Goal: Task Accomplishment & Management: Complete application form

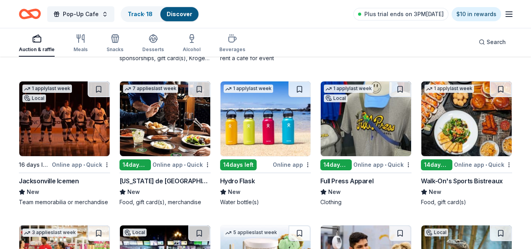
scroll to position [3993, 0]
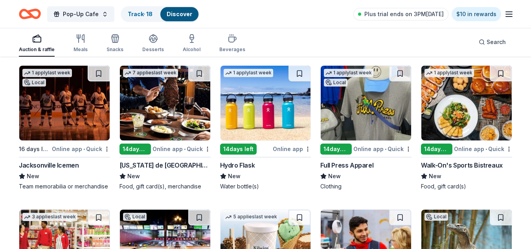
click at [166, 98] on img at bounding box center [165, 103] width 90 height 75
click at [281, 111] on img at bounding box center [266, 103] width 90 height 75
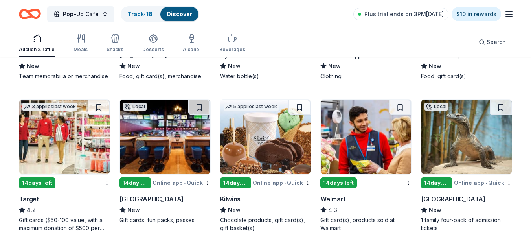
scroll to position [4119, 0]
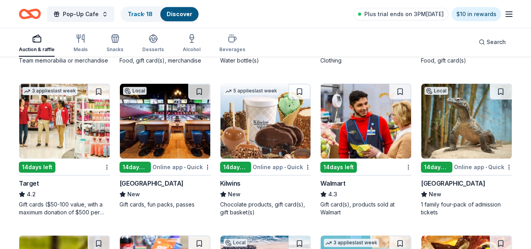
click at [93, 127] on img at bounding box center [64, 121] width 90 height 75
click at [368, 139] on img at bounding box center [366, 121] width 90 height 75
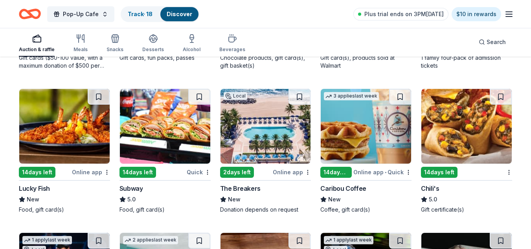
scroll to position [4286, 0]
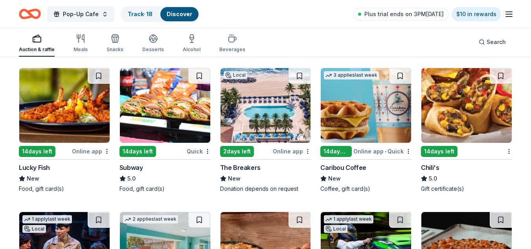
click at [193, 112] on img at bounding box center [165, 105] width 90 height 75
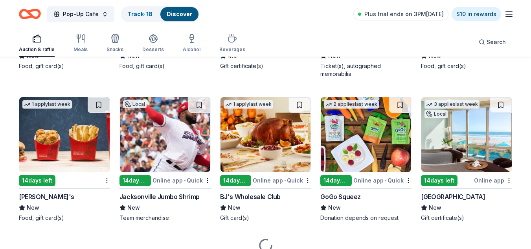
scroll to position [5000, 0]
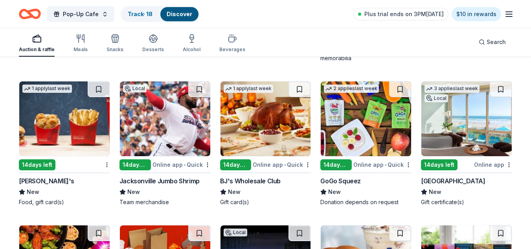
click at [60, 138] on img at bounding box center [64, 118] width 90 height 75
click at [270, 104] on img at bounding box center [266, 118] width 90 height 75
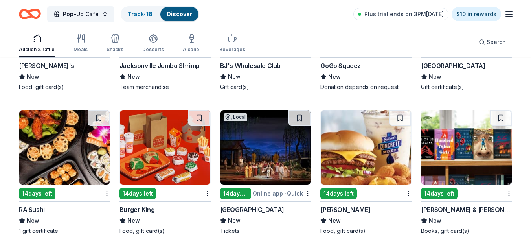
scroll to position [5152, 0]
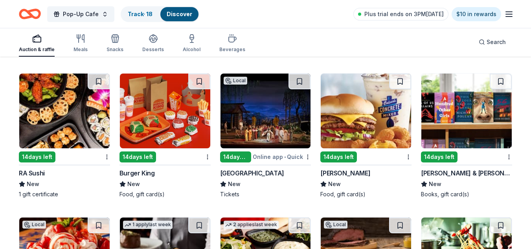
click at [171, 134] on img at bounding box center [165, 111] width 90 height 75
click at [371, 129] on img at bounding box center [366, 111] width 90 height 75
click at [485, 130] on img at bounding box center [466, 111] width 90 height 75
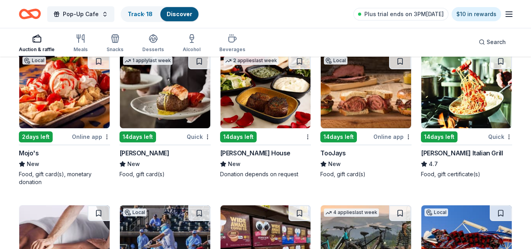
scroll to position [5332, 0]
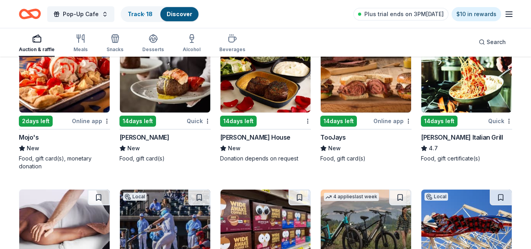
click at [253, 91] on img at bounding box center [266, 75] width 90 height 75
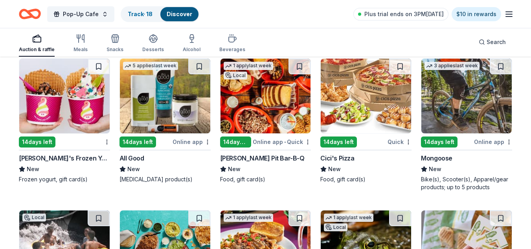
scroll to position [5630, 0]
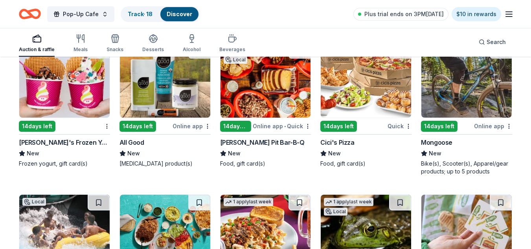
click at [355, 90] on img at bounding box center [366, 80] width 90 height 75
click at [461, 93] on img at bounding box center [466, 80] width 90 height 75
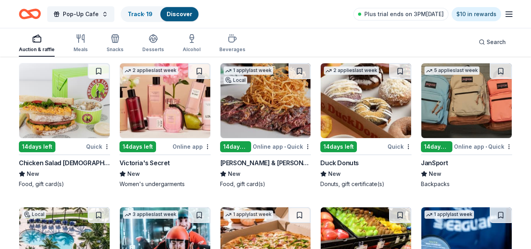
scroll to position [6080, 0]
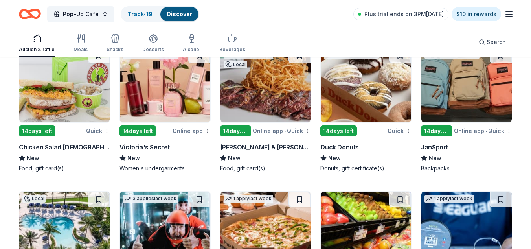
click at [181, 88] on img at bounding box center [165, 85] width 90 height 75
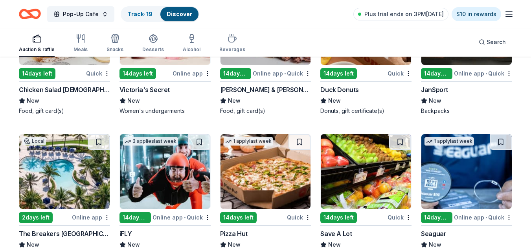
scroll to position [6106, 0]
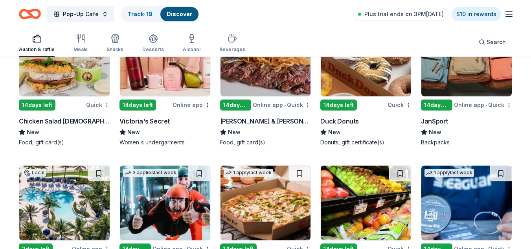
click at [451, 72] on img at bounding box center [466, 59] width 90 height 75
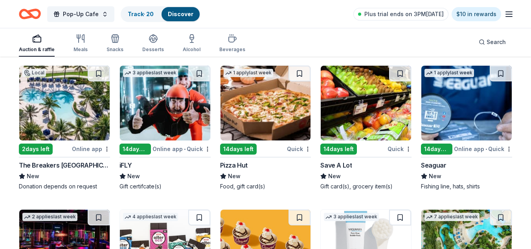
scroll to position [6222, 0]
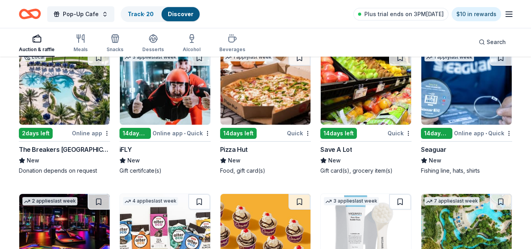
click at [270, 97] on img at bounding box center [266, 87] width 90 height 75
click at [374, 94] on img at bounding box center [366, 87] width 90 height 75
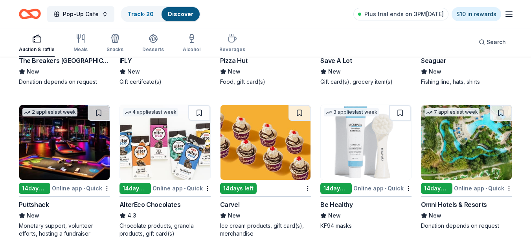
scroll to position [6337, 0]
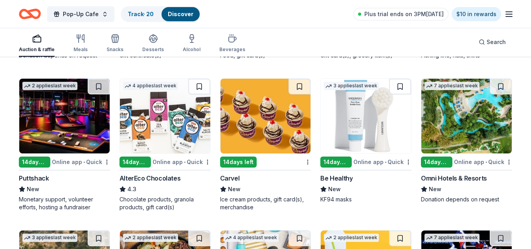
click at [158, 126] on img at bounding box center [165, 116] width 90 height 75
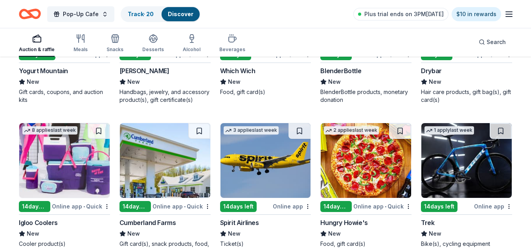
scroll to position [6792, 0]
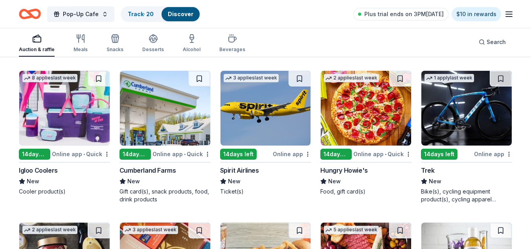
click at [71, 118] on img at bounding box center [64, 108] width 90 height 75
click at [351, 113] on img at bounding box center [366, 108] width 90 height 75
click at [479, 118] on img at bounding box center [466, 108] width 90 height 75
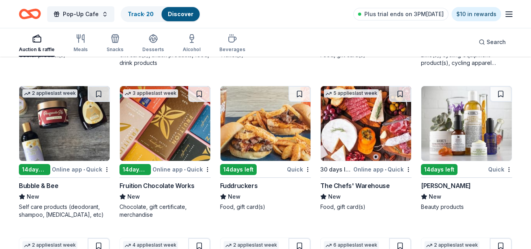
scroll to position [6944, 0]
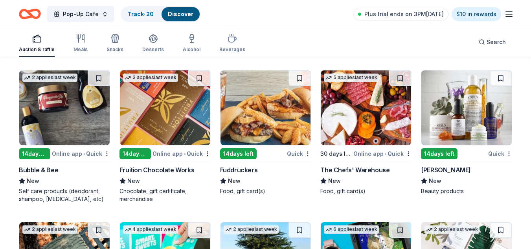
click at [63, 113] on img at bounding box center [64, 107] width 90 height 75
click at [458, 118] on img at bounding box center [466, 107] width 90 height 75
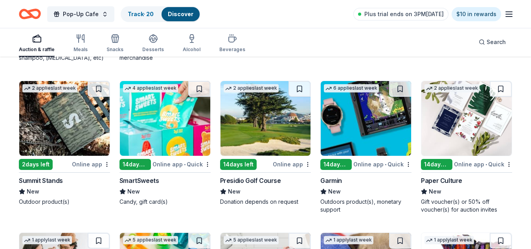
scroll to position [7101, 0]
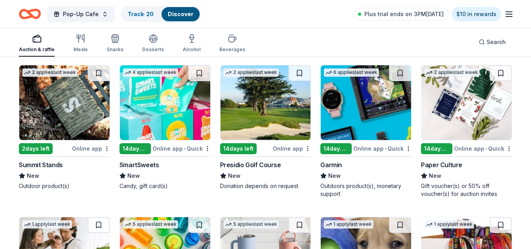
click at [356, 115] on img at bounding box center [366, 102] width 90 height 75
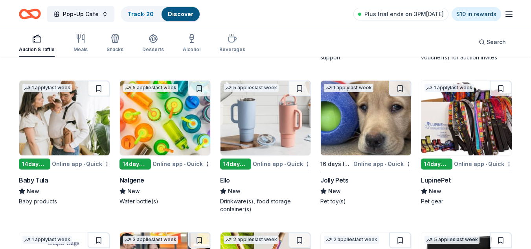
scroll to position [7253, 0]
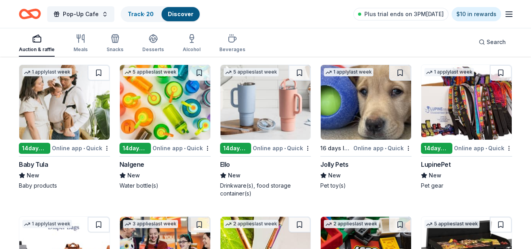
click at [256, 105] on img at bounding box center [266, 102] width 90 height 75
click at [350, 110] on img at bounding box center [366, 102] width 90 height 75
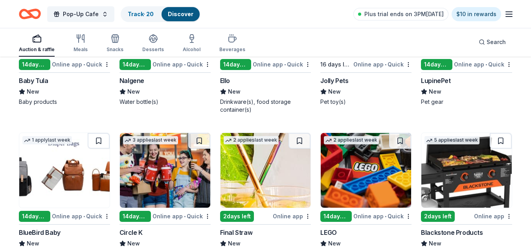
scroll to position [7321, 0]
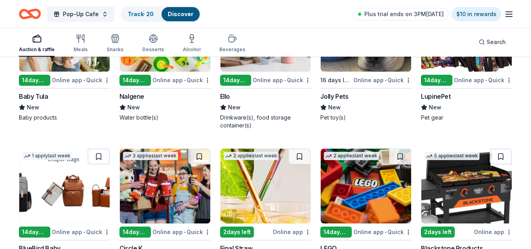
click at [482, 62] on img at bounding box center [466, 34] width 90 height 75
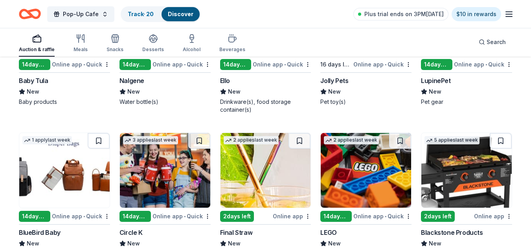
scroll to position [7369, 0]
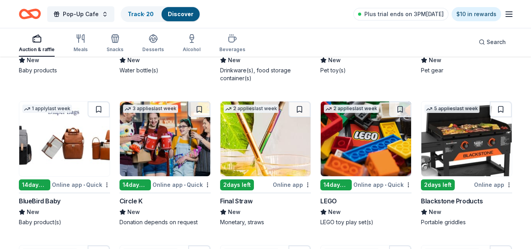
click at [52, 151] on img at bounding box center [64, 138] width 90 height 75
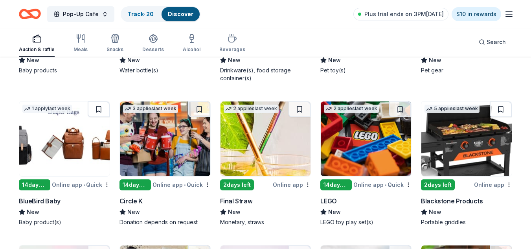
click at [185, 162] on img at bounding box center [165, 138] width 90 height 75
click at [367, 158] on img at bounding box center [366, 138] width 90 height 75
click at [452, 158] on img at bounding box center [466, 138] width 90 height 75
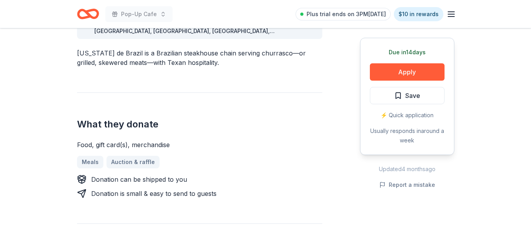
scroll to position [256, 0]
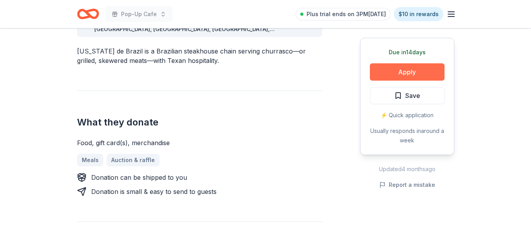
click at [430, 70] on button "Apply" at bounding box center [407, 71] width 75 height 17
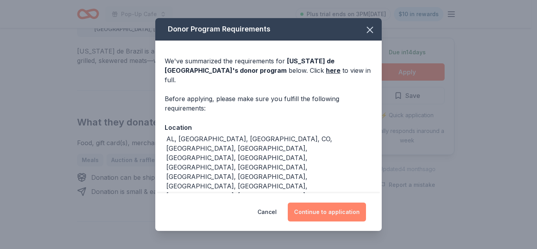
click at [324, 208] on button "Continue to application" at bounding box center [327, 211] width 78 height 19
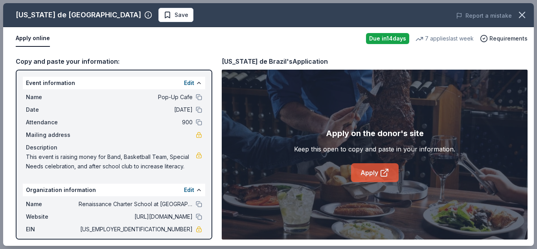
click at [388, 173] on icon at bounding box center [384, 172] width 9 height 9
click at [517, 16] on icon "button" at bounding box center [522, 14] width 11 height 11
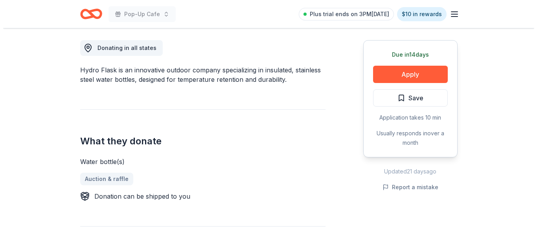
scroll to position [220, 0]
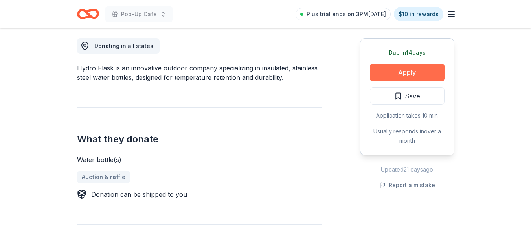
click at [419, 69] on button "Apply" at bounding box center [407, 72] width 75 height 17
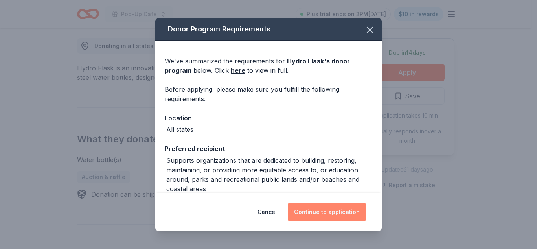
click at [329, 217] on button "Continue to application" at bounding box center [327, 211] width 78 height 19
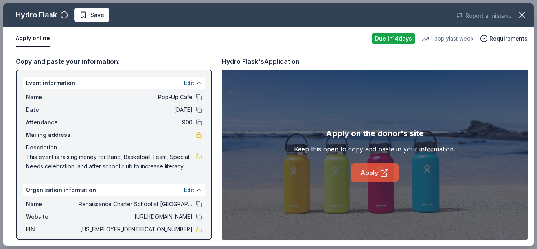
click at [381, 178] on link "Apply" at bounding box center [375, 172] width 48 height 19
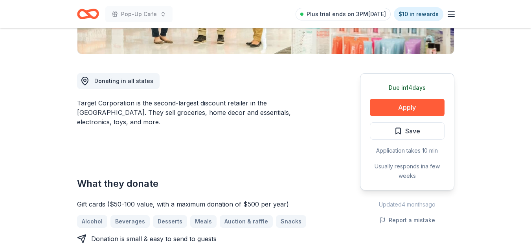
scroll to position [215, 0]
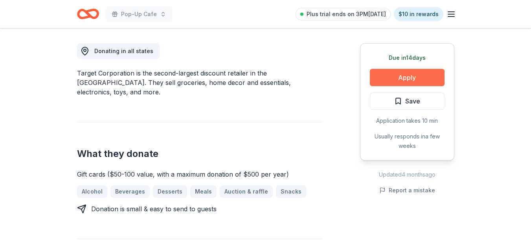
click at [410, 73] on button "Apply" at bounding box center [407, 77] width 75 height 17
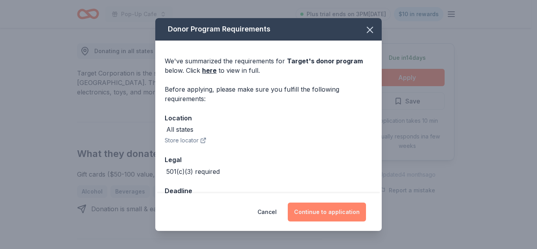
click at [357, 204] on button "Continue to application" at bounding box center [327, 211] width 78 height 19
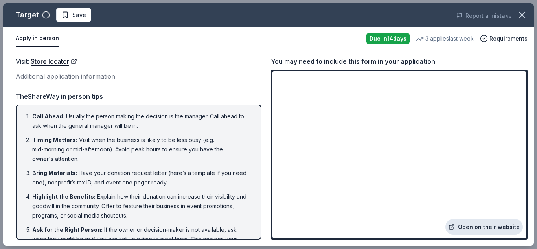
click at [495, 225] on link "Open on their website" at bounding box center [483, 227] width 77 height 16
click at [524, 14] on icon "button" at bounding box center [522, 14] width 11 height 11
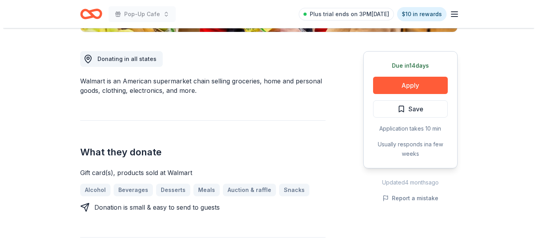
scroll to position [173, 0]
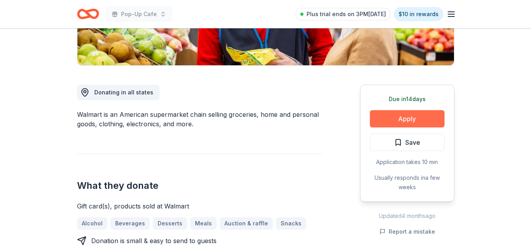
click at [408, 119] on button "Apply" at bounding box center [407, 118] width 75 height 17
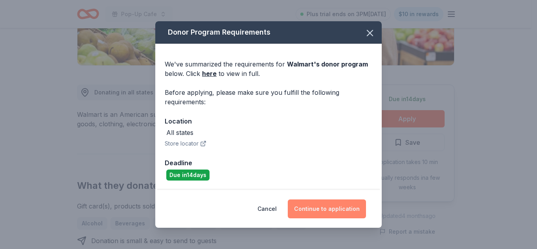
click at [324, 205] on button "Continue to application" at bounding box center [327, 208] width 78 height 19
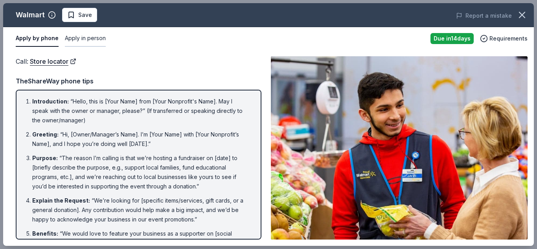
click at [89, 38] on button "Apply in person" at bounding box center [85, 38] width 41 height 17
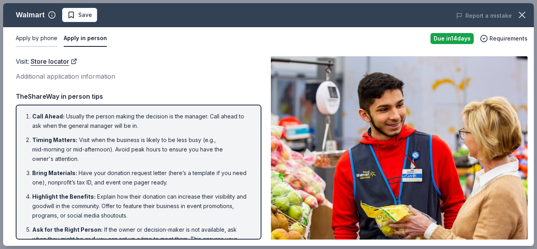
click at [43, 41] on button "Apply by phone" at bounding box center [37, 38] width 42 height 17
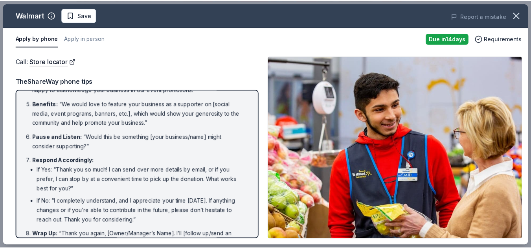
scroll to position [155, 0]
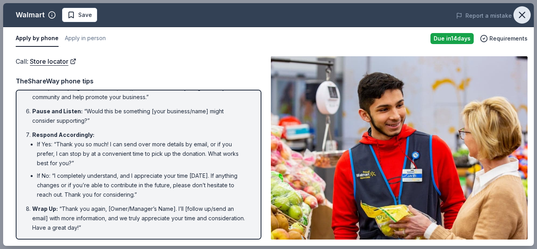
click at [525, 18] on icon "button" at bounding box center [522, 15] width 6 height 6
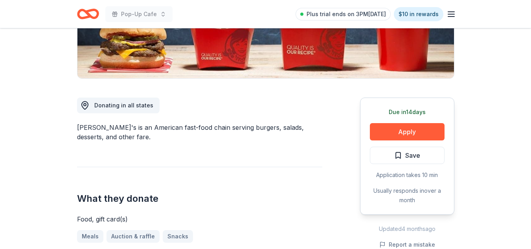
scroll to position [151, 0]
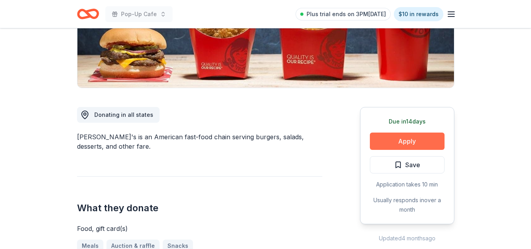
click at [427, 140] on button "Apply" at bounding box center [407, 140] width 75 height 17
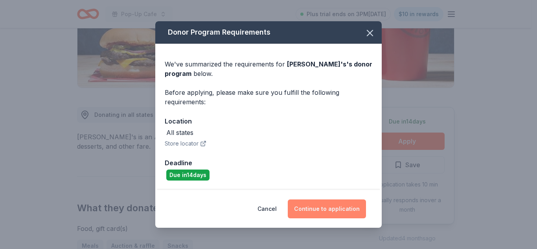
click at [340, 212] on button "Continue to application" at bounding box center [327, 208] width 78 height 19
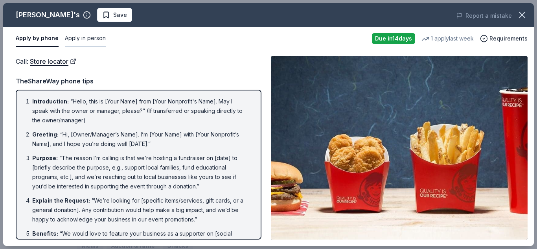
click at [102, 44] on button "Apply in person" at bounding box center [85, 38] width 41 height 17
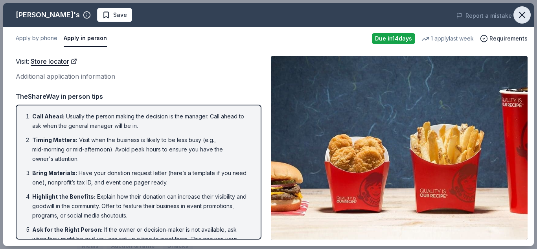
click at [526, 19] on icon "button" at bounding box center [522, 14] width 11 height 11
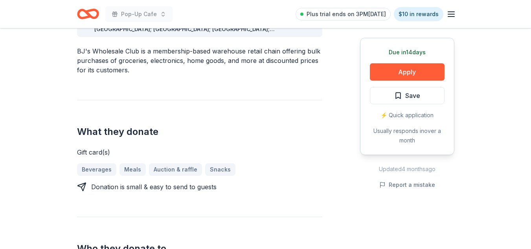
scroll to position [250, 0]
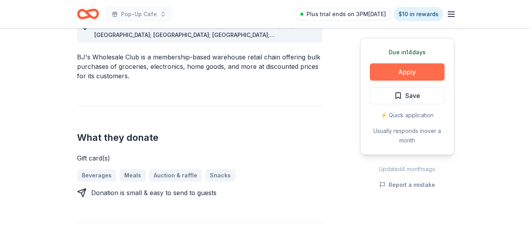
click at [402, 68] on button "Apply" at bounding box center [407, 71] width 75 height 17
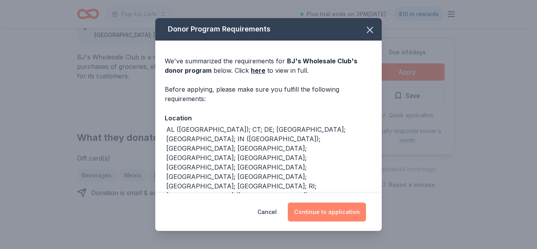
click at [330, 208] on button "Continue to application" at bounding box center [327, 211] width 78 height 19
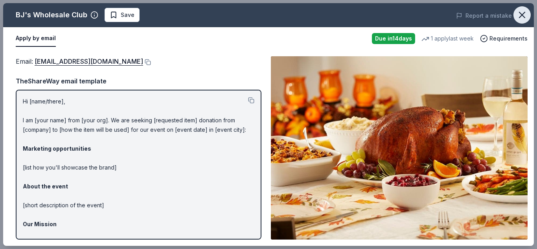
click at [526, 13] on icon "button" at bounding box center [522, 14] width 11 height 11
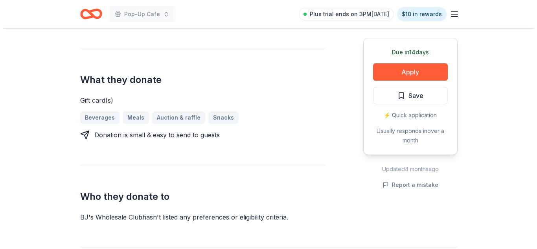
scroll to position [199, 0]
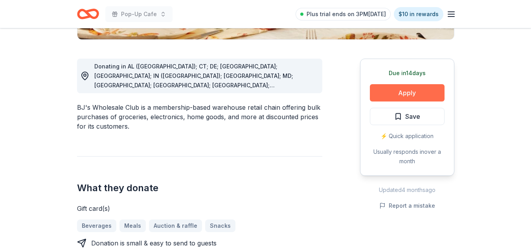
click at [415, 94] on button "Apply" at bounding box center [407, 92] width 75 height 17
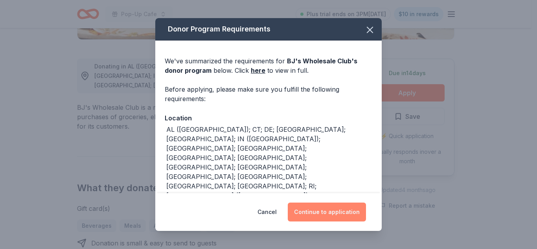
click at [333, 209] on button "Continue to application" at bounding box center [327, 211] width 78 height 19
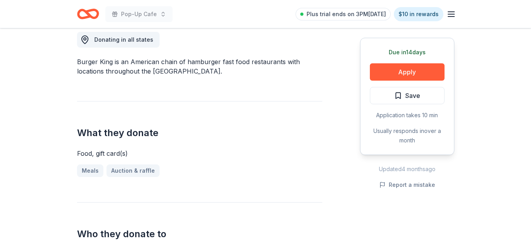
scroll to position [224, 0]
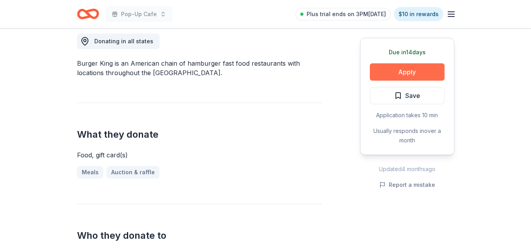
click at [403, 72] on button "Apply" at bounding box center [407, 71] width 75 height 17
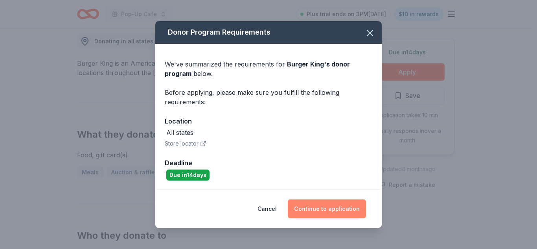
click at [339, 211] on button "Continue to application" at bounding box center [327, 208] width 78 height 19
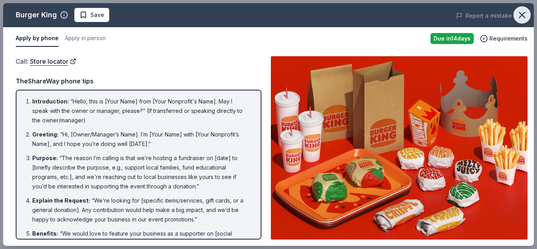
click at [518, 12] on icon "button" at bounding box center [522, 14] width 11 height 11
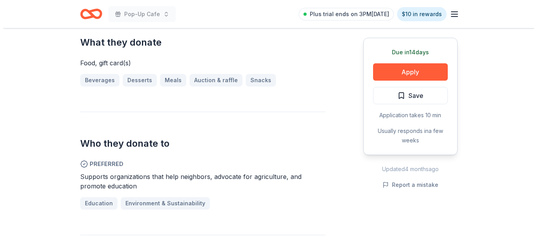
scroll to position [272, 0]
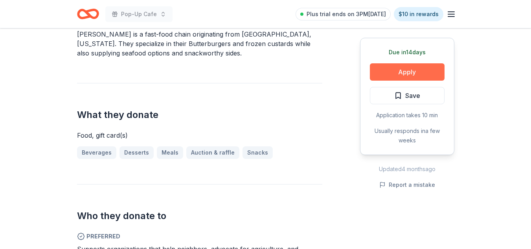
click at [413, 73] on button "Apply" at bounding box center [407, 71] width 75 height 17
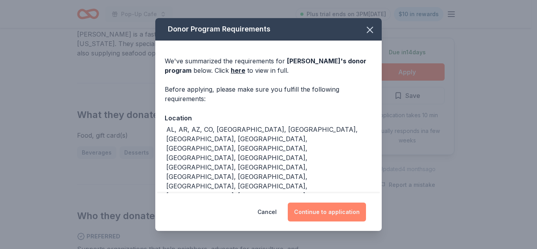
click at [334, 217] on button "Continue to application" at bounding box center [327, 211] width 78 height 19
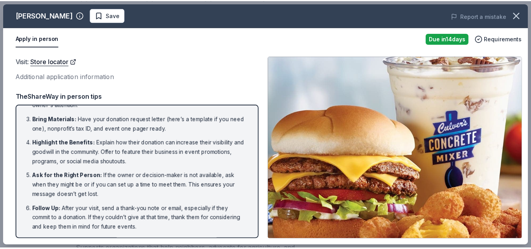
scroll to position [0, 0]
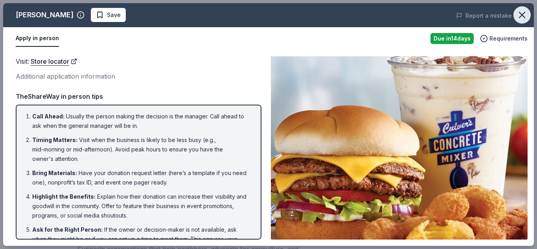
click at [518, 13] on icon "button" at bounding box center [522, 14] width 11 height 11
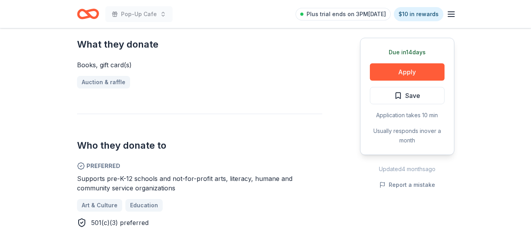
scroll to position [320, 0]
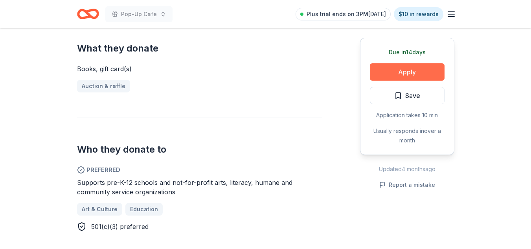
click at [409, 71] on button "Apply" at bounding box center [407, 71] width 75 height 17
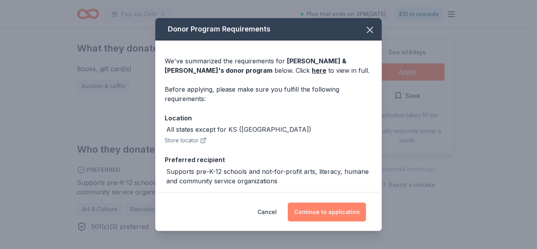
click at [338, 209] on button "Continue to application" at bounding box center [327, 211] width 78 height 19
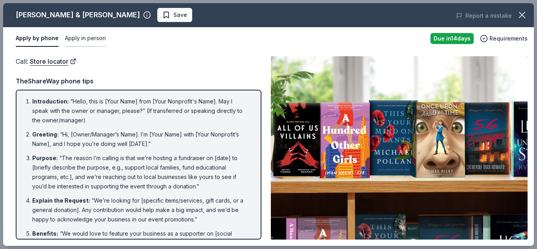
click at [88, 40] on button "Apply in person" at bounding box center [85, 38] width 41 height 17
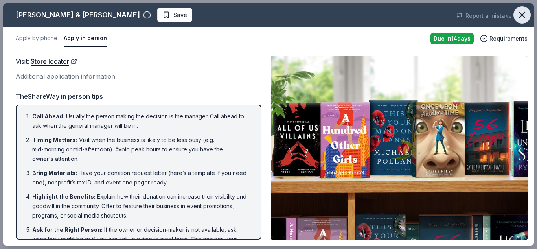
click at [524, 17] on icon "button" at bounding box center [522, 15] width 6 height 6
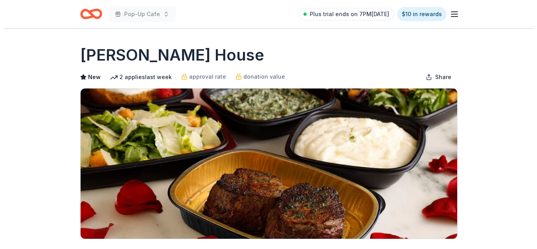
scroll to position [217, 0]
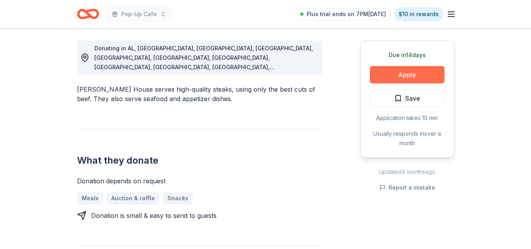
click at [395, 77] on button "Apply" at bounding box center [407, 74] width 75 height 17
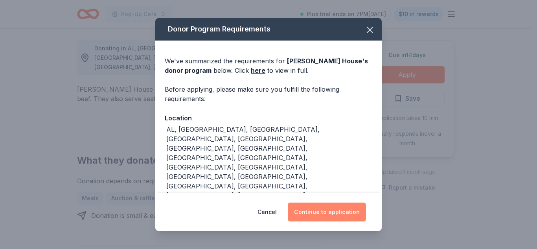
click at [321, 215] on button "Continue to application" at bounding box center [327, 211] width 78 height 19
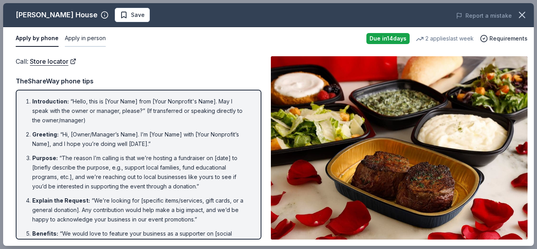
click at [91, 37] on button "Apply in person" at bounding box center [85, 38] width 41 height 17
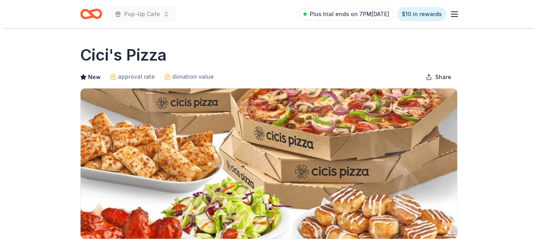
scroll to position [217, 0]
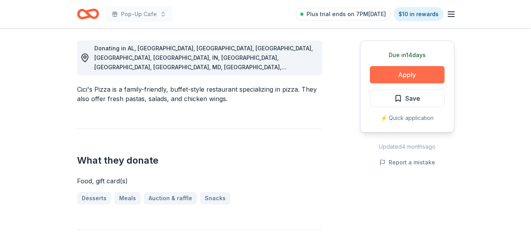
click at [419, 77] on button "Apply" at bounding box center [407, 74] width 75 height 17
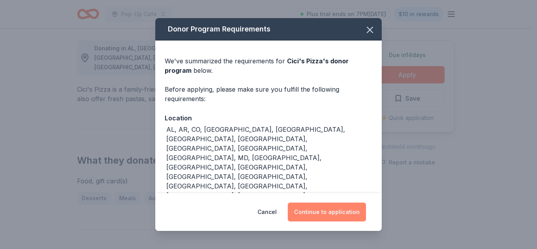
click at [320, 211] on button "Continue to application" at bounding box center [327, 211] width 78 height 19
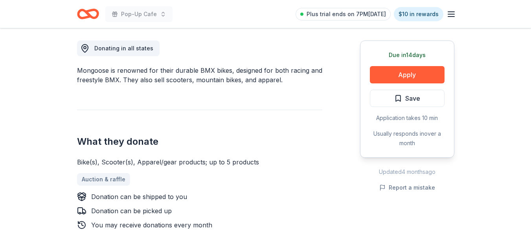
scroll to position [434, 0]
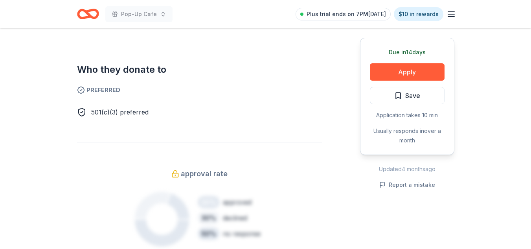
drag, startPoint x: 531, startPoint y: 132, endPoint x: 537, endPoint y: 138, distance: 8.1
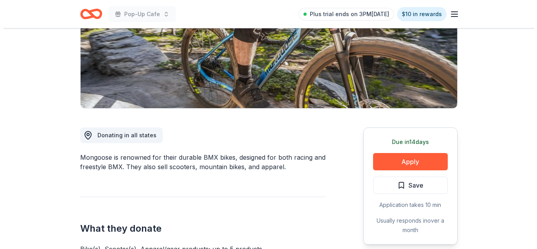
scroll to position [166, 0]
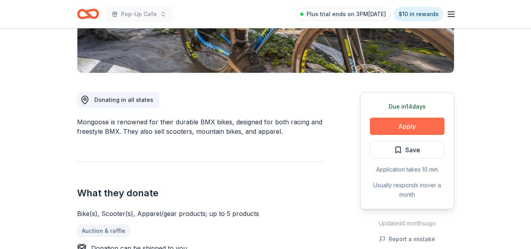
click at [417, 131] on button "Apply" at bounding box center [407, 126] width 75 height 17
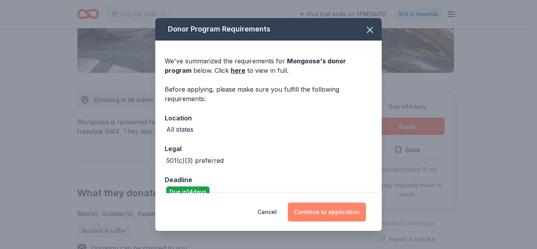
click at [347, 211] on button "Continue to application" at bounding box center [327, 211] width 78 height 19
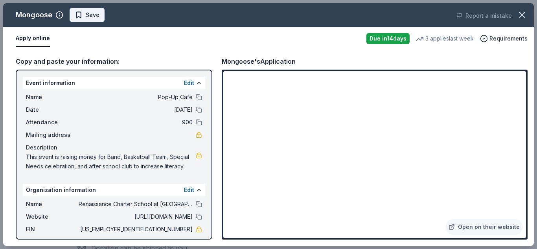
click at [97, 17] on span "Save" at bounding box center [93, 14] width 14 height 9
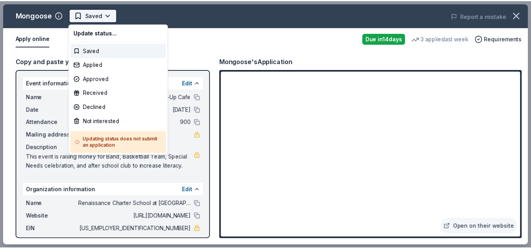
scroll to position [0, 0]
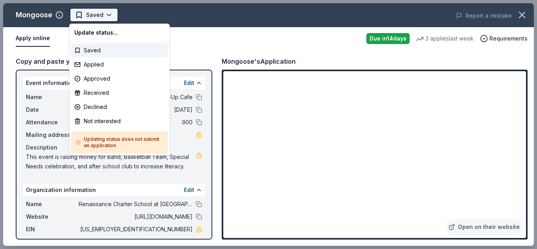
click at [80, 18] on html "Pop-Up Cafe Saved Apply Due in 14 days Share Mongoose New • 1 reviews 3 applies…" at bounding box center [268, 124] width 537 height 249
click at [111, 64] on div "Applied" at bounding box center [119, 64] width 97 height 14
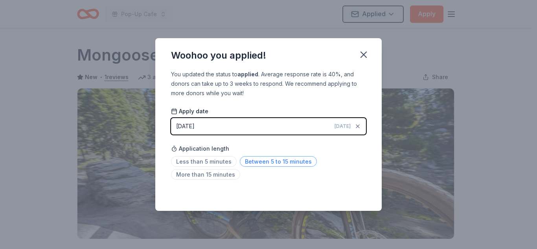
click at [270, 159] on span "Between 5 to 15 minutes" at bounding box center [278, 161] width 77 height 11
click at [362, 55] on icon "button" at bounding box center [364, 55] width 6 height 6
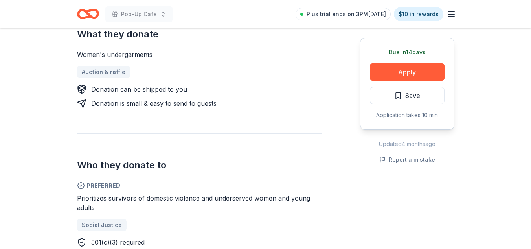
scroll to position [307, 0]
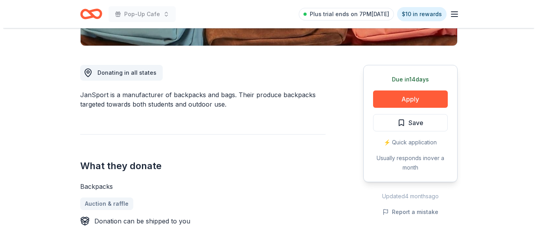
scroll to position [208, 0]
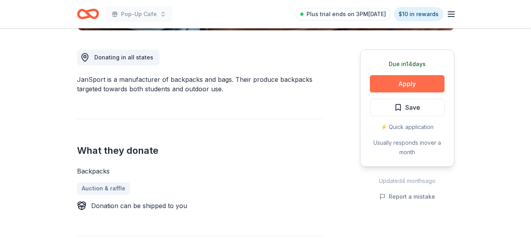
click at [415, 76] on button "Apply" at bounding box center [407, 83] width 75 height 17
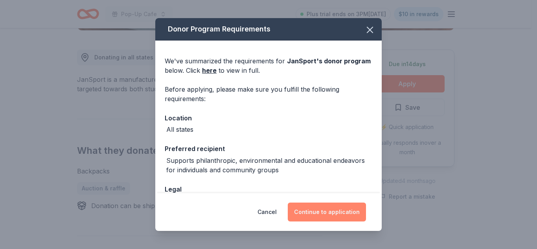
click at [345, 212] on button "Continue to application" at bounding box center [327, 211] width 78 height 19
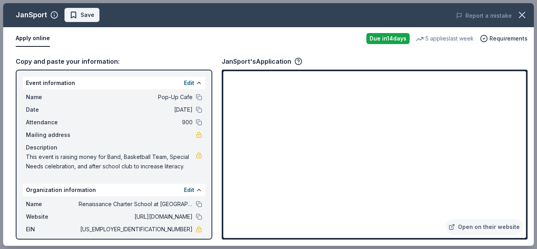
click at [77, 18] on span "Save" at bounding box center [82, 14] width 25 height 9
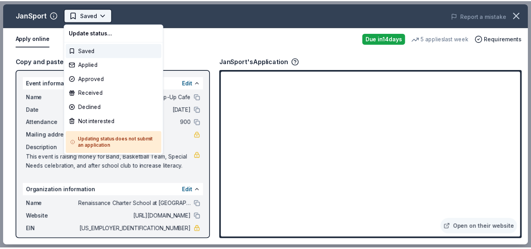
scroll to position [0, 0]
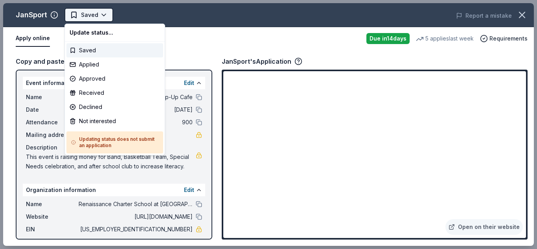
click at [99, 17] on html "Pop-Up Cafe Plus trial ends on 3PM[DATE] $10 in rewards Due [DATE] Share JanSpo…" at bounding box center [268, 124] width 537 height 249
click at [102, 61] on div "Applied" at bounding box center [114, 64] width 97 height 14
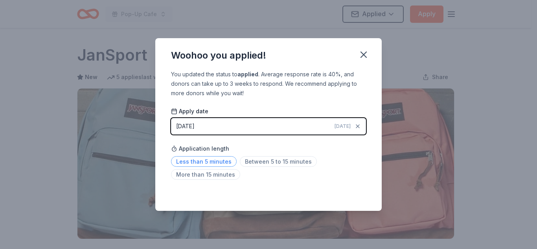
click at [221, 161] on span "Less than 5 minutes" at bounding box center [204, 161] width 66 height 11
click at [362, 54] on icon "button" at bounding box center [363, 54] width 11 height 11
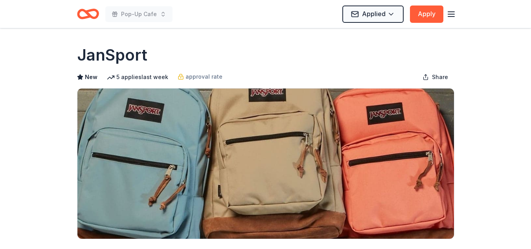
click at [95, 10] on icon "Home" at bounding box center [91, 14] width 12 height 8
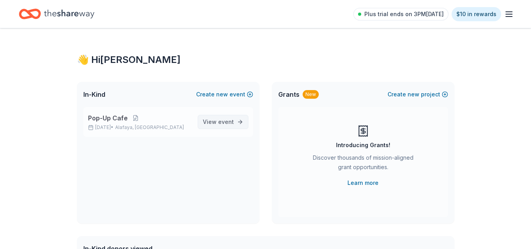
click at [235, 122] on link "View event" at bounding box center [223, 122] width 51 height 14
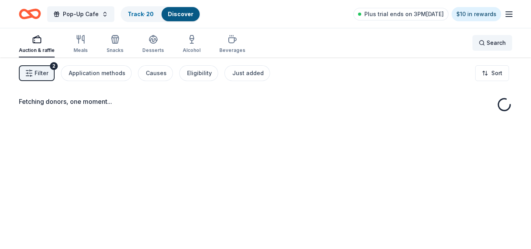
click at [493, 44] on span "Search" at bounding box center [496, 42] width 19 height 9
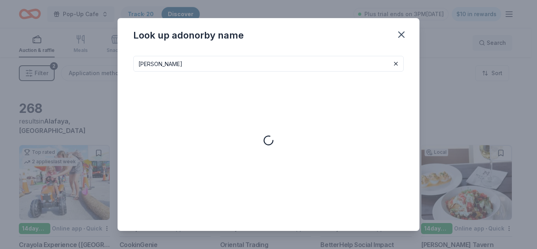
type input "[PERSON_NAME]"
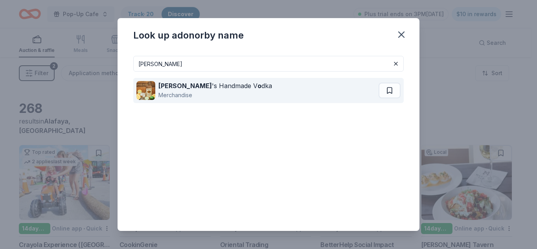
click at [281, 89] on div "[PERSON_NAME] 's Handmade V o dka Merchandise" at bounding box center [257, 90] width 242 height 25
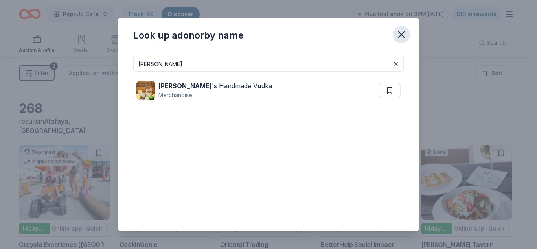
click at [404, 34] on icon "button" at bounding box center [401, 34] width 11 height 11
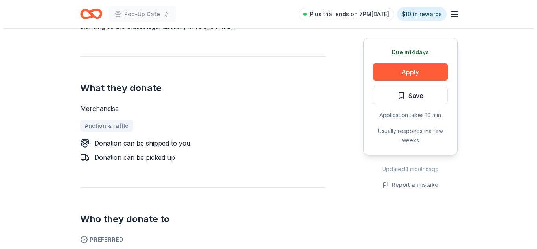
scroll to position [290, 0]
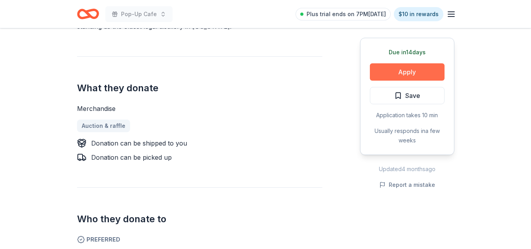
click at [409, 69] on button "Apply" at bounding box center [407, 71] width 75 height 17
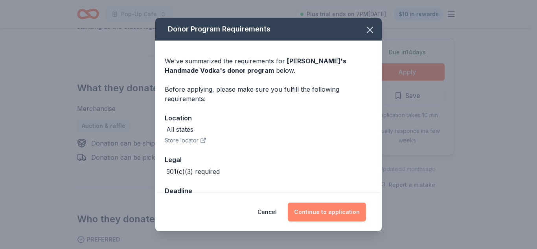
click at [346, 210] on button "Continue to application" at bounding box center [327, 211] width 78 height 19
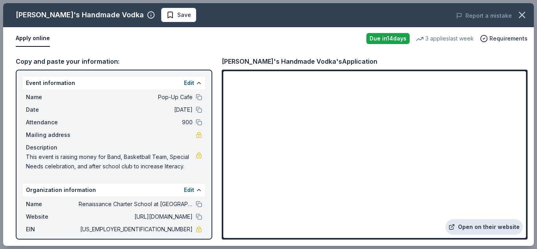
click at [474, 227] on link "Open on their website" at bounding box center [483, 227] width 77 height 16
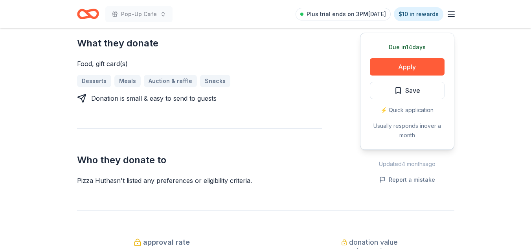
scroll to position [241, 0]
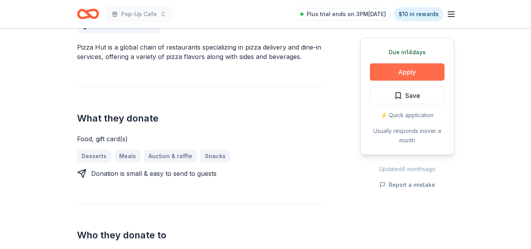
click at [408, 68] on button "Apply" at bounding box center [407, 71] width 75 height 17
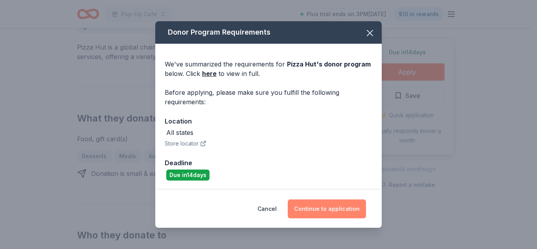
click at [344, 216] on button "Continue to application" at bounding box center [327, 208] width 78 height 19
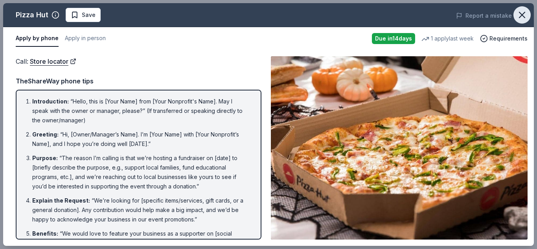
click at [522, 13] on icon "button" at bounding box center [522, 14] width 11 height 11
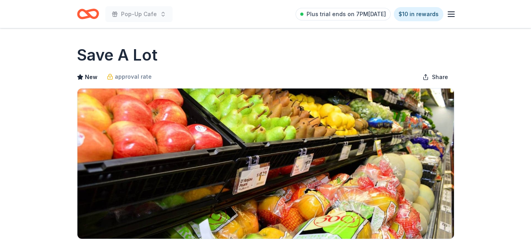
scroll to position [217, 0]
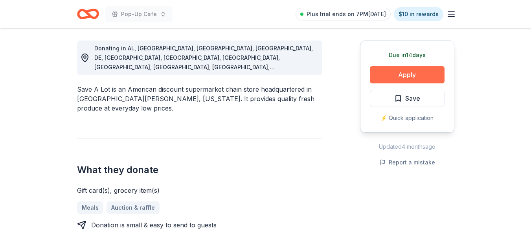
click at [435, 77] on button "Apply" at bounding box center [407, 74] width 75 height 17
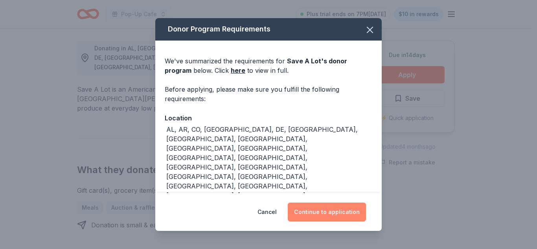
click at [335, 214] on button "Continue to application" at bounding box center [327, 211] width 78 height 19
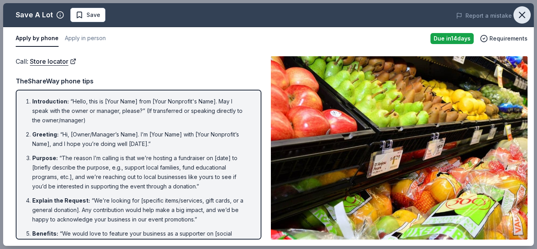
click at [526, 11] on icon "button" at bounding box center [522, 14] width 11 height 11
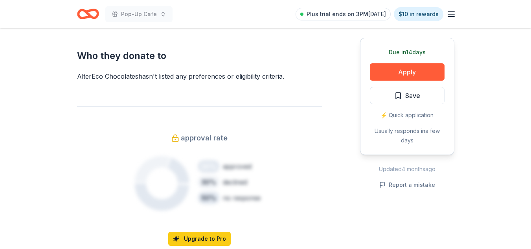
scroll to position [425, 0]
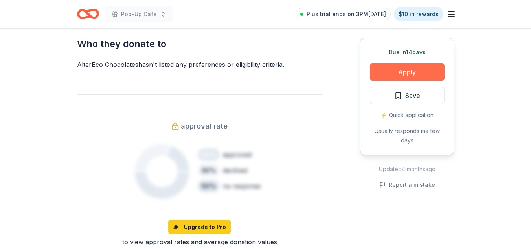
click at [414, 74] on button "Apply" at bounding box center [407, 71] width 75 height 17
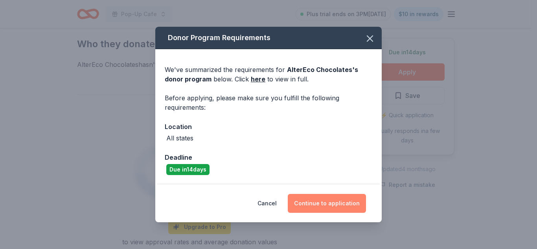
click at [315, 202] on button "Continue to application" at bounding box center [327, 203] width 78 height 19
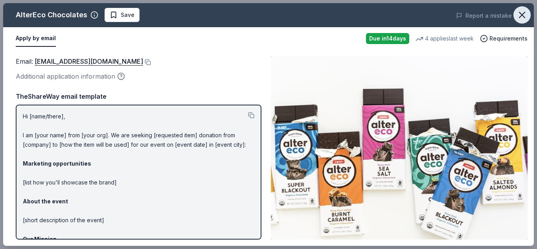
click at [519, 16] on icon "button" at bounding box center [522, 14] width 11 height 11
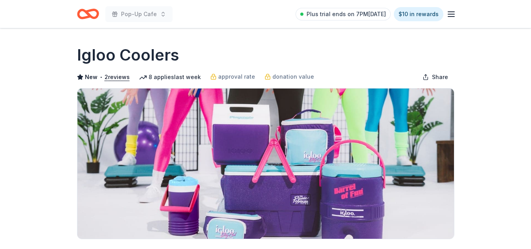
scroll to position [217, 0]
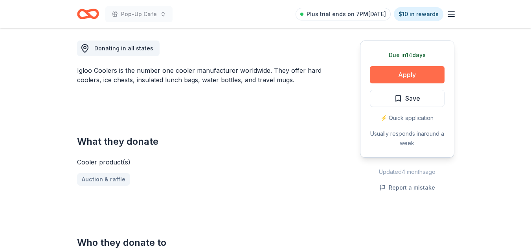
click at [401, 70] on button "Apply" at bounding box center [407, 74] width 75 height 17
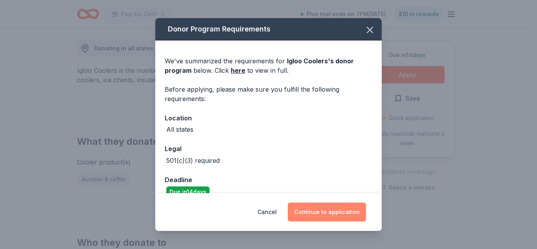
click at [333, 210] on button "Continue to application" at bounding box center [327, 211] width 78 height 19
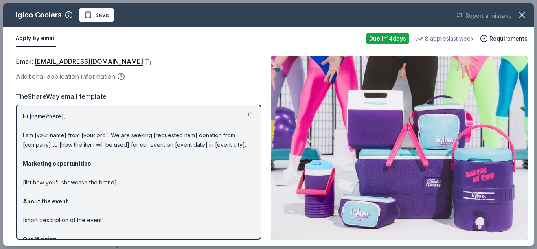
click at [530, 19] on span at bounding box center [521, 14] width 17 height 17
click at [523, 15] on icon "button" at bounding box center [522, 14] width 11 height 11
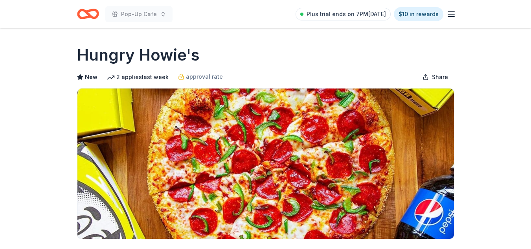
scroll to position [217, 0]
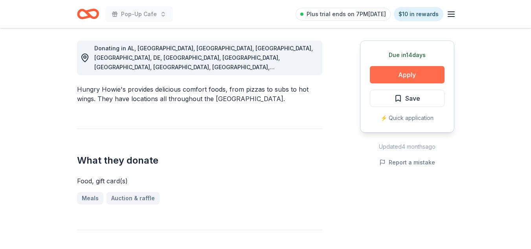
click at [417, 75] on button "Apply" at bounding box center [407, 74] width 75 height 17
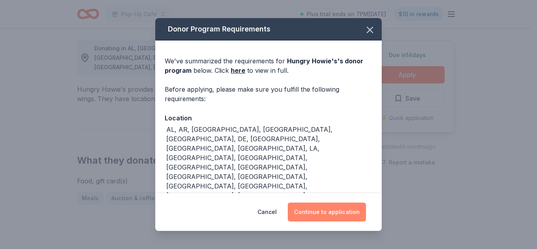
click at [335, 212] on button "Continue to application" at bounding box center [327, 211] width 78 height 19
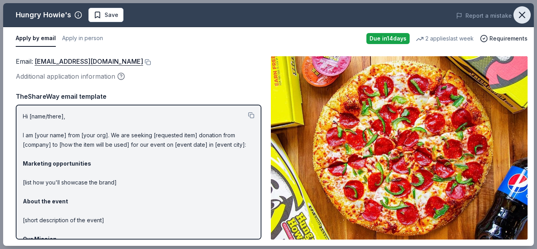
click at [524, 17] on icon "button" at bounding box center [522, 15] width 6 height 6
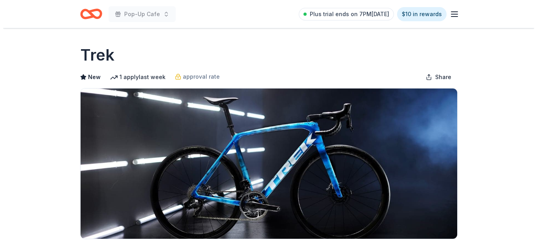
scroll to position [217, 0]
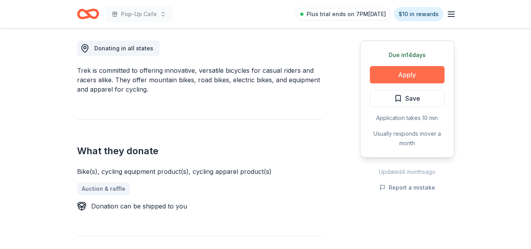
click at [425, 74] on button "Apply" at bounding box center [407, 74] width 75 height 17
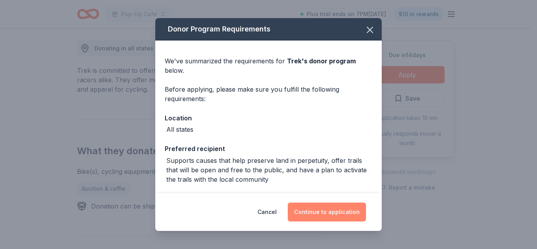
click at [337, 210] on button "Continue to application" at bounding box center [327, 211] width 78 height 19
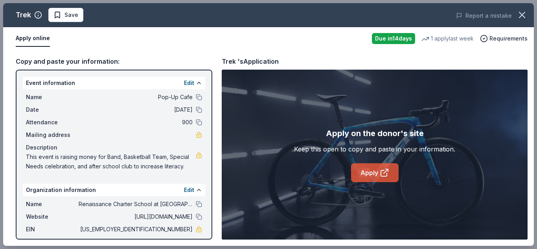
click at [359, 167] on link "Apply" at bounding box center [375, 172] width 48 height 19
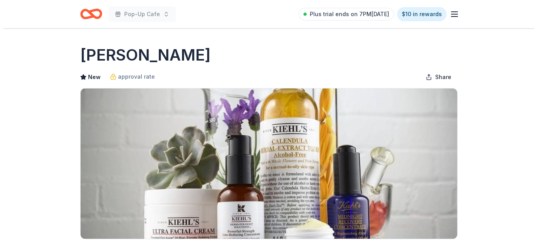
scroll to position [217, 0]
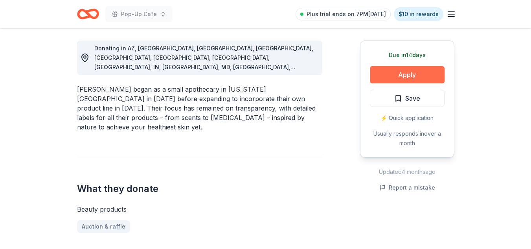
click at [420, 70] on button "Apply" at bounding box center [407, 74] width 75 height 17
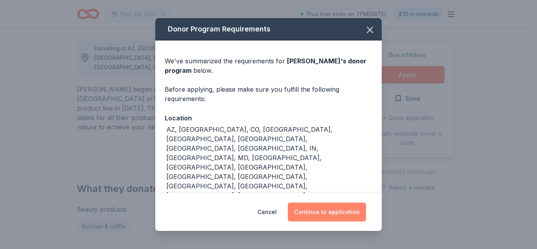
click at [336, 217] on button "Continue to application" at bounding box center [327, 211] width 78 height 19
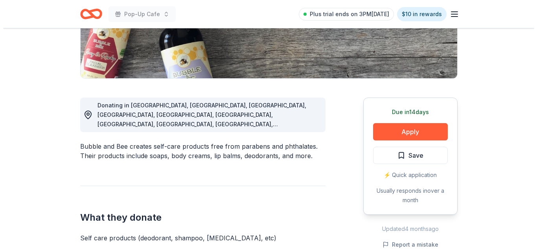
scroll to position [164, 0]
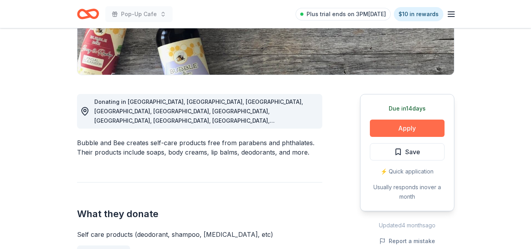
click at [416, 127] on button "Apply" at bounding box center [407, 128] width 75 height 17
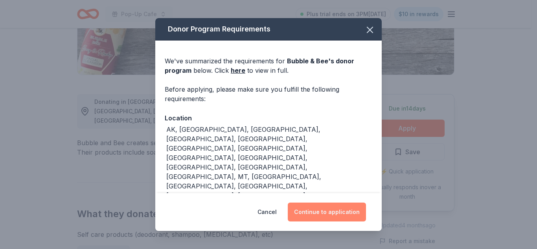
click at [331, 213] on button "Continue to application" at bounding box center [327, 211] width 78 height 19
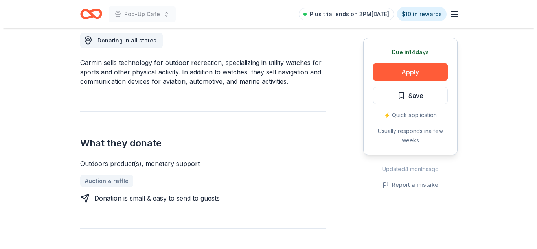
scroll to position [217, 0]
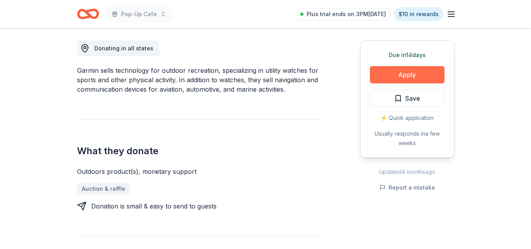
click at [408, 72] on button "Apply" at bounding box center [407, 74] width 75 height 17
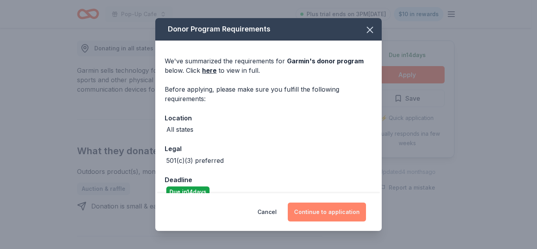
click at [338, 211] on button "Continue to application" at bounding box center [327, 211] width 78 height 19
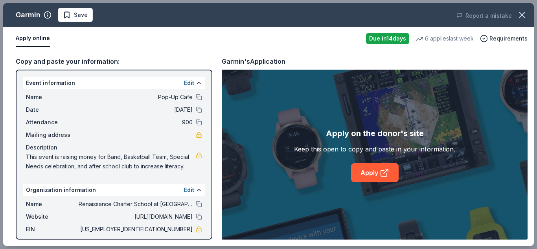
scroll to position [0, 0]
click at [380, 173] on icon at bounding box center [384, 172] width 9 height 9
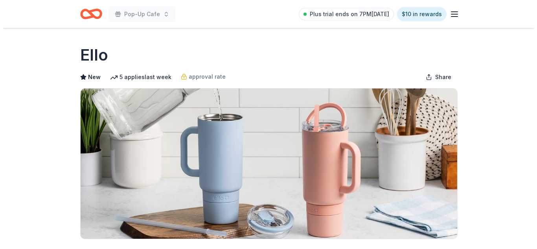
scroll to position [217, 0]
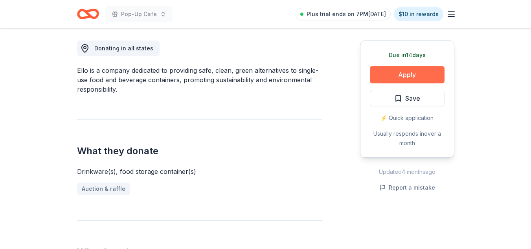
click at [400, 72] on button "Apply" at bounding box center [407, 74] width 75 height 17
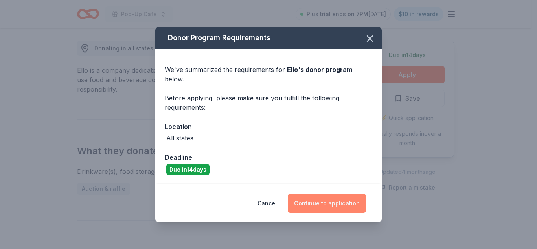
click at [324, 203] on button "Continue to application" at bounding box center [327, 203] width 78 height 19
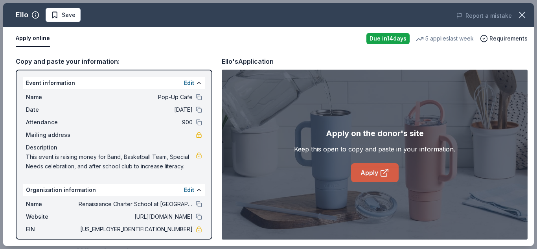
click at [385, 178] on link "Apply" at bounding box center [375, 172] width 48 height 19
click at [52, 17] on span "Save" at bounding box center [63, 14] width 25 height 9
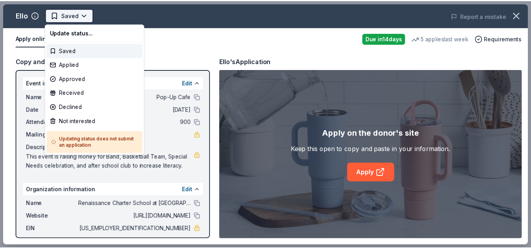
scroll to position [0, 0]
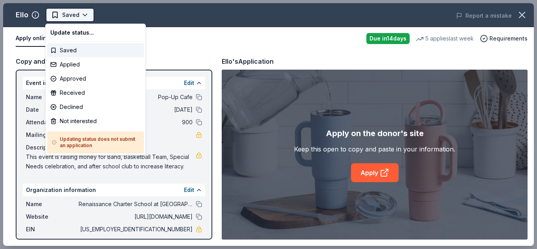
click at [85, 11] on html "Pop-Up Cafe Saved Apply Due [DATE] Share Ello New 5 applies last week approval …" at bounding box center [268, 124] width 537 height 249
click at [70, 64] on div "Applied" at bounding box center [95, 64] width 97 height 14
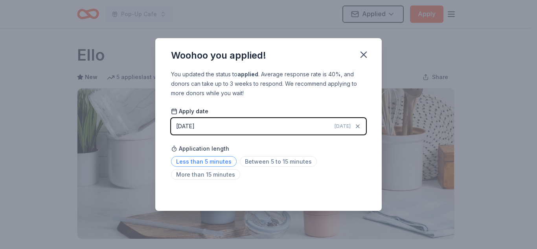
click at [206, 163] on span "Less than 5 minutes" at bounding box center [204, 161] width 66 height 11
click at [362, 59] on icon "button" at bounding box center [363, 54] width 11 height 11
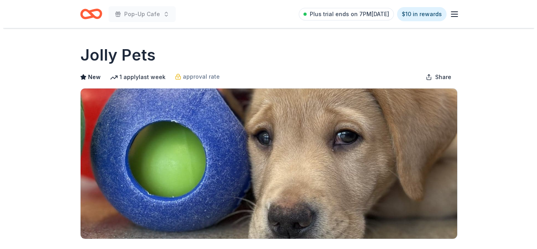
scroll to position [217, 0]
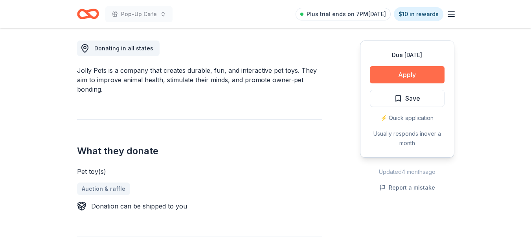
click at [403, 74] on button "Apply" at bounding box center [407, 74] width 75 height 17
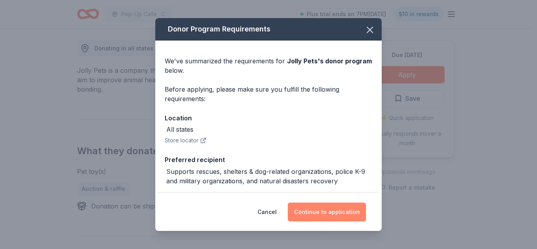
click at [332, 208] on button "Continue to application" at bounding box center [327, 211] width 78 height 19
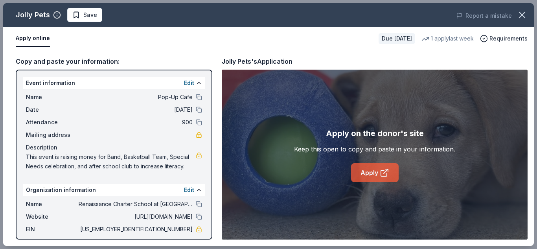
click at [377, 176] on link "Apply" at bounding box center [375, 172] width 48 height 19
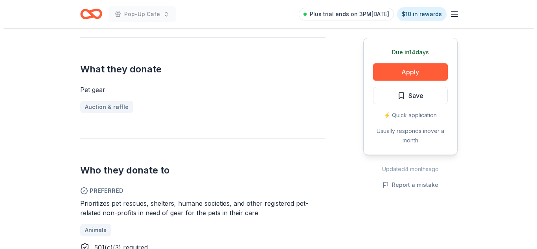
scroll to position [267, 0]
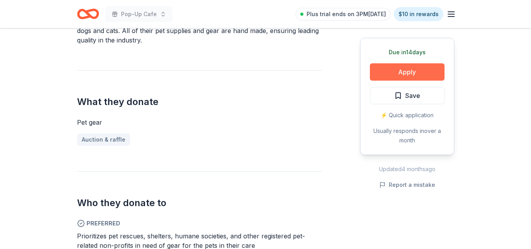
click at [402, 66] on button "Apply" at bounding box center [407, 71] width 75 height 17
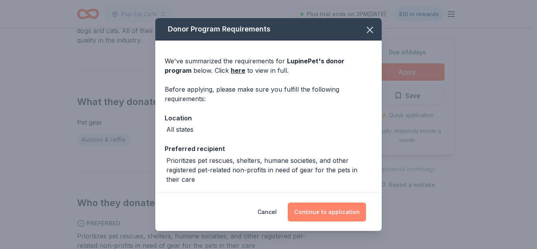
click at [313, 211] on button "Continue to application" at bounding box center [327, 211] width 78 height 19
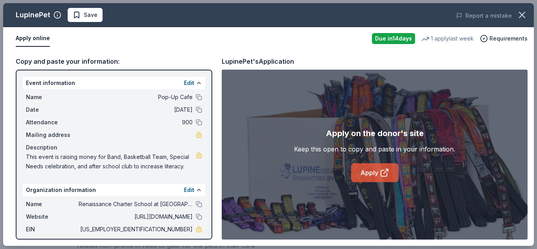
click at [377, 175] on link "Apply" at bounding box center [375, 172] width 48 height 19
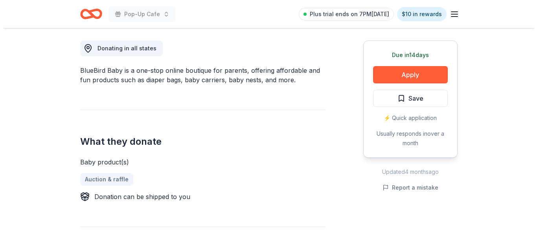
scroll to position [290, 0]
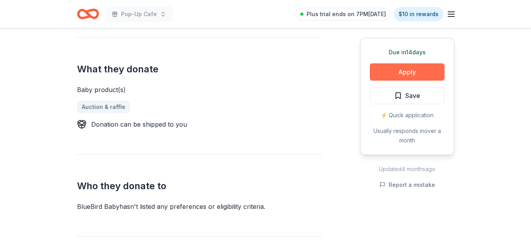
click at [414, 71] on button "Apply" at bounding box center [407, 71] width 75 height 17
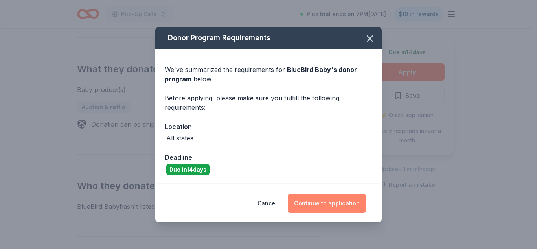
click at [341, 205] on button "Continue to application" at bounding box center [327, 203] width 78 height 19
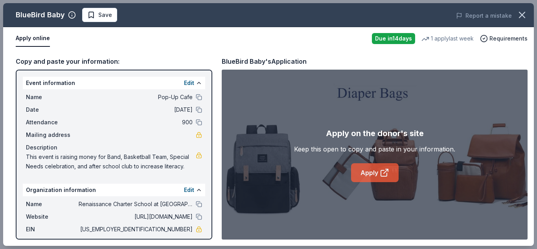
click at [371, 172] on link "Apply" at bounding box center [375, 172] width 48 height 19
click at [90, 18] on span "Save" at bounding box center [99, 14] width 25 height 9
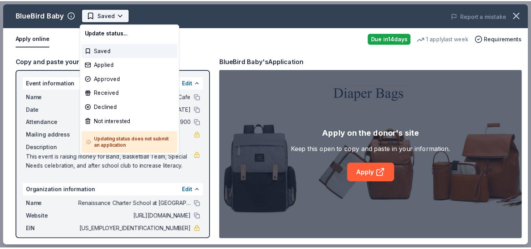
scroll to position [0, 0]
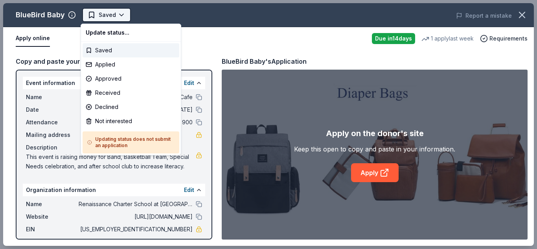
click at [120, 13] on body "Pop-Up Cafe Plus trial ends on 7PM, 10/1 $10 in rewards Due in 14 days Share Bl…" at bounding box center [265, 124] width 531 height 249
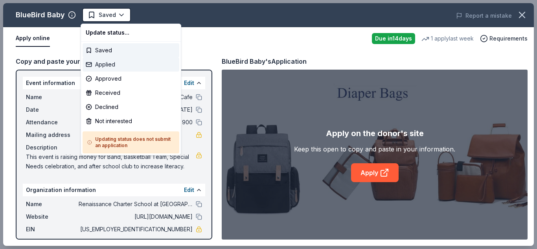
click at [116, 66] on div "Applied" at bounding box center [131, 64] width 97 height 14
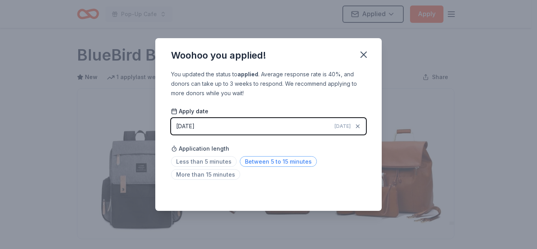
click at [267, 158] on span "Between 5 to 15 minutes" at bounding box center [278, 161] width 77 height 11
click at [362, 58] on icon "button" at bounding box center [363, 54] width 11 height 11
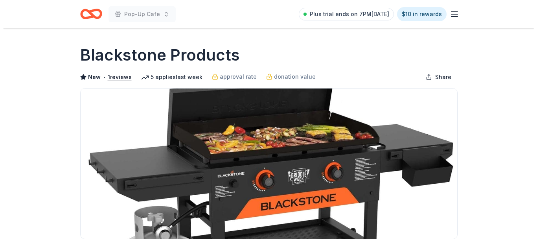
scroll to position [217, 0]
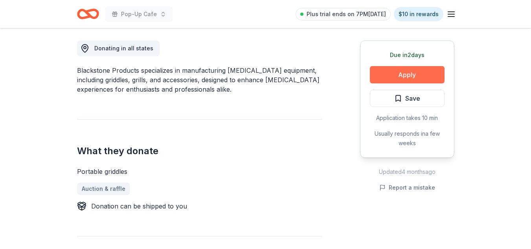
click at [406, 75] on button "Apply" at bounding box center [407, 74] width 75 height 17
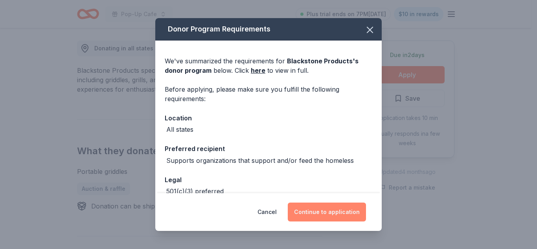
click at [322, 211] on button "Continue to application" at bounding box center [327, 211] width 78 height 19
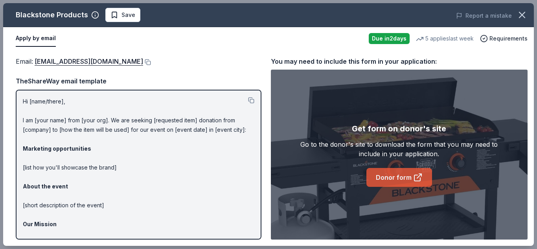
click at [399, 173] on link "Donor form" at bounding box center [399, 177] width 66 height 19
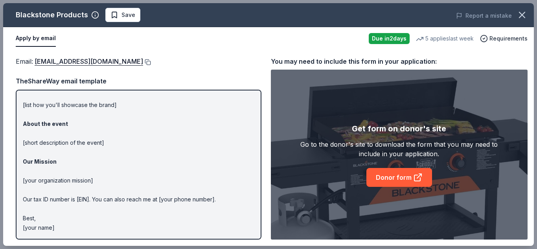
click at [151, 62] on button at bounding box center [147, 62] width 8 height 6
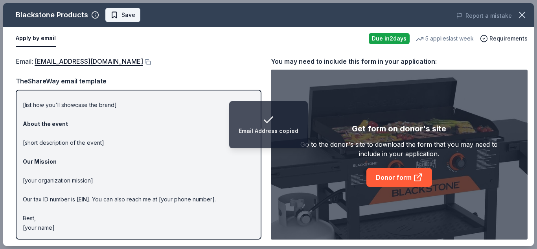
click at [110, 16] on span "Save" at bounding box center [122, 14] width 25 height 9
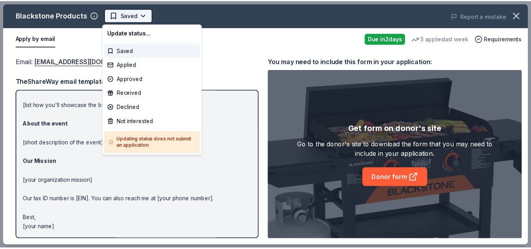
scroll to position [0, 0]
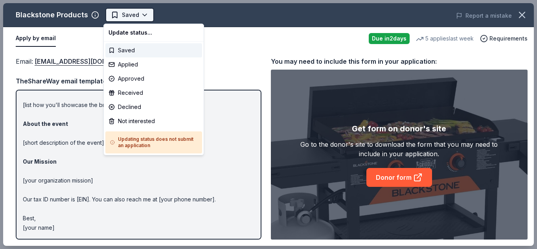
click at [141, 15] on body "Pop-Up Cafe Saved Apply Due in 2 days Share Blackstone Products New • 1 reviews…" at bounding box center [265, 124] width 531 height 249
click at [143, 63] on div "Applied" at bounding box center [153, 64] width 97 height 14
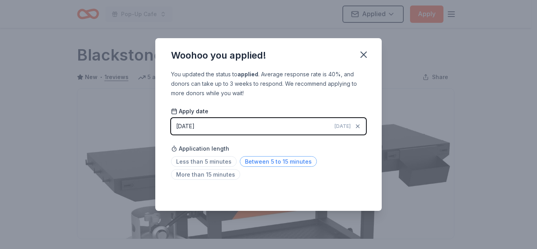
click at [276, 164] on span "Between 5 to 15 minutes" at bounding box center [278, 161] width 77 height 11
click at [362, 52] on icon "button" at bounding box center [363, 54] width 11 height 11
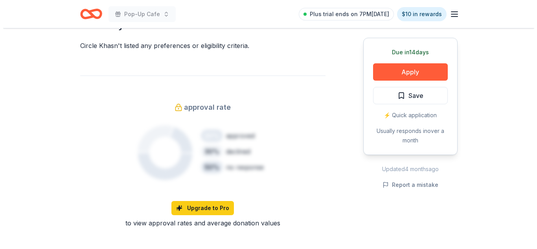
scroll to position [507, 0]
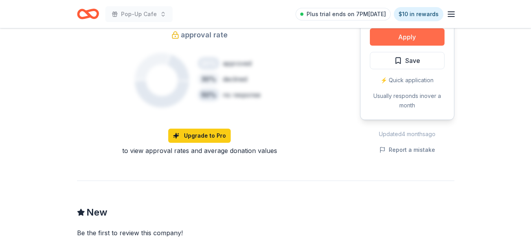
click at [411, 39] on button "Apply" at bounding box center [407, 36] width 75 height 17
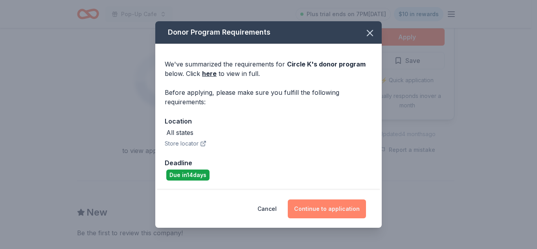
click at [341, 210] on button "Continue to application" at bounding box center [327, 208] width 78 height 19
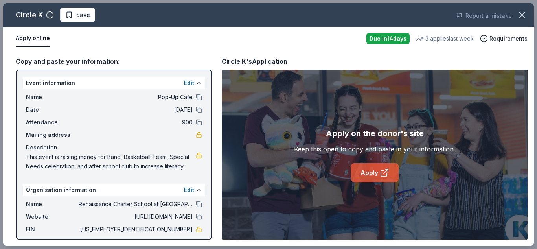
click at [381, 167] on link "Apply" at bounding box center [375, 172] width 48 height 19
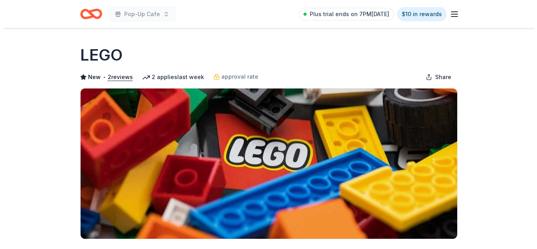
scroll to position [217, 0]
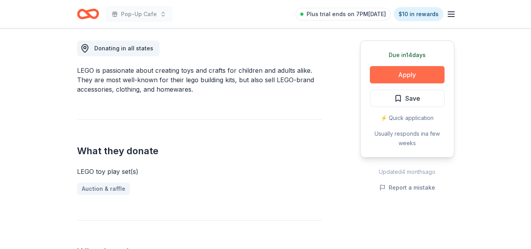
click at [426, 77] on button "Apply" at bounding box center [407, 74] width 75 height 17
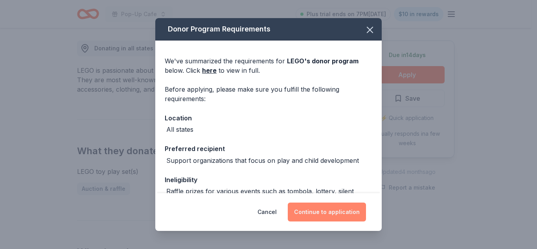
click at [328, 212] on button "Continue to application" at bounding box center [327, 211] width 78 height 19
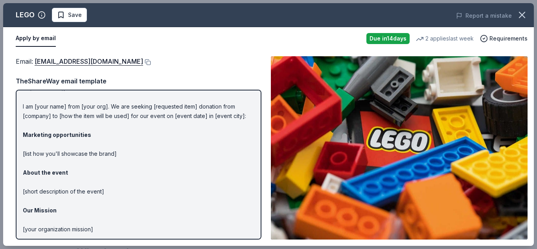
scroll to position [0, 0]
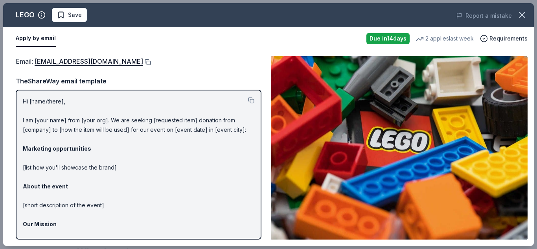
click at [143, 60] on button at bounding box center [147, 62] width 8 height 6
drag, startPoint x: 23, startPoint y: 100, endPoint x: 90, endPoint y: 239, distance: 154.4
click at [90, 239] on div "Email : charity@lego.com Email : charity@lego.com TheShareWay email template Hi…" at bounding box center [268, 148] width 531 height 196
drag, startPoint x: 23, startPoint y: 103, endPoint x: 249, endPoint y: 101, distance: 226.0
click at [249, 101] on div "Hi [name/there], I am [your name] from [your org]. We are seeking [requested it…" at bounding box center [139, 165] width 246 height 150
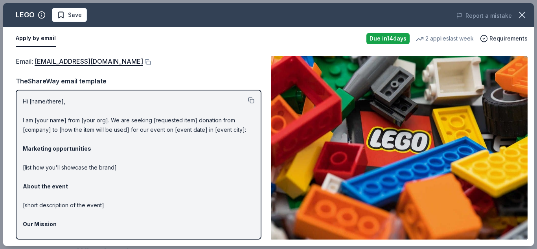
click at [248, 101] on div "Hi [name/there], I am [your name] from [your org]. We are seeking [requested it…" at bounding box center [139, 165] width 246 height 150
click at [248, 101] on button at bounding box center [251, 100] width 6 height 6
click at [61, 18] on span "Save" at bounding box center [69, 14] width 25 height 9
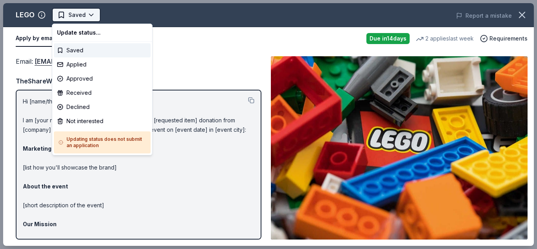
click at [93, 17] on html "Pop-Up Cafe Saved Apply Due in 14 days Share LEGO New • 2 reviews 2 applies las…" at bounding box center [268, 124] width 537 height 249
click at [85, 65] on div "Applied" at bounding box center [102, 64] width 97 height 14
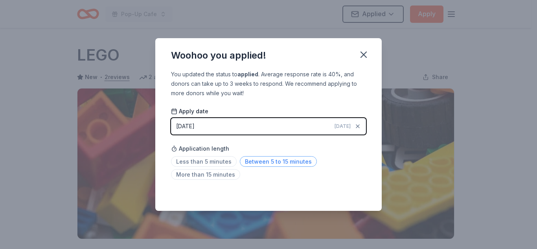
click at [260, 160] on span "Between 5 to 15 minutes" at bounding box center [278, 161] width 77 height 11
click at [368, 51] on icon "button" at bounding box center [363, 54] width 11 height 11
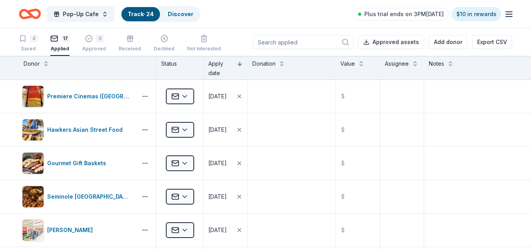
scroll to position [0, 0]
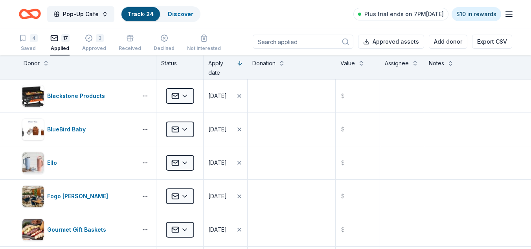
click at [323, 45] on input at bounding box center [303, 42] width 101 height 14
click at [97, 13] on span "Pop-Up Cafe" at bounding box center [81, 13] width 36 height 9
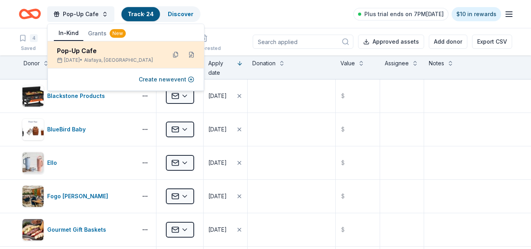
click at [105, 50] on div "Pop-Up Cafe" at bounding box center [108, 50] width 103 height 9
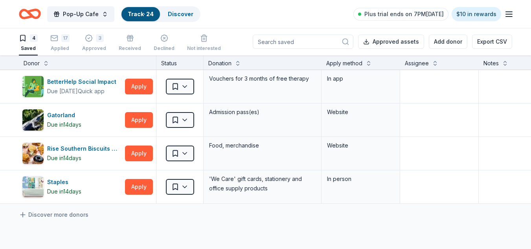
click at [312, 43] on input at bounding box center [303, 42] width 101 height 14
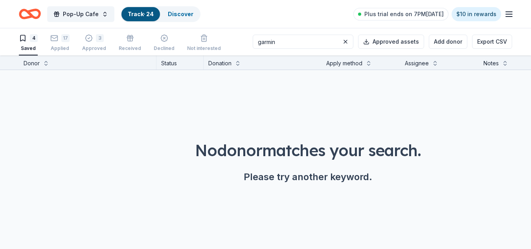
type input "garmin"
click at [189, 13] on link "Discover" at bounding box center [181, 14] width 26 height 7
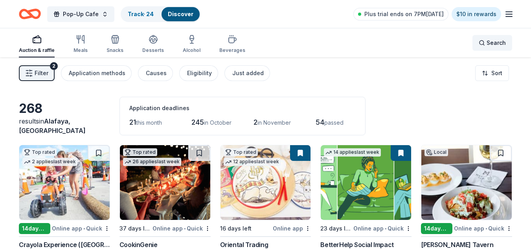
click at [490, 44] on span "Search" at bounding box center [496, 42] width 19 height 9
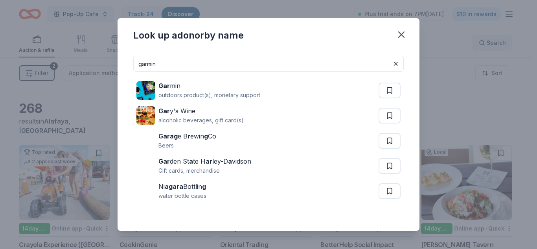
type input "garmin"
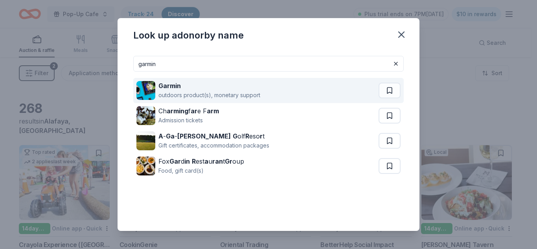
click at [221, 95] on div "outdoors product(s), monetary support" at bounding box center [209, 94] width 102 height 9
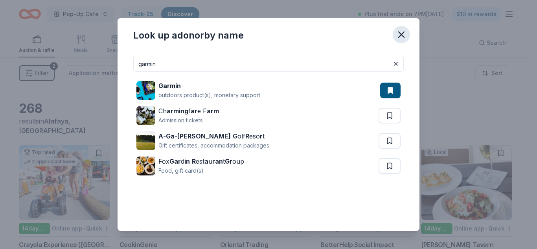
click at [403, 37] on icon "button" at bounding box center [402, 35] width 6 height 6
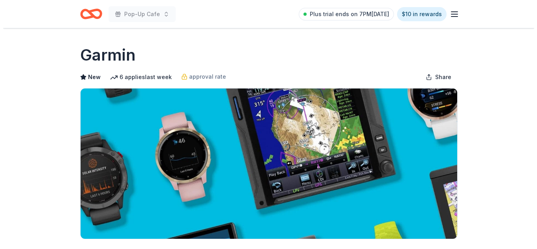
scroll to position [217, 0]
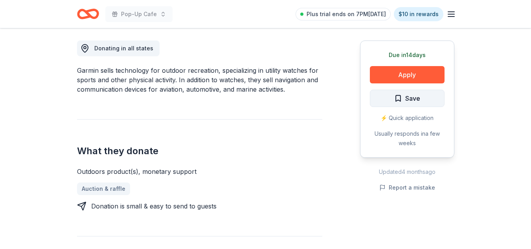
click at [403, 97] on span "Save" at bounding box center [407, 98] width 26 height 10
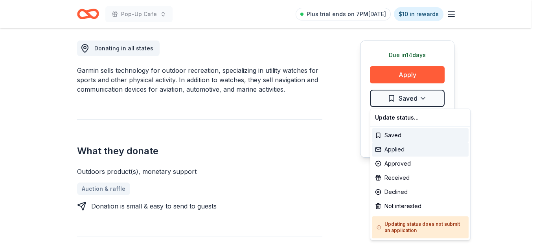
click at [399, 149] on div "Applied" at bounding box center [420, 149] width 97 height 14
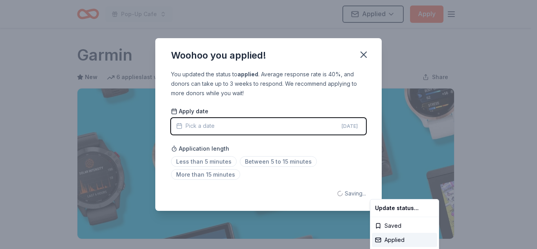
scroll to position [0, 0]
click at [282, 162] on html "Pop-Up Cafe Applied Apply Due [DATE] Share Garmin New 6 applies last week appro…" at bounding box center [268, 124] width 537 height 249
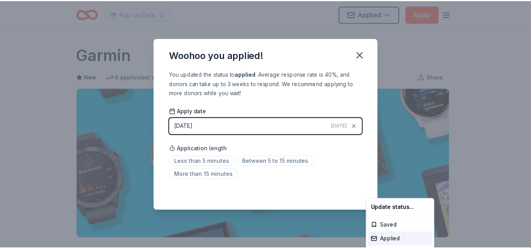
scroll to position [191, 0]
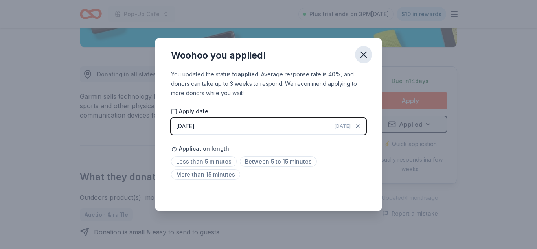
click at [362, 56] on icon "button" at bounding box center [364, 55] width 6 height 6
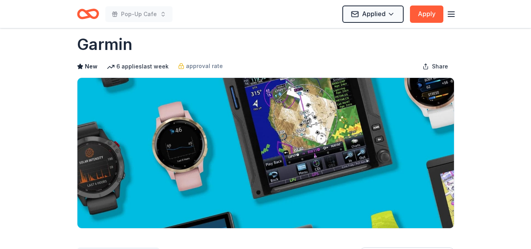
scroll to position [0, 0]
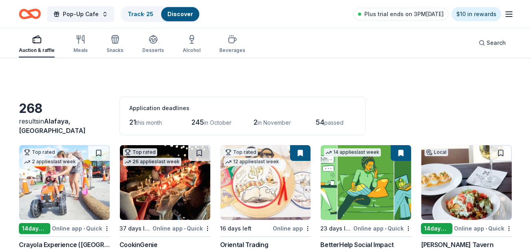
scroll to position [7369, 0]
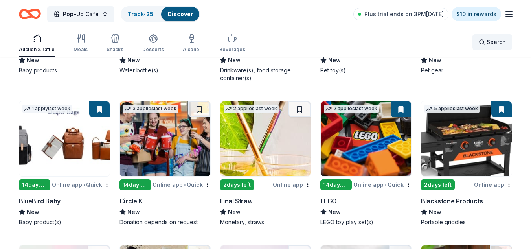
click at [490, 45] on span "Search" at bounding box center [496, 41] width 19 height 9
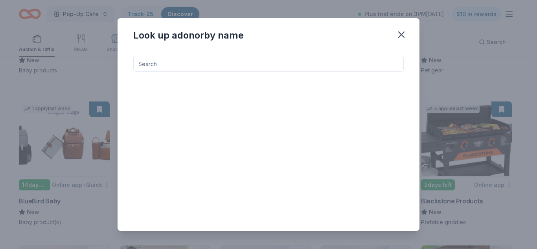
drag, startPoint x: 537, startPoint y: 23, endPoint x: 249, endPoint y: 61, distance: 290.2
click at [249, 61] on input at bounding box center [268, 64] width 270 height 16
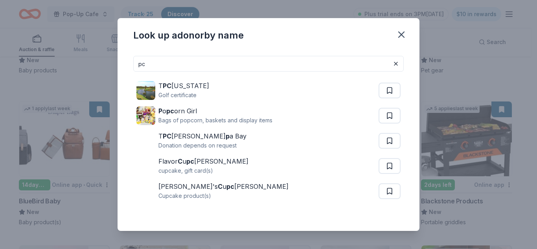
type input "p"
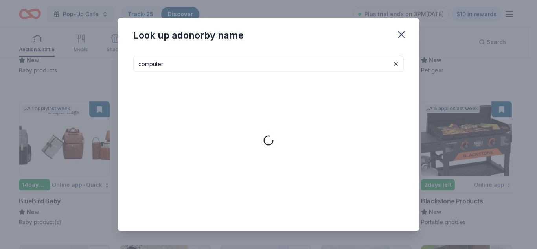
type input "computer"
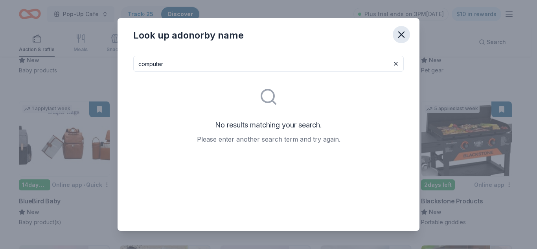
click at [400, 34] on icon "button" at bounding box center [402, 35] width 6 height 6
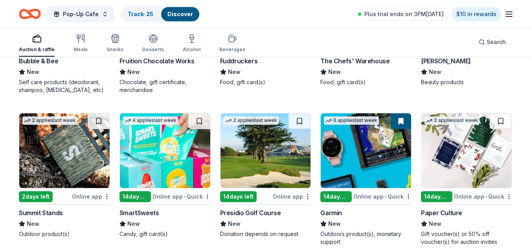
scroll to position [7069, 0]
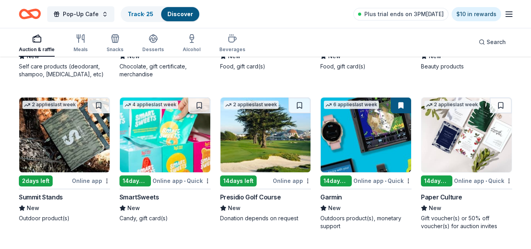
click at [64, 160] on img at bounding box center [64, 134] width 90 height 75
click at [449, 164] on img at bounding box center [466, 134] width 90 height 75
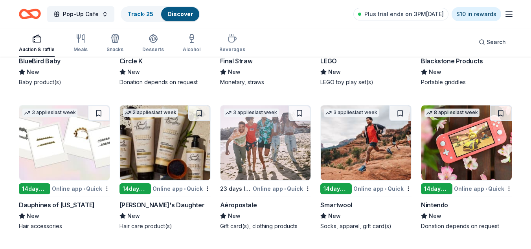
scroll to position [7524, 0]
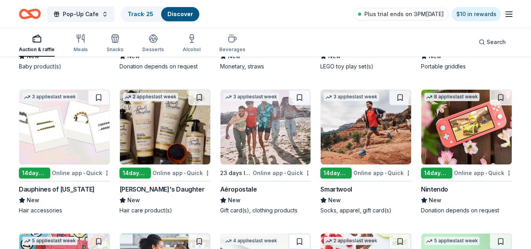
click at [88, 148] on img at bounding box center [64, 127] width 90 height 75
click at [155, 140] on img at bounding box center [165, 127] width 90 height 75
click at [446, 144] on img at bounding box center [466, 127] width 90 height 75
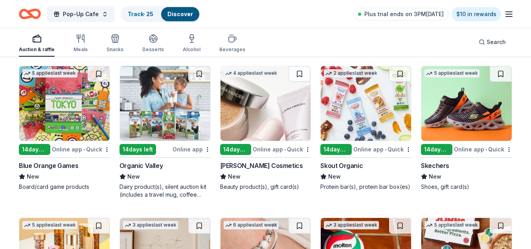
scroll to position [7707, 0]
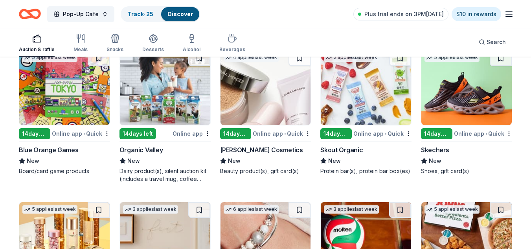
click at [463, 107] on img at bounding box center [466, 87] width 90 height 75
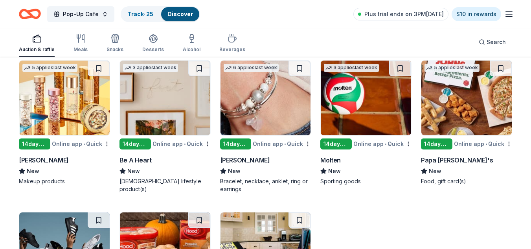
scroll to position [7865, 0]
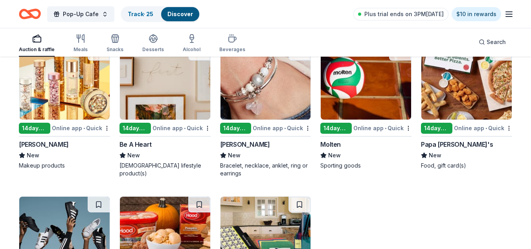
click at [472, 92] on img at bounding box center [466, 82] width 90 height 75
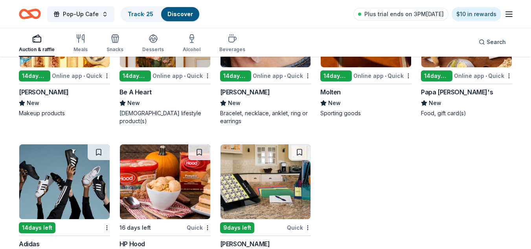
scroll to position [7953, 0]
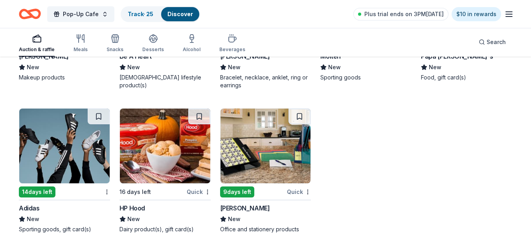
click at [43, 145] on img at bounding box center [64, 145] width 90 height 75
click at [273, 147] on img at bounding box center [266, 145] width 90 height 75
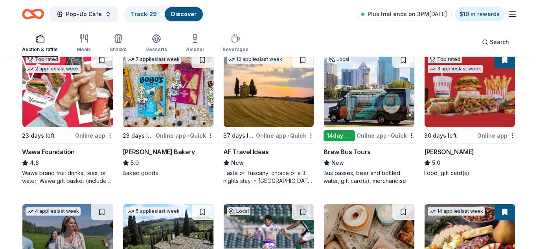
scroll to position [0, 0]
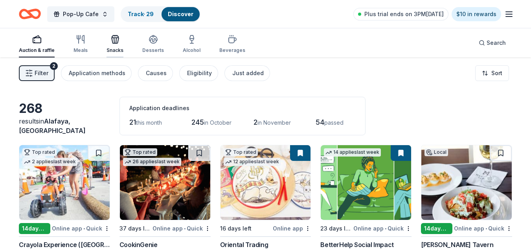
click at [116, 48] on div "Snacks" at bounding box center [115, 50] width 17 height 6
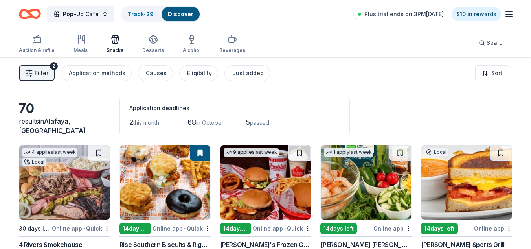
click at [42, 81] on button "Filter 2" at bounding box center [37, 73] width 36 height 16
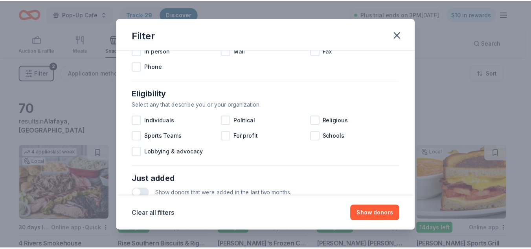
scroll to position [195, 0]
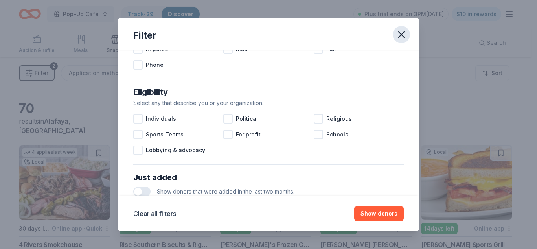
click at [403, 39] on icon "button" at bounding box center [401, 34] width 11 height 11
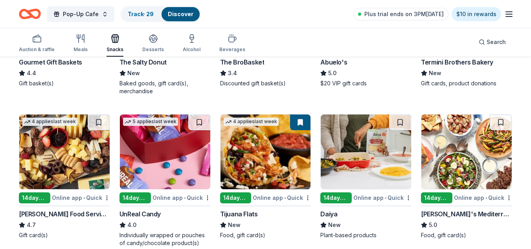
scroll to position [480, 0]
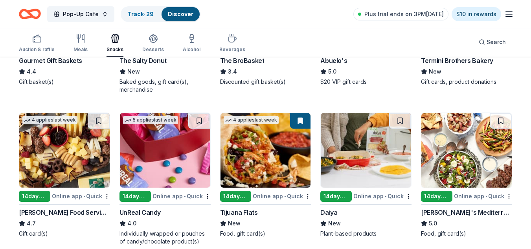
click at [63, 136] on img at bounding box center [64, 150] width 90 height 75
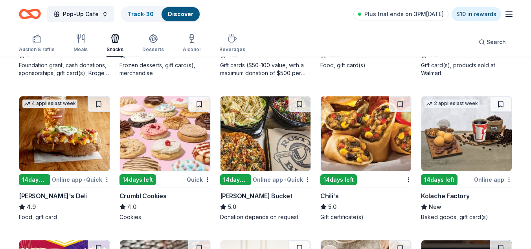
scroll to position [792, 0]
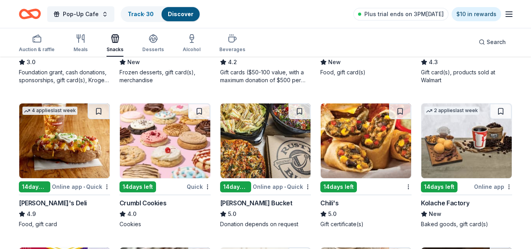
click at [164, 140] on img at bounding box center [165, 140] width 90 height 75
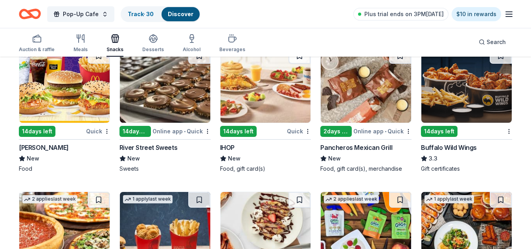
scroll to position [941, 0]
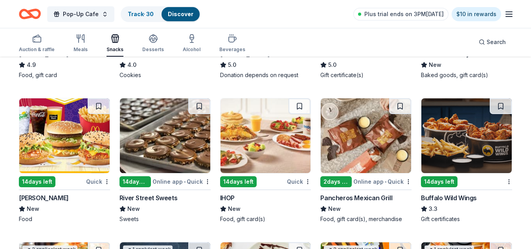
click at [468, 143] on img at bounding box center [466, 135] width 90 height 75
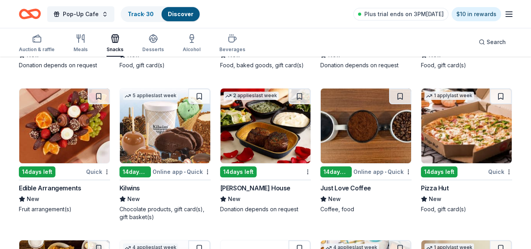
scroll to position [1242, 0]
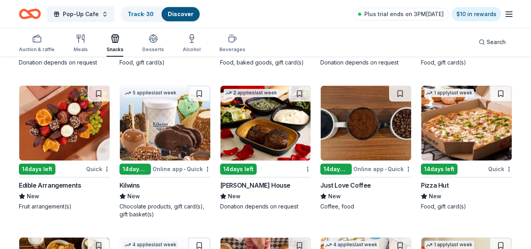
click at [70, 131] on img at bounding box center [64, 123] width 90 height 75
click at [261, 125] on img at bounding box center [266, 123] width 90 height 75
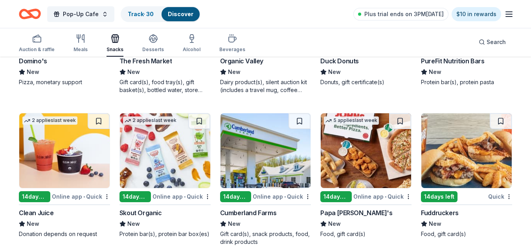
scroll to position [1978, 0]
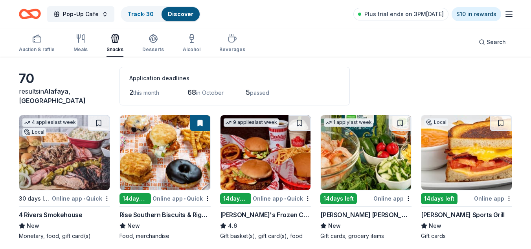
scroll to position [0, 0]
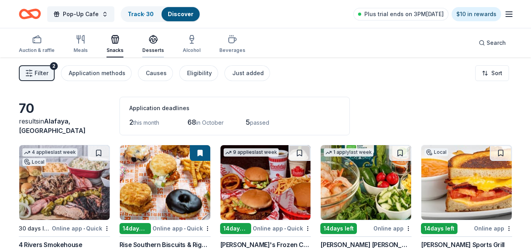
click at [146, 56] on button "Desserts" at bounding box center [153, 44] width 22 height 26
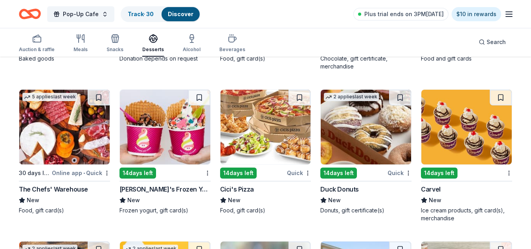
scroll to position [1278, 0]
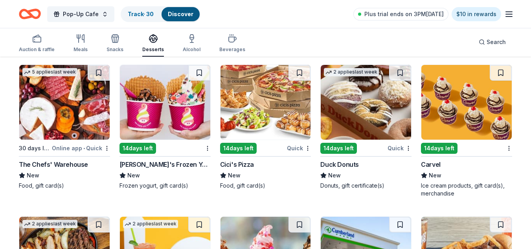
click at [470, 137] on img at bounding box center [466, 102] width 90 height 75
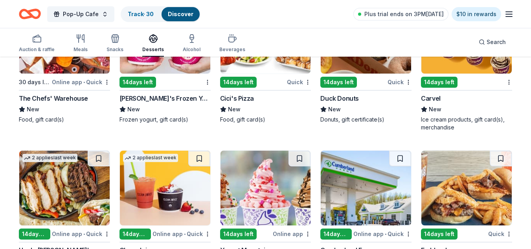
scroll to position [1394, 0]
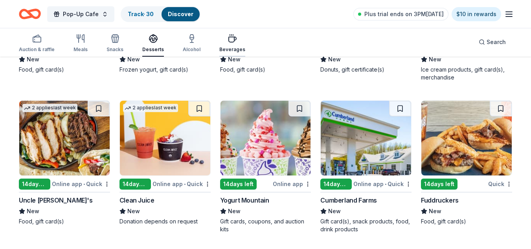
click at [222, 49] on div "Beverages" at bounding box center [232, 49] width 26 height 6
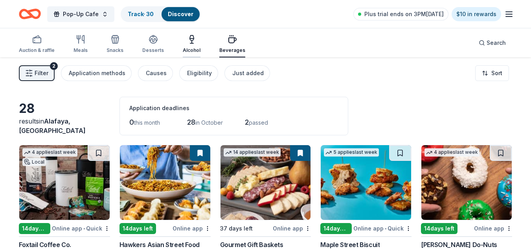
click at [188, 55] on button "Alcohol" at bounding box center [192, 44] width 18 height 26
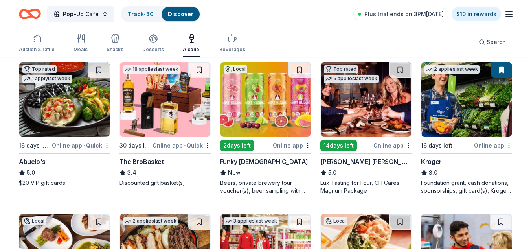
scroll to position [247, 0]
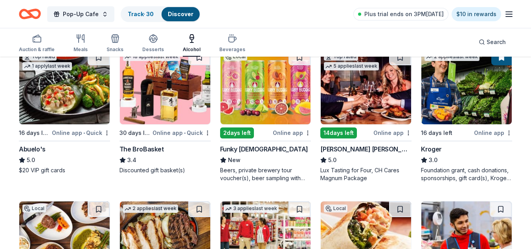
click at [366, 116] on img at bounding box center [366, 87] width 90 height 75
click at [166, 113] on img at bounding box center [165, 87] width 90 height 75
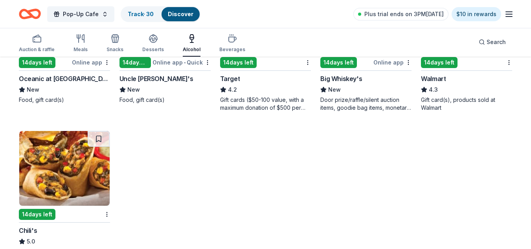
scroll to position [492, 0]
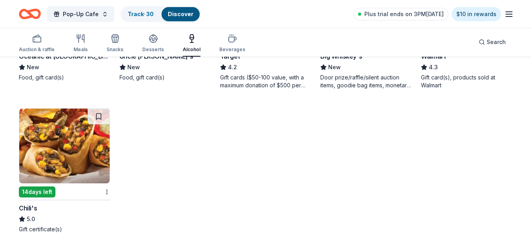
click at [86, 162] on img at bounding box center [64, 145] width 90 height 75
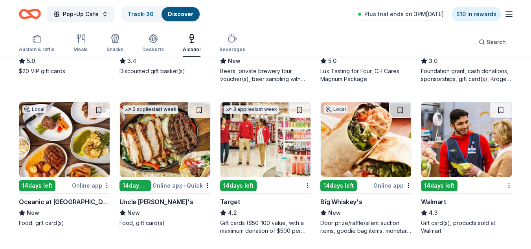
scroll to position [333, 0]
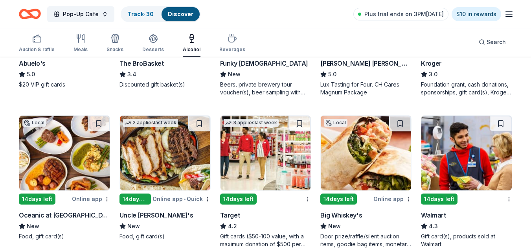
click at [390, 152] on img at bounding box center [366, 153] width 90 height 75
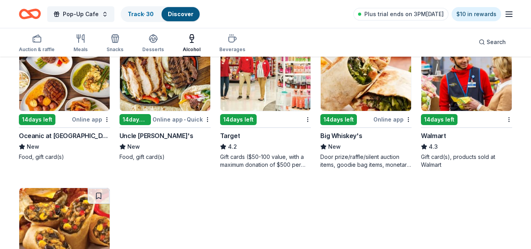
scroll to position [0, 0]
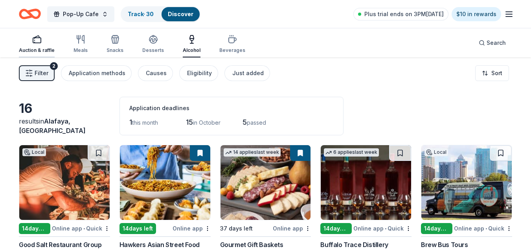
click at [27, 43] on div "button" at bounding box center [37, 39] width 36 height 9
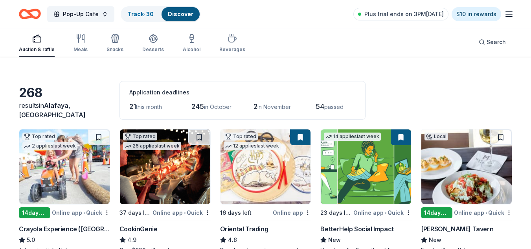
scroll to position [89, 0]
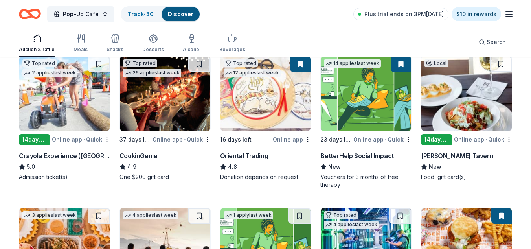
click at [452, 99] on img at bounding box center [466, 93] width 90 height 75
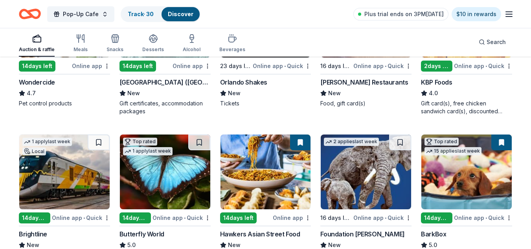
scroll to position [502, 0]
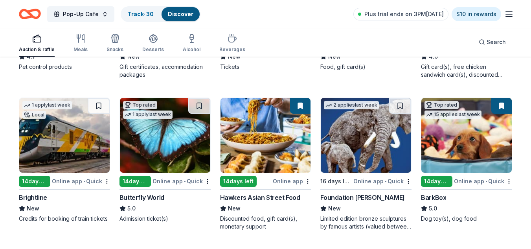
click at [371, 198] on div "Foundation Michelangelo" at bounding box center [362, 197] width 84 height 9
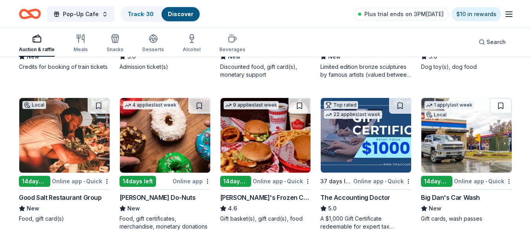
scroll to position [706, 0]
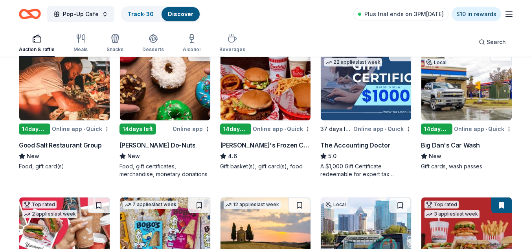
click at [258, 91] on img at bounding box center [266, 83] width 90 height 75
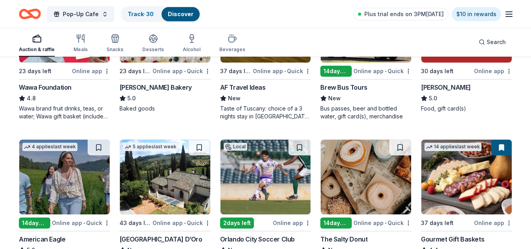
scroll to position [900, 0]
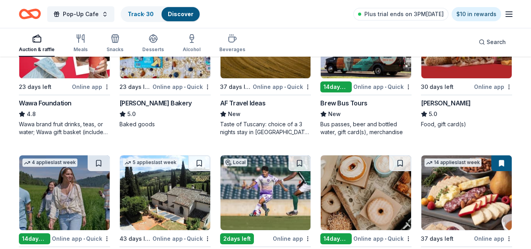
click at [385, 131] on div "Bus passes, beer and bottled water, gift card(s), merchandise" at bounding box center [365, 128] width 91 height 16
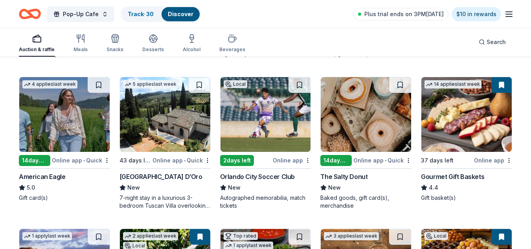
scroll to position [994, 0]
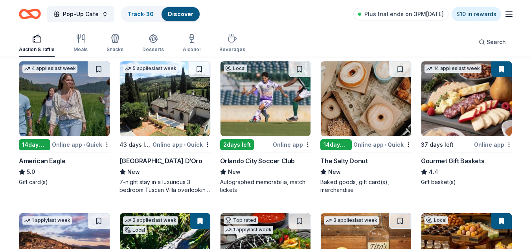
click at [180, 183] on div "7-night stay in a luxurious 3-bedroom Tuscan Villa overlooking a vineyard and t…" at bounding box center [165, 186] width 91 height 16
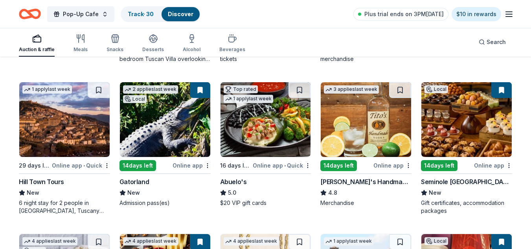
scroll to position [1172, 0]
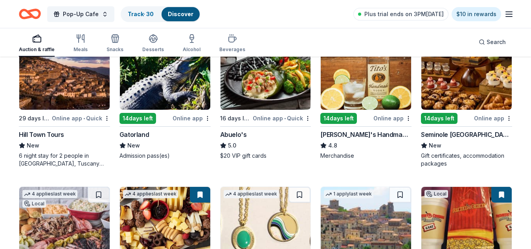
click at [357, 85] on img at bounding box center [366, 72] width 90 height 75
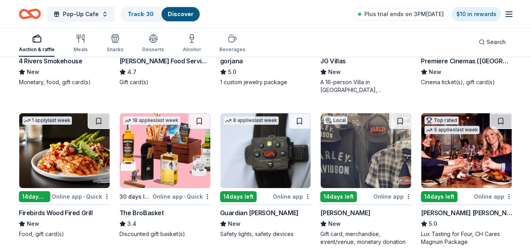
scroll to position [1408, 0]
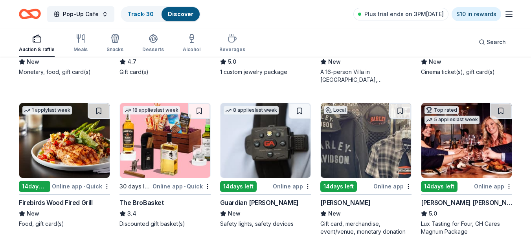
click at [376, 170] on img at bounding box center [366, 140] width 90 height 75
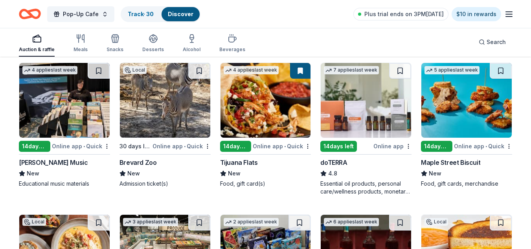
scroll to position [1737, 0]
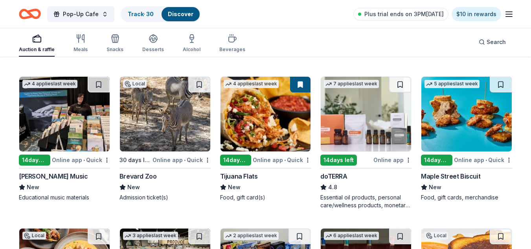
click at [462, 118] on img at bounding box center [466, 114] width 90 height 75
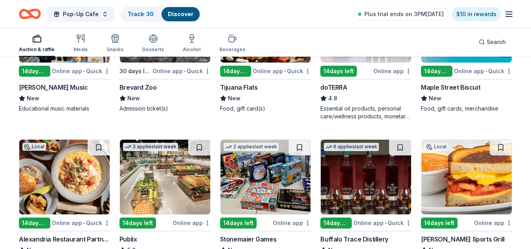
scroll to position [1910, 0]
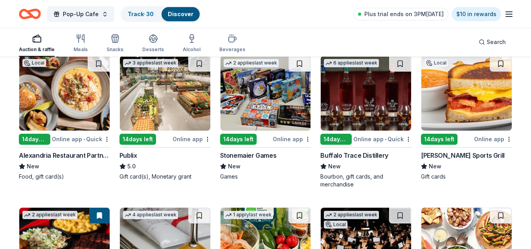
click at [377, 113] on img at bounding box center [366, 93] width 90 height 75
click at [265, 116] on img at bounding box center [266, 93] width 90 height 75
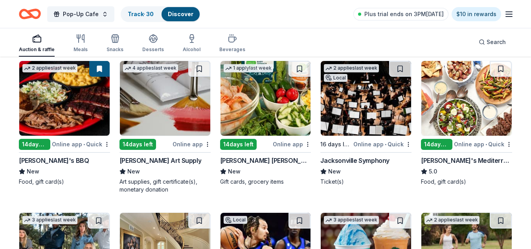
scroll to position [2067, 0]
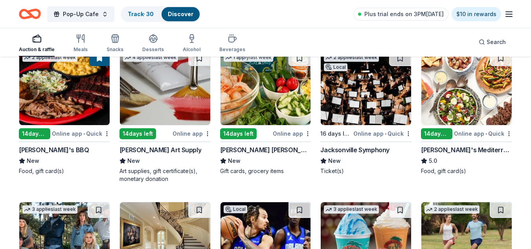
click at [162, 90] on img at bounding box center [165, 87] width 90 height 75
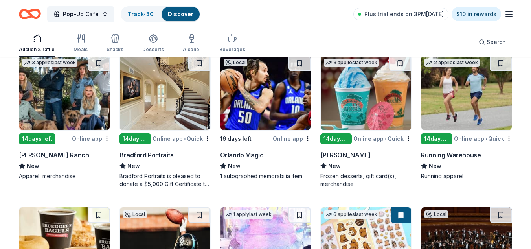
scroll to position [2219, 0]
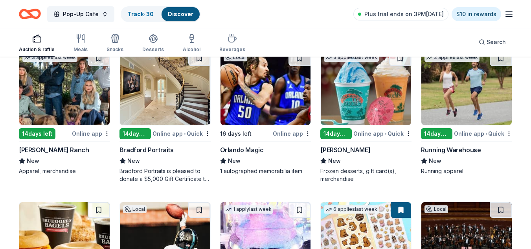
click at [164, 87] on img at bounding box center [165, 87] width 90 height 75
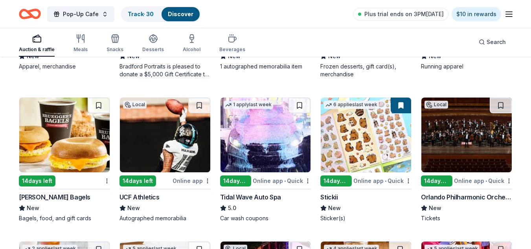
scroll to position [2345, 0]
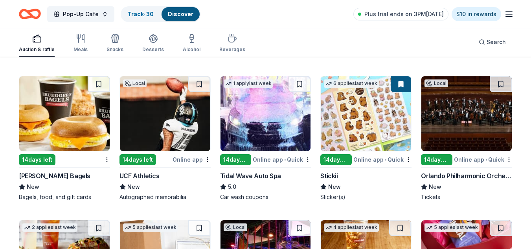
click at [178, 112] on img at bounding box center [165, 113] width 90 height 75
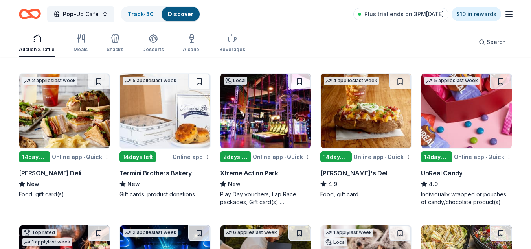
scroll to position [2507, 0]
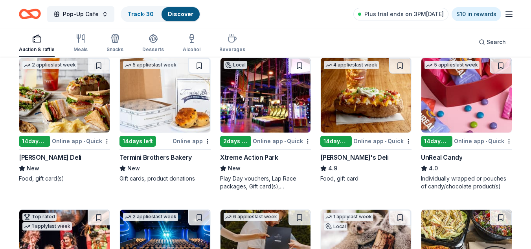
click at [470, 115] on img at bounding box center [466, 95] width 90 height 75
click at [256, 105] on img at bounding box center [266, 95] width 90 height 75
click at [61, 102] on img at bounding box center [64, 95] width 90 height 75
click at [341, 112] on img at bounding box center [366, 95] width 90 height 75
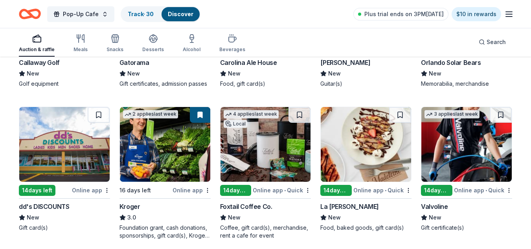
scroll to position [3837, 0]
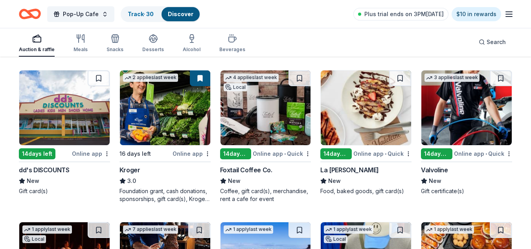
click at [46, 87] on img at bounding box center [64, 107] width 90 height 75
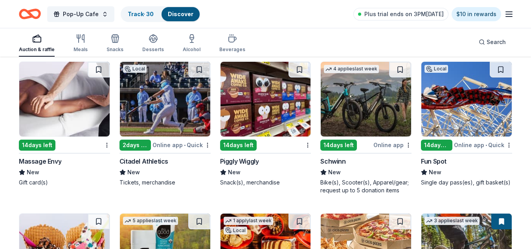
scroll to position [5527, 0]
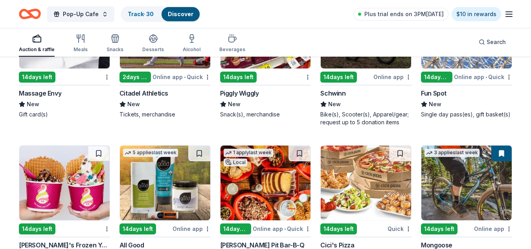
click at [74, 64] on img at bounding box center [64, 31] width 90 height 75
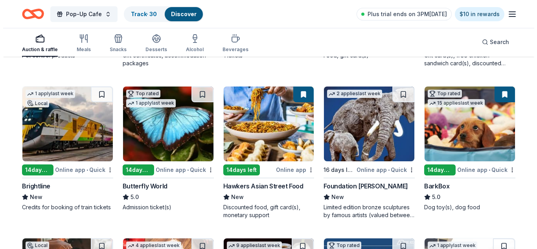
scroll to position [0, 0]
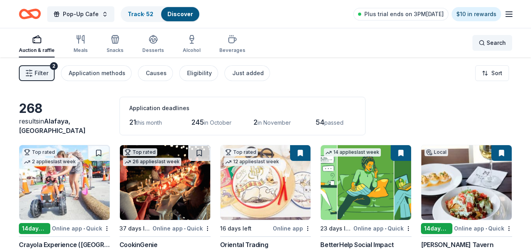
click at [494, 39] on span "Search" at bounding box center [496, 42] width 19 height 9
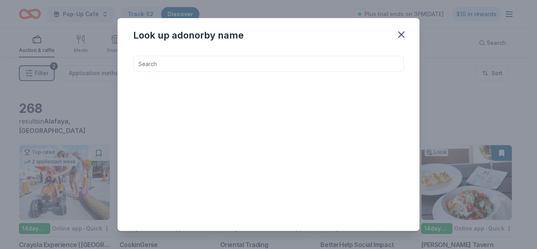
click at [289, 68] on input at bounding box center [268, 64] width 270 height 16
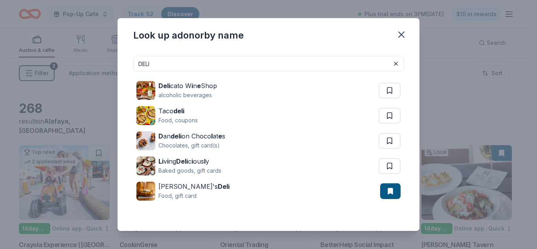
drag, startPoint x: 164, startPoint y: 64, endPoint x: 58, endPoint y: 79, distance: 107.6
click at [58, 79] on div "Look up a donor by name DELI Deli cato W i n e Shop alcoholic beverages Taco de…" at bounding box center [268, 124] width 537 height 249
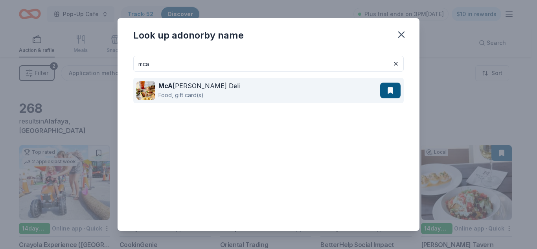
type input "mca"
click at [187, 91] on div "Food, gift card(s)" at bounding box center [198, 94] width 81 height 9
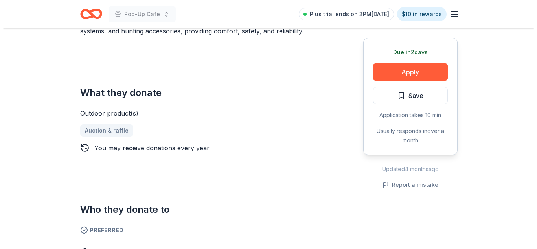
scroll to position [262, 0]
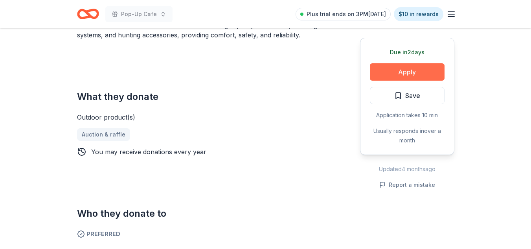
click at [413, 71] on button "Apply" at bounding box center [407, 71] width 75 height 17
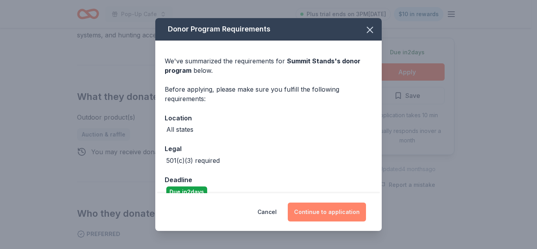
click at [349, 210] on button "Continue to application" at bounding box center [327, 211] width 78 height 19
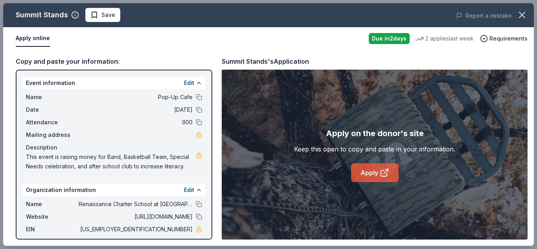
click at [367, 166] on link "Apply" at bounding box center [375, 172] width 48 height 19
click at [105, 18] on span "Save" at bounding box center [108, 14] width 14 height 9
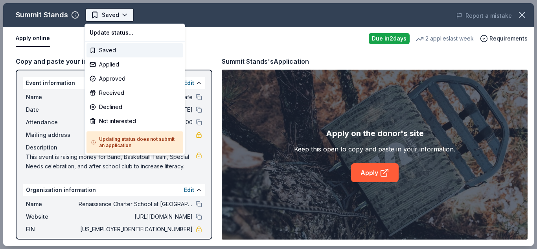
click at [127, 18] on body "Pop-Up Cafe Saved Apply Due [DATE] Share Summit Stands New • 1 reviews 2 applie…" at bounding box center [265, 124] width 531 height 249
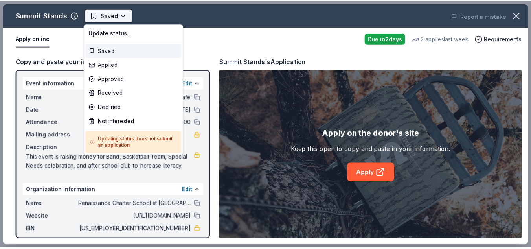
scroll to position [0, 0]
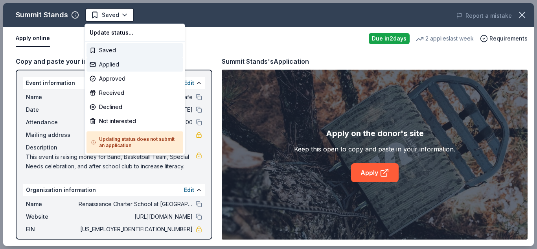
click at [124, 61] on div "Applied" at bounding box center [134, 64] width 97 height 14
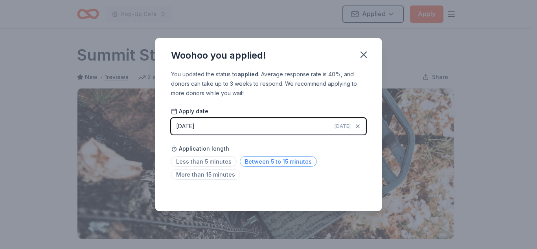
click at [273, 160] on span "Between 5 to 15 minutes" at bounding box center [278, 161] width 77 height 11
click at [363, 53] on icon "button" at bounding box center [364, 55] width 6 height 6
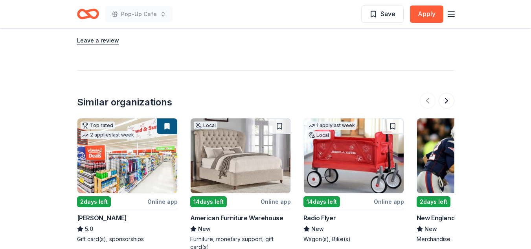
scroll to position [821, 0]
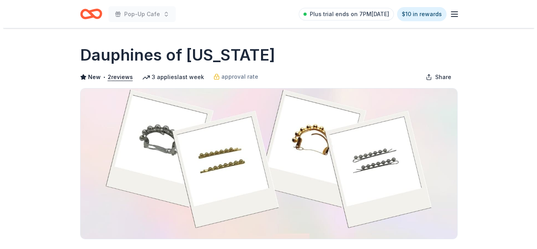
scroll to position [217, 0]
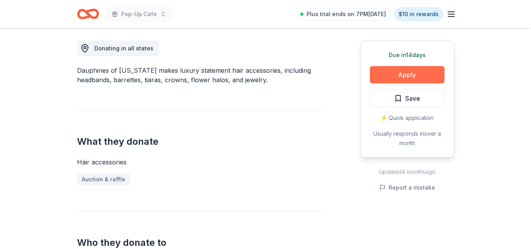
click at [404, 79] on button "Apply" at bounding box center [407, 74] width 75 height 17
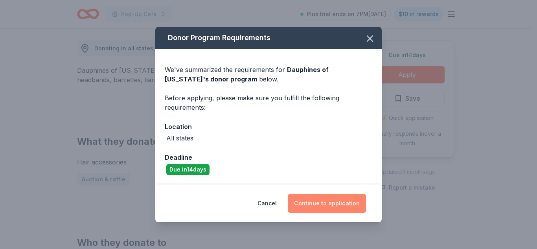
click at [327, 200] on button "Continue to application" at bounding box center [327, 203] width 78 height 19
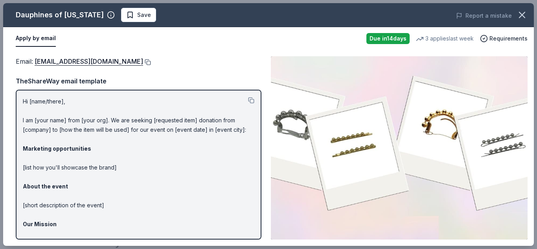
click at [151, 63] on button at bounding box center [147, 62] width 8 height 6
click at [126, 13] on span "Save" at bounding box center [138, 14] width 25 height 9
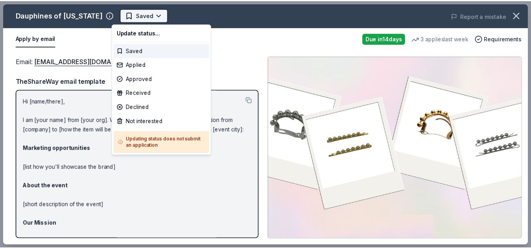
scroll to position [0, 0]
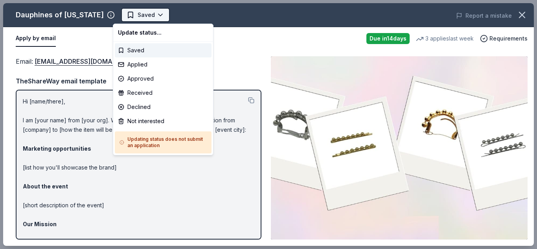
click at [154, 16] on body "Pop-Up Cafe Saved Apply Due in 14 days Share Dauphines of New York New • 2 revi…" at bounding box center [265, 124] width 531 height 249
click at [154, 63] on div "Applied" at bounding box center [163, 64] width 97 height 14
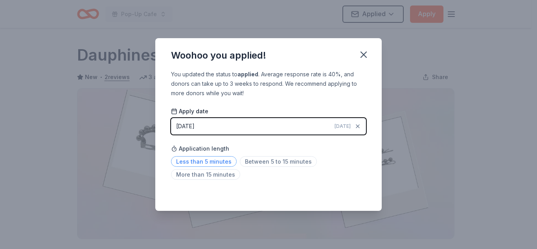
click at [217, 162] on span "Less than 5 minutes" at bounding box center [204, 161] width 66 height 11
click at [364, 57] on icon "button" at bounding box center [363, 54] width 11 height 11
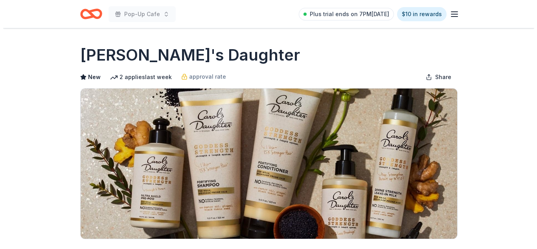
scroll to position [217, 0]
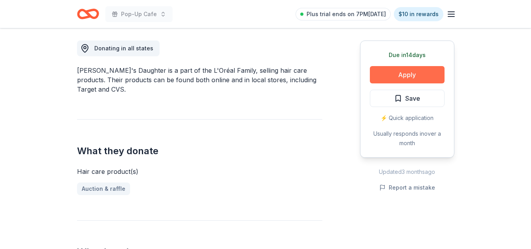
click at [409, 72] on button "Apply" at bounding box center [407, 74] width 75 height 17
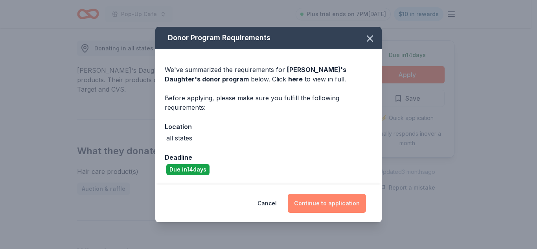
click at [333, 203] on button "Continue to application" at bounding box center [327, 203] width 78 height 19
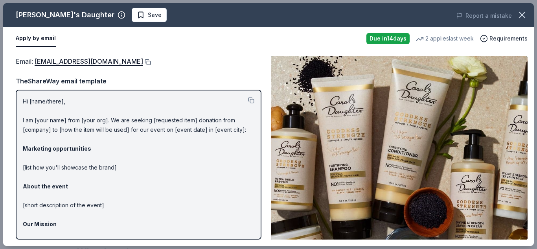
click at [150, 60] on button at bounding box center [147, 62] width 8 height 6
click at [148, 13] on span "Save" at bounding box center [155, 14] width 14 height 9
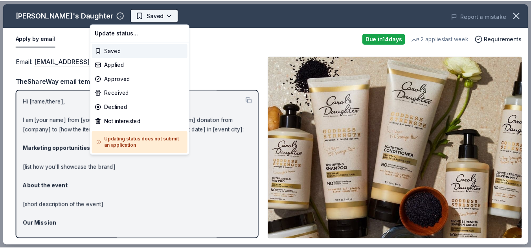
scroll to position [0, 0]
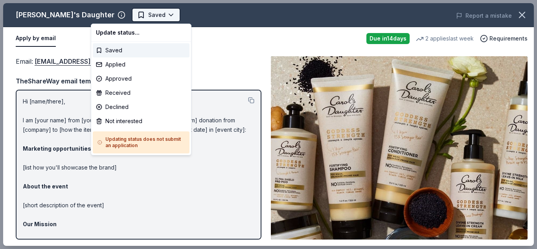
click at [135, 16] on body "Pop-Up Cafe Saved Apply Due in 14 days Share Carol's Daughter New 2 applies las…" at bounding box center [265, 124] width 531 height 249
click at [136, 63] on div "Applied" at bounding box center [141, 64] width 97 height 14
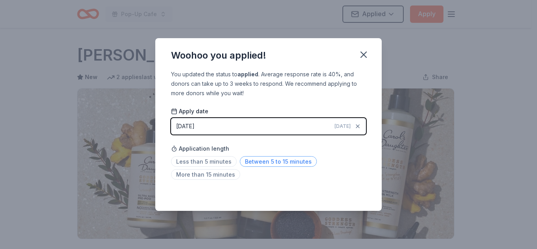
click at [268, 156] on span "Between 5 to 15 minutes" at bounding box center [278, 161] width 77 height 11
click at [362, 53] on icon "button" at bounding box center [364, 55] width 6 height 6
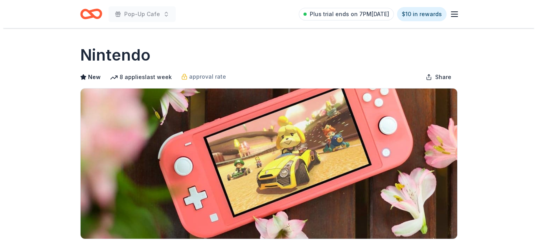
scroll to position [217, 0]
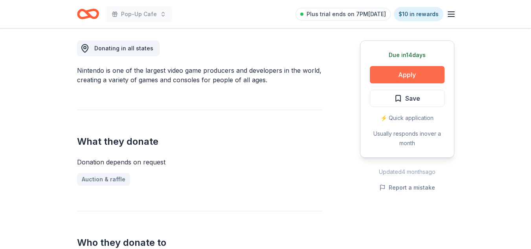
click at [407, 71] on button "Apply" at bounding box center [407, 74] width 75 height 17
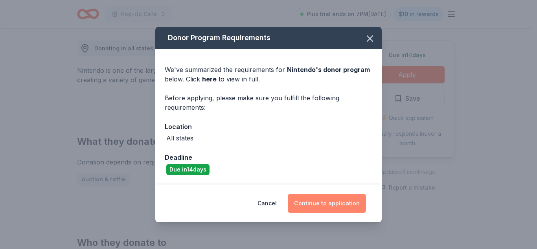
click at [343, 202] on button "Continue to application" at bounding box center [327, 203] width 78 height 19
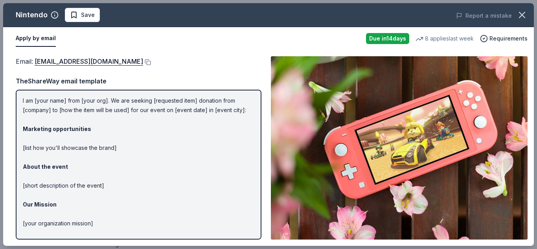
scroll to position [63, 0]
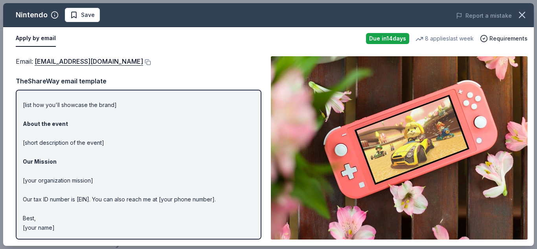
click at [52, 227] on p "Hi [name/there], I am [your name] from [your org]. We are seeking [requested it…" at bounding box center [139, 133] width 232 height 198
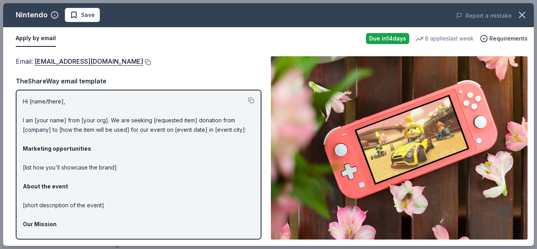
click at [151, 61] on button at bounding box center [147, 62] width 8 height 6
click at [248, 100] on button at bounding box center [251, 100] width 6 height 6
click at [81, 13] on span "Save" at bounding box center [88, 14] width 14 height 9
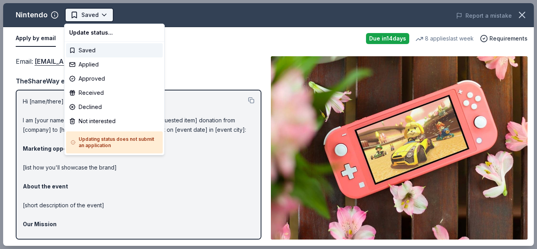
click at [103, 18] on html "Pop-Up Cafe Saved Apply Due in 14 days Share Nintendo New 8 applies last week a…" at bounding box center [268, 124] width 537 height 249
click at [98, 64] on div "Applied" at bounding box center [114, 64] width 97 height 14
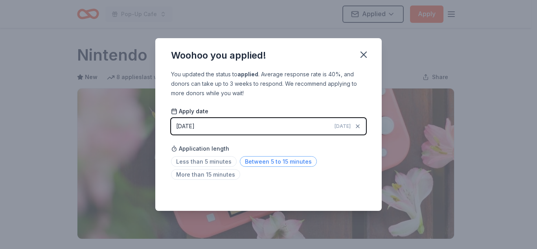
click at [273, 165] on span "Between 5 to 15 minutes" at bounding box center [278, 161] width 77 height 11
click at [364, 51] on icon "button" at bounding box center [363, 54] width 11 height 11
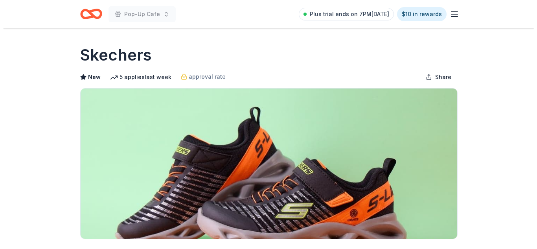
scroll to position [217, 0]
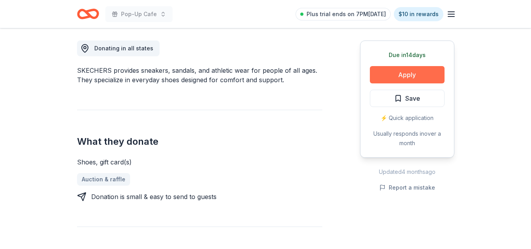
click at [417, 74] on button "Apply" at bounding box center [407, 74] width 75 height 17
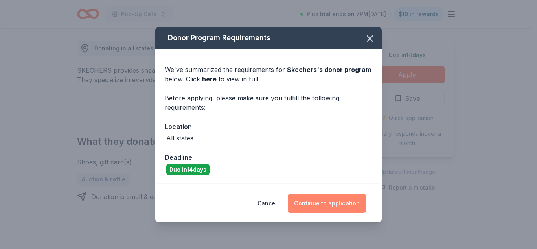
click at [340, 208] on button "Continue to application" at bounding box center [327, 203] width 78 height 19
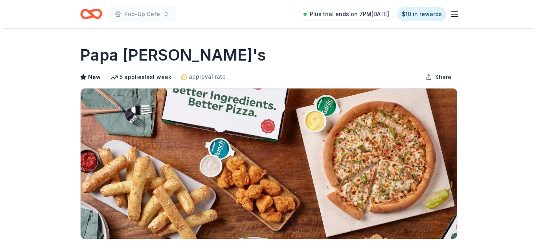
scroll to position [217, 0]
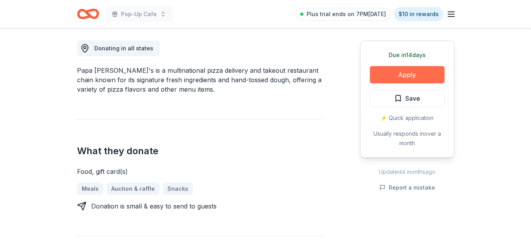
click at [404, 75] on button "Apply" at bounding box center [407, 74] width 75 height 17
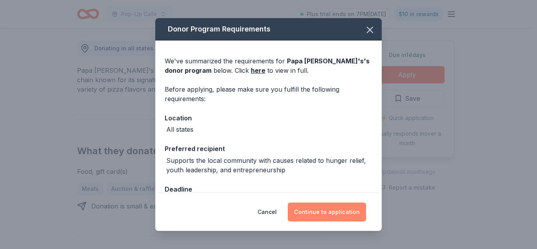
click at [340, 211] on button "Continue to application" at bounding box center [327, 211] width 78 height 19
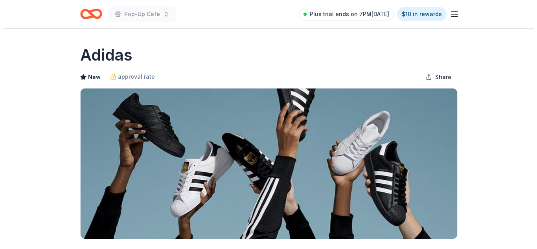
scroll to position [217, 0]
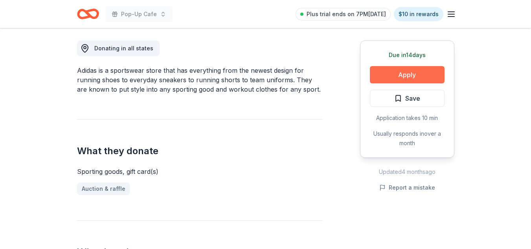
click at [404, 74] on button "Apply" at bounding box center [407, 74] width 75 height 17
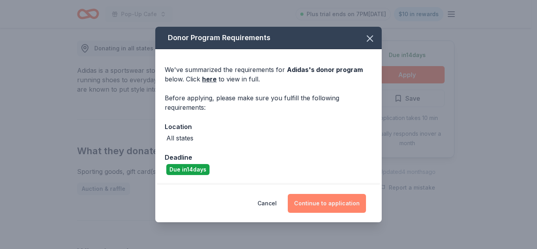
click at [345, 209] on button "Continue to application" at bounding box center [327, 203] width 78 height 19
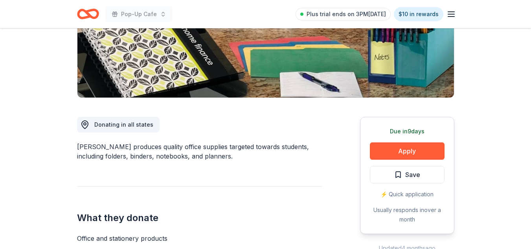
scroll to position [143, 0]
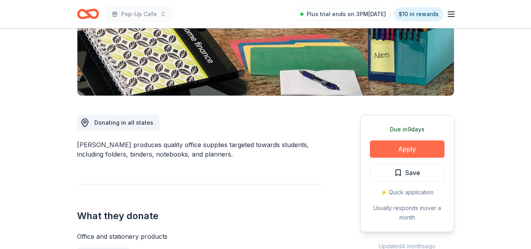
click at [395, 151] on button "Apply" at bounding box center [407, 148] width 75 height 17
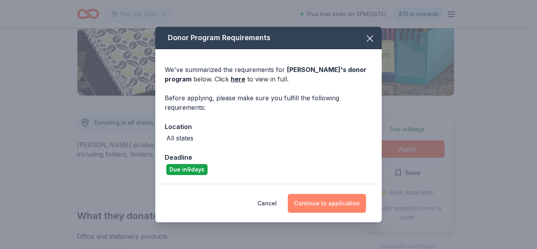
click at [336, 205] on button "Continue to application" at bounding box center [327, 203] width 78 height 19
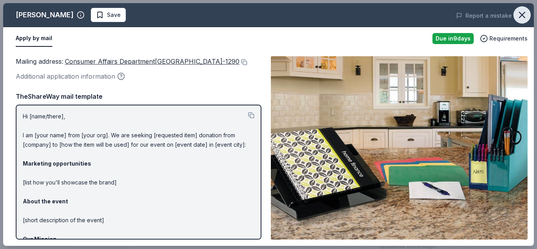
click at [526, 11] on icon "button" at bounding box center [522, 14] width 11 height 11
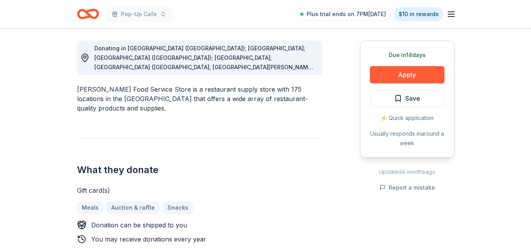
scroll to position [435, 0]
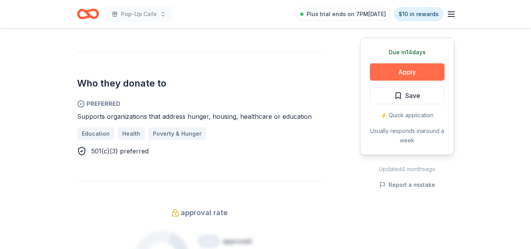
click at [390, 74] on button "Apply" at bounding box center [407, 71] width 75 height 17
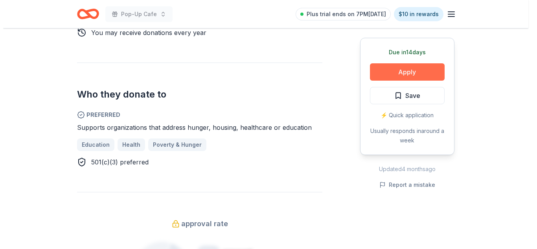
scroll to position [446, 0]
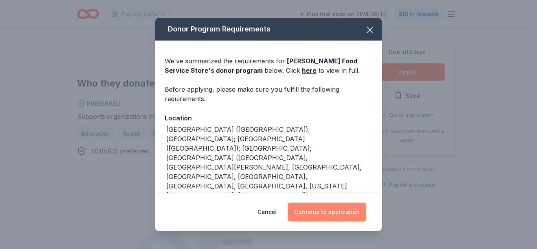
click at [335, 206] on button "Continue to application" at bounding box center [327, 211] width 78 height 19
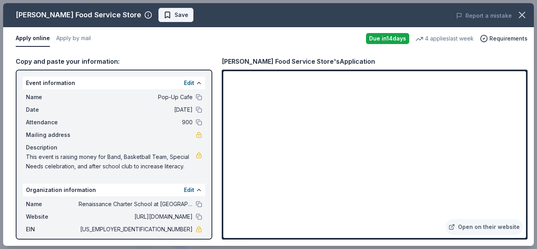
click at [164, 13] on span "Save" at bounding box center [176, 14] width 25 height 9
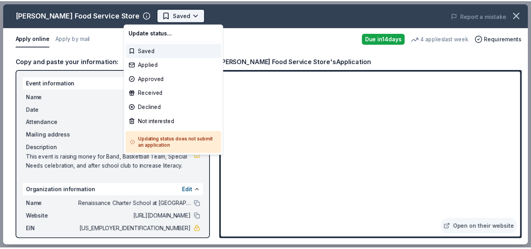
scroll to position [0, 0]
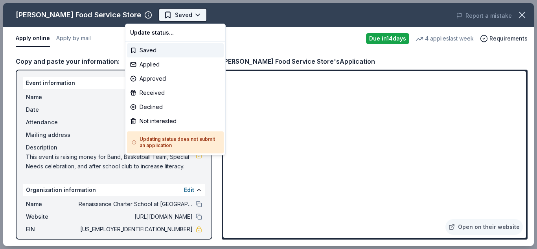
click at [166, 16] on body "Pop-Up Cafe Saved Apply Due [DATE] Share [PERSON_NAME] Food Service Store 4.7 •…" at bounding box center [265, 124] width 531 height 249
click at [159, 64] on div "Applied" at bounding box center [175, 64] width 97 height 14
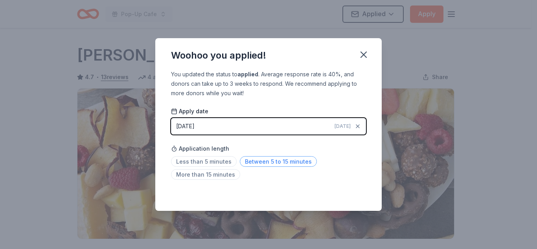
click at [254, 159] on span "Between 5 to 15 minutes" at bounding box center [278, 161] width 77 height 11
click at [362, 55] on icon "button" at bounding box center [363, 54] width 11 height 11
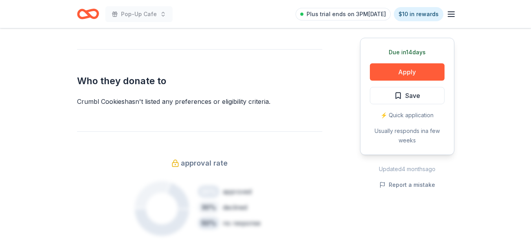
scroll to position [386, 0]
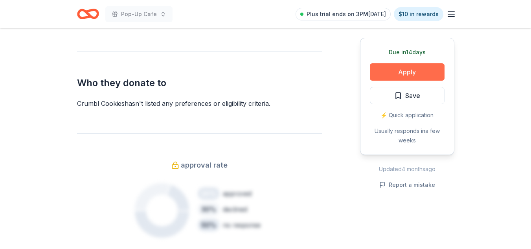
click at [419, 70] on button "Apply" at bounding box center [407, 71] width 75 height 17
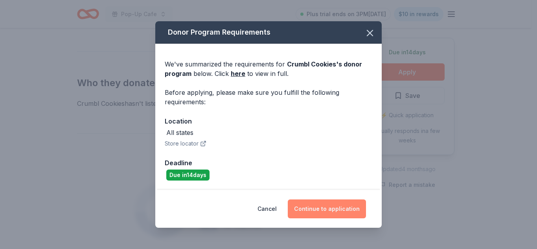
click at [335, 210] on button "Continue to application" at bounding box center [327, 208] width 78 height 19
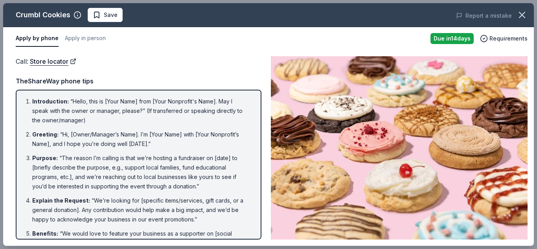
drag, startPoint x: 251, startPoint y: 123, endPoint x: 234, endPoint y: 211, distance: 89.7
click at [234, 211] on div "Introduction : “Hello, this is [Your Name] from [Your Nonprofit's Name]. May I …" at bounding box center [139, 165] width 246 height 150
click at [522, 18] on icon "button" at bounding box center [522, 14] width 11 height 11
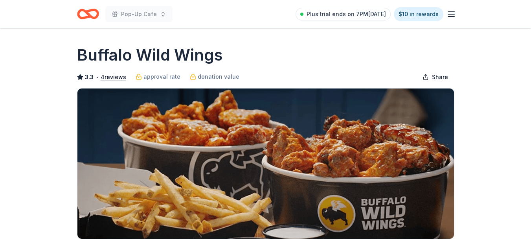
scroll to position [217, 0]
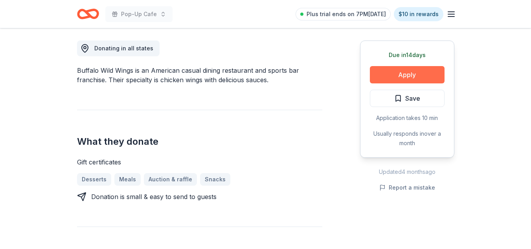
click at [410, 70] on button "Apply" at bounding box center [407, 74] width 75 height 17
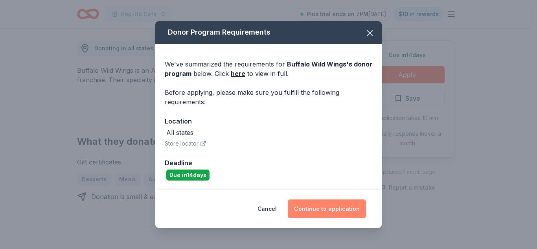
click at [351, 208] on button "Continue to application" at bounding box center [327, 208] width 78 height 19
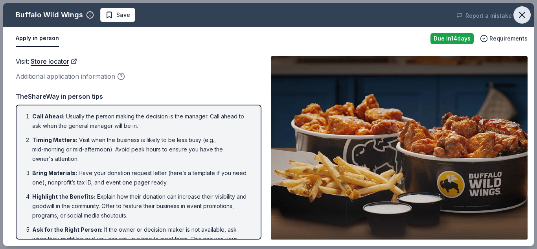
click at [522, 20] on button "button" at bounding box center [521, 14] width 17 height 17
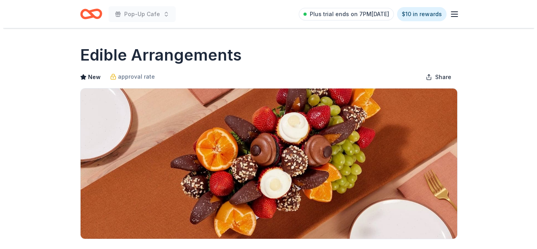
scroll to position [217, 0]
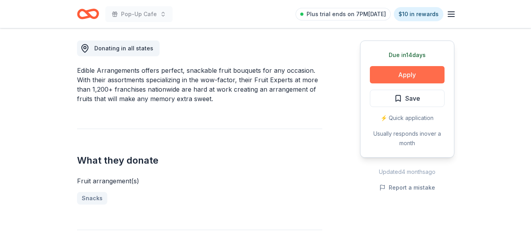
click at [423, 74] on button "Apply" at bounding box center [407, 74] width 75 height 17
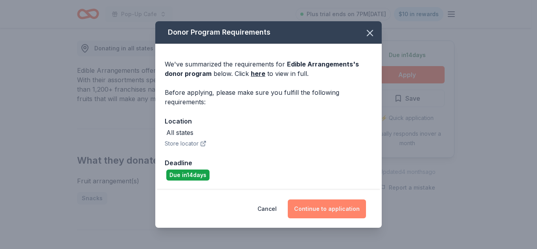
click at [335, 208] on button "Continue to application" at bounding box center [327, 208] width 78 height 19
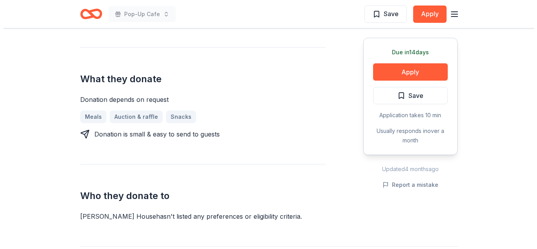
scroll to position [295, 0]
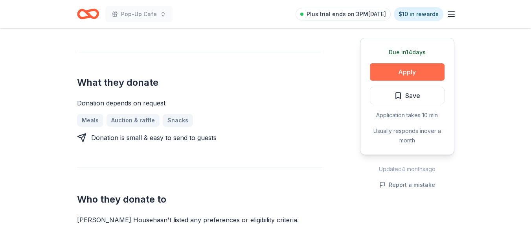
click at [401, 79] on button "Apply" at bounding box center [407, 71] width 75 height 17
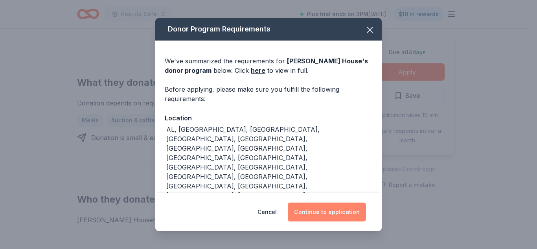
click at [343, 216] on button "Continue to application" at bounding box center [327, 211] width 78 height 19
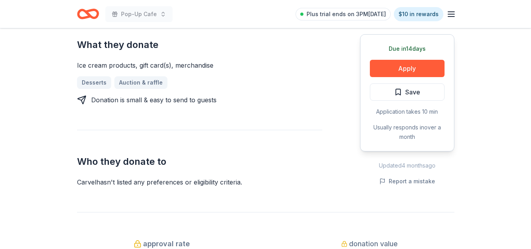
scroll to position [340, 0]
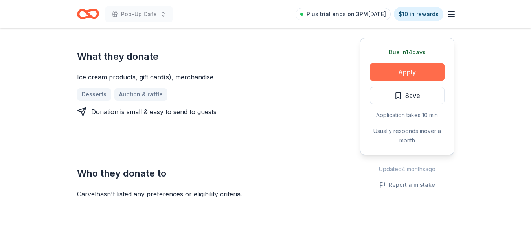
click at [426, 66] on button "Apply" at bounding box center [407, 71] width 75 height 17
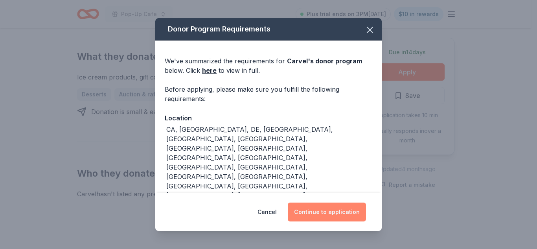
click at [339, 208] on button "Continue to application" at bounding box center [327, 211] width 78 height 19
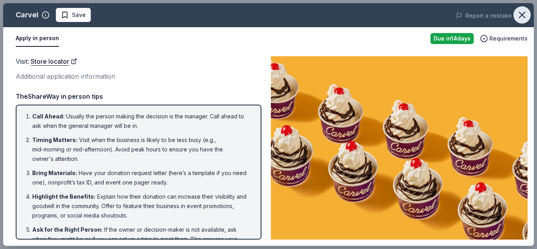
click at [528, 16] on button "button" at bounding box center [521, 14] width 17 height 17
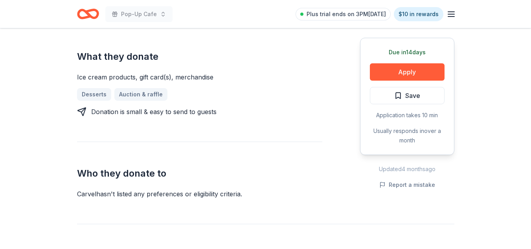
click at [531, 103] on div "Due in 14 days Share Carvel New • 1 reviews approval rate donation value Share …" at bounding box center [265, 229] width 531 height 1082
drag, startPoint x: 531, startPoint y: 103, endPoint x: 537, endPoint y: 106, distance: 6.4
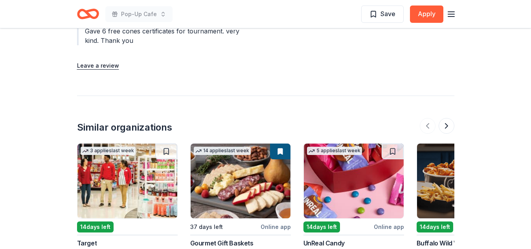
scroll to position [899, 0]
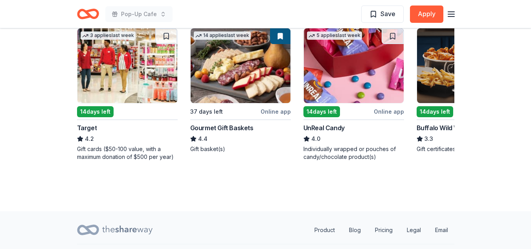
click at [86, 123] on div "Target" at bounding box center [87, 127] width 20 height 9
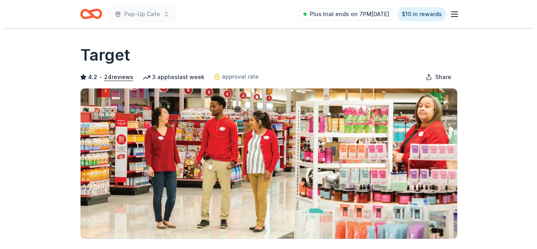
scroll to position [217, 0]
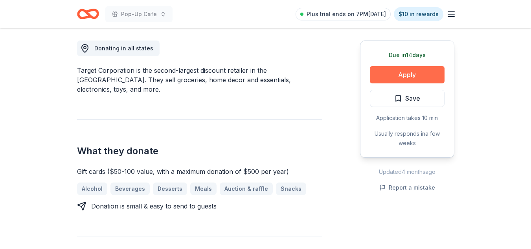
click at [386, 74] on button "Apply" at bounding box center [407, 74] width 75 height 17
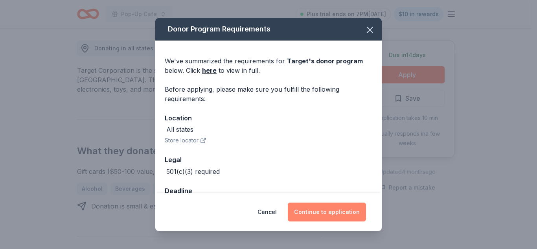
click at [331, 209] on button "Continue to application" at bounding box center [327, 211] width 78 height 19
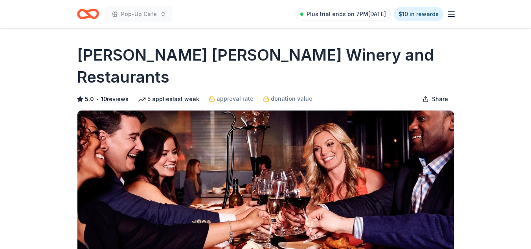
scroll to position [217, 0]
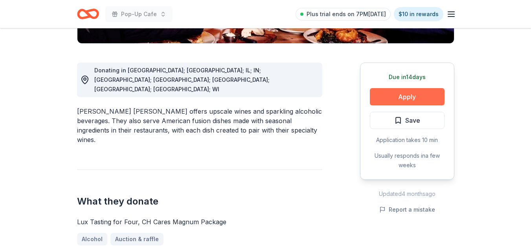
click at [405, 88] on button "Apply" at bounding box center [407, 96] width 75 height 17
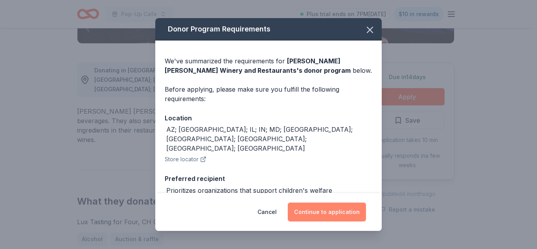
click at [337, 208] on button "Continue to application" at bounding box center [327, 211] width 78 height 19
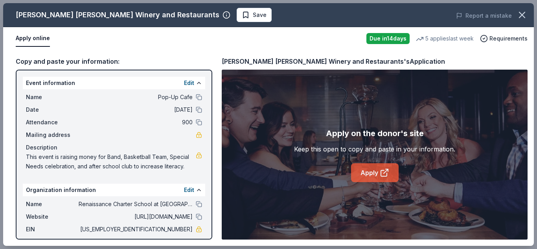
click at [384, 180] on link "Apply" at bounding box center [375, 172] width 48 height 19
click at [242, 16] on span "Save" at bounding box center [254, 14] width 25 height 9
click at [376, 176] on link "Apply" at bounding box center [375, 172] width 48 height 19
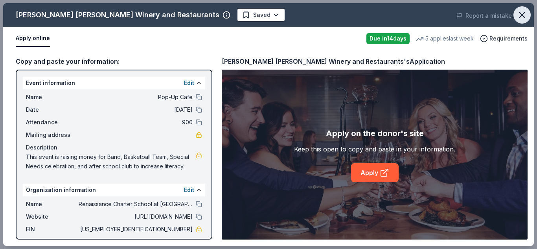
click at [520, 15] on icon "button" at bounding box center [522, 14] width 11 height 11
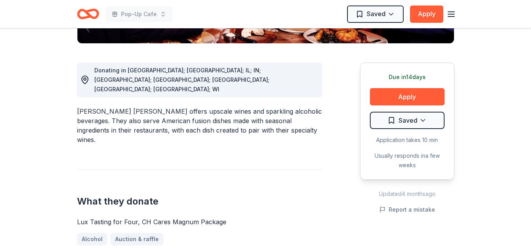
scroll to position [0, 0]
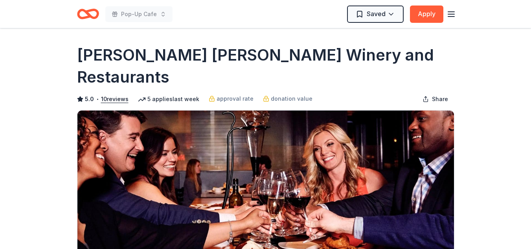
click at [90, 17] on icon "Home" at bounding box center [91, 14] width 12 height 8
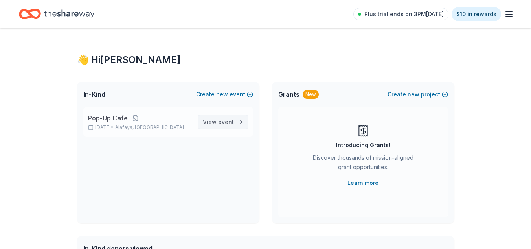
click at [229, 116] on link "View event" at bounding box center [223, 122] width 51 height 14
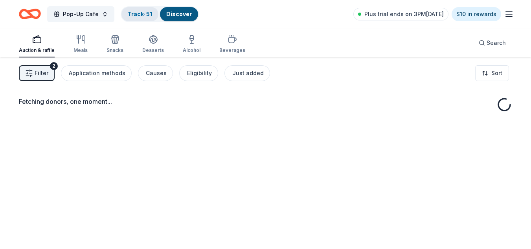
click at [135, 11] on link "Track · 51" at bounding box center [140, 14] width 24 height 7
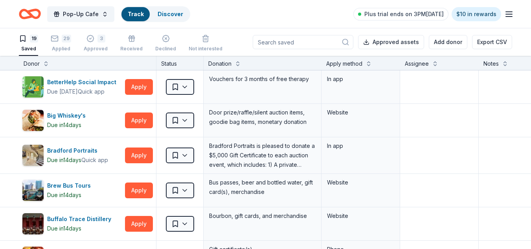
scroll to position [0, 0]
click at [147, 18] on button "Track Discover" at bounding box center [156, 14] width 70 height 16
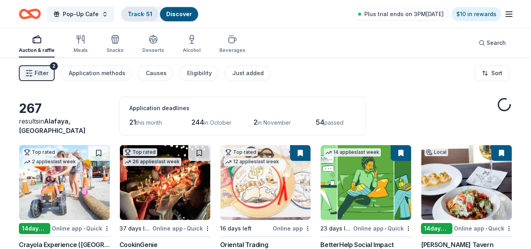
click at [142, 15] on link "Track · 51" at bounding box center [140, 14] width 24 height 7
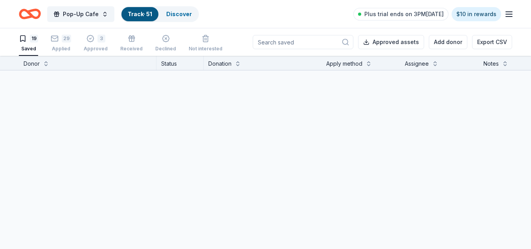
scroll to position [0, 0]
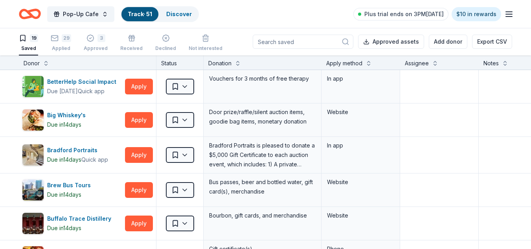
click at [143, 18] on div "Track · 51" at bounding box center [139, 14] width 37 height 14
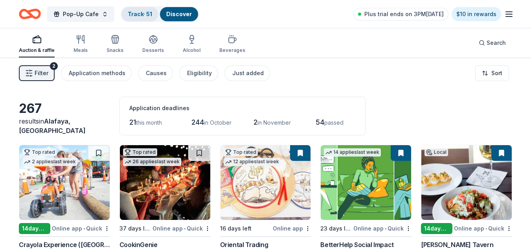
click at [143, 9] on div "Track · 51" at bounding box center [139, 14] width 37 height 14
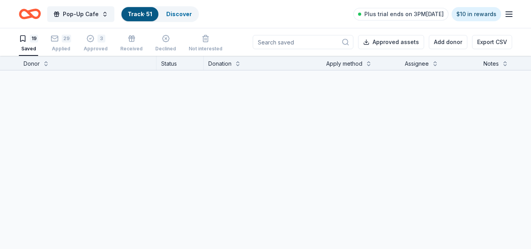
scroll to position [0, 0]
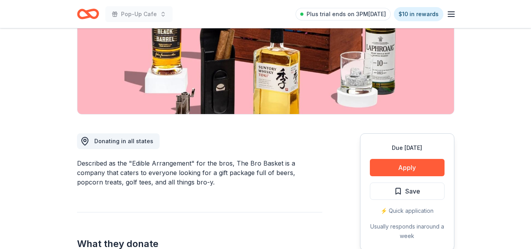
scroll to position [133, 0]
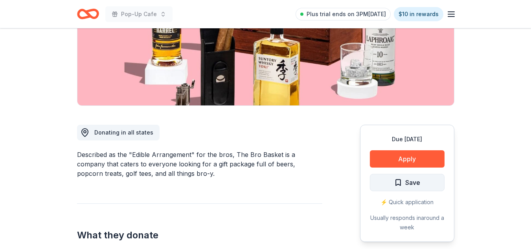
click at [401, 183] on span "Save" at bounding box center [407, 182] width 26 height 10
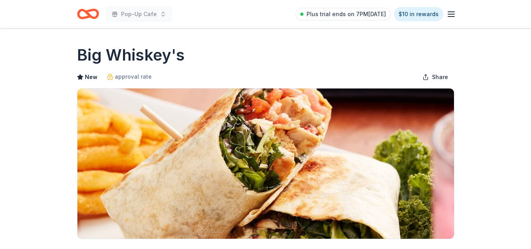
scroll to position [217, 0]
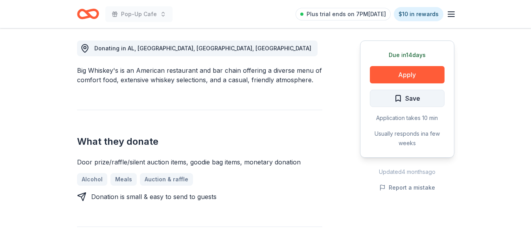
click at [401, 99] on span "Save" at bounding box center [407, 98] width 26 height 10
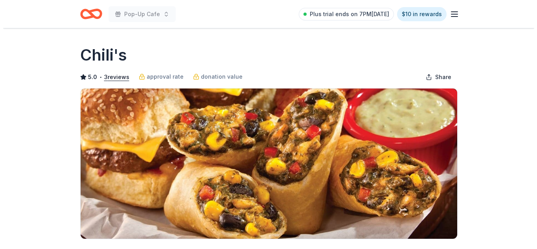
scroll to position [217, 0]
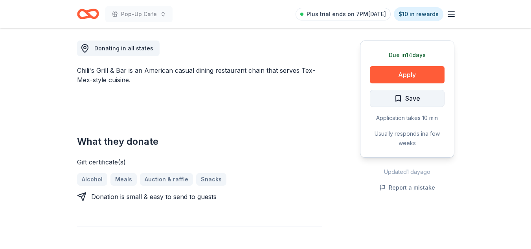
click at [398, 103] on span "Save" at bounding box center [407, 98] width 26 height 10
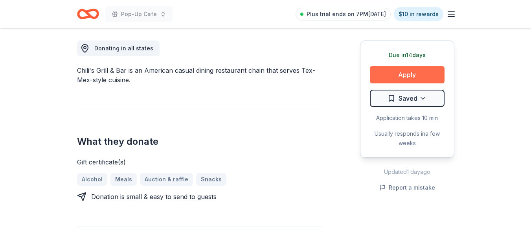
click at [415, 77] on button "Apply" at bounding box center [407, 74] width 75 height 17
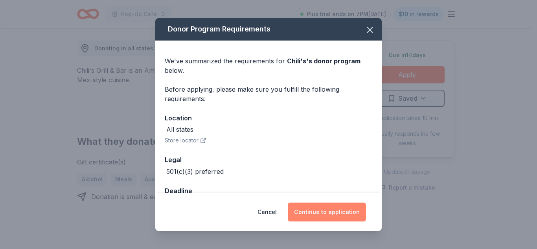
click at [329, 214] on button "Continue to application" at bounding box center [327, 211] width 78 height 19
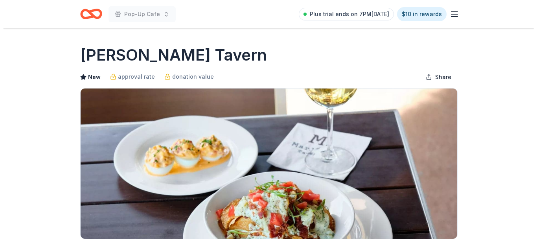
scroll to position [217, 0]
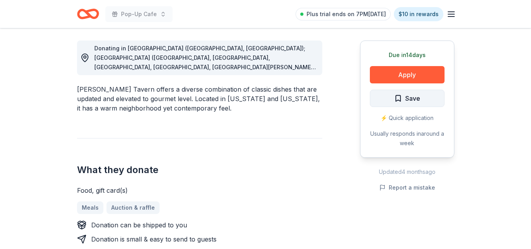
click at [398, 98] on span "Save" at bounding box center [407, 98] width 26 height 10
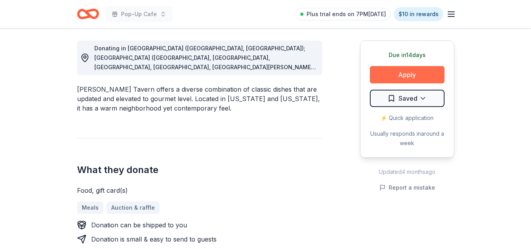
click at [421, 77] on button "Apply" at bounding box center [407, 74] width 75 height 17
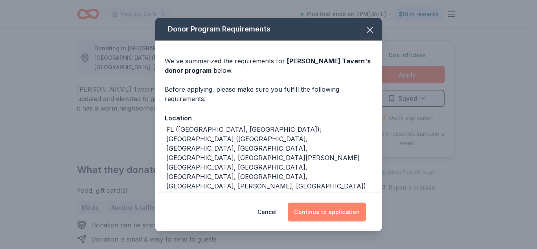
click at [353, 210] on button "Continue to application" at bounding box center [327, 211] width 78 height 19
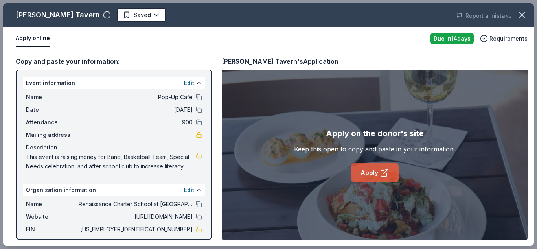
click at [380, 180] on link "Apply" at bounding box center [375, 172] width 48 height 19
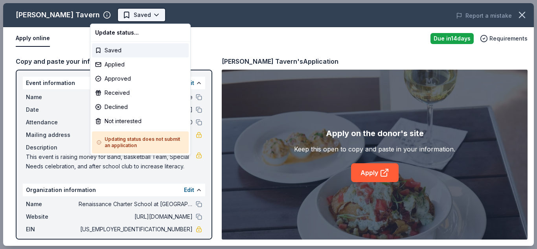
click at [120, 16] on body "Pop-Up Cafe Saved Apply Due [DATE] Share [PERSON_NAME] Tavern New approval rate…" at bounding box center [265, 124] width 531 height 249
click at [122, 70] on div "Applied" at bounding box center [140, 64] width 97 height 14
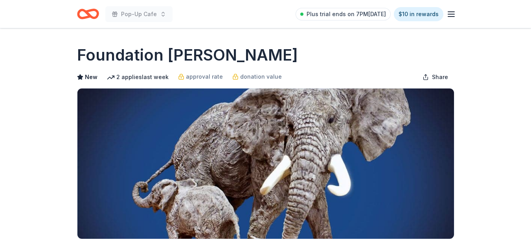
scroll to position [217, 0]
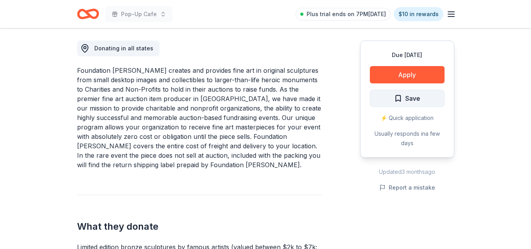
click at [397, 99] on span "Save" at bounding box center [407, 98] width 26 height 10
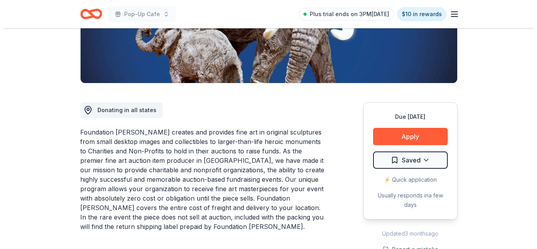
scroll to position [158, 0]
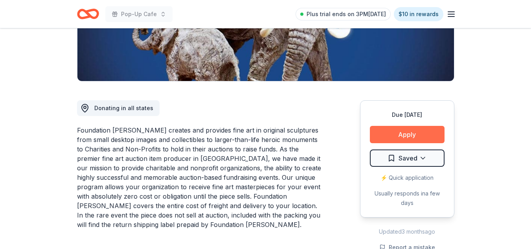
click at [408, 140] on button "Apply" at bounding box center [407, 134] width 75 height 17
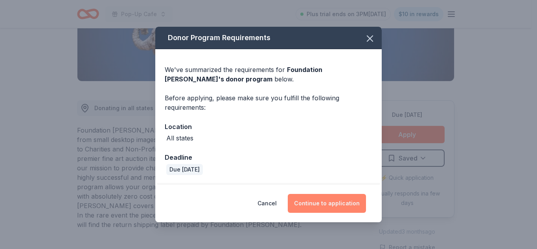
click at [348, 202] on button "Continue to application" at bounding box center [327, 203] width 78 height 19
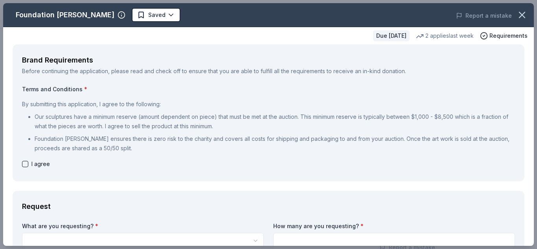
drag, startPoint x: 528, startPoint y: 41, endPoint x: 531, endPoint y: 44, distance: 4.7
click at [531, 44] on div "Foundation [PERSON_NAME] Saved Report a mistake Due [DATE] 2 applies last week …" at bounding box center [268, 124] width 531 height 243
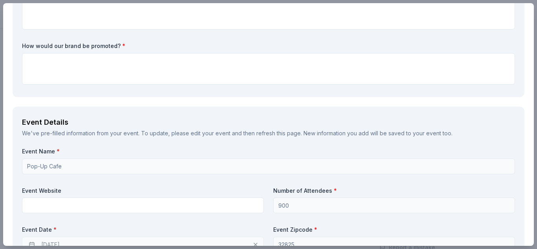
scroll to position [0, 0]
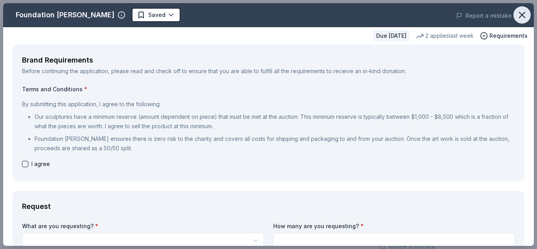
click at [519, 13] on icon "button" at bounding box center [522, 15] width 6 height 6
click at [163, 13] on body "Pop-Up Cafe Plus trial ends on 3PM[DATE] $10 in rewards Due [DATE] Share Founda…" at bounding box center [265, 124] width 531 height 249
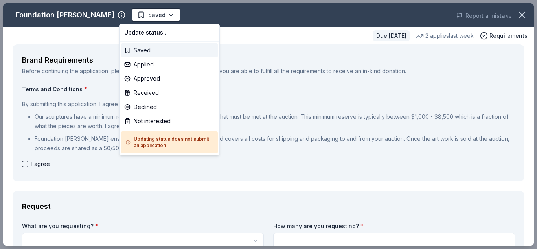
click at [131, 46] on div "Saved" at bounding box center [169, 50] width 97 height 14
click at [129, 17] on body "Pop-Up Cafe Saved Apply Due [DATE] Share Foundation [PERSON_NAME] New 2 applies…" at bounding box center [265, 124] width 531 height 249
click at [162, 120] on div "Not interested" at bounding box center [169, 121] width 97 height 14
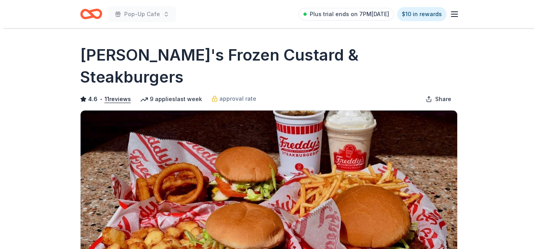
scroll to position [217, 0]
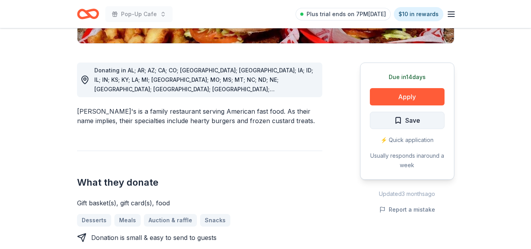
click at [395, 115] on span "Save" at bounding box center [407, 120] width 26 height 10
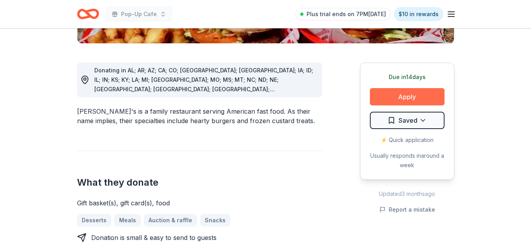
click at [397, 88] on button "Apply" at bounding box center [407, 96] width 75 height 17
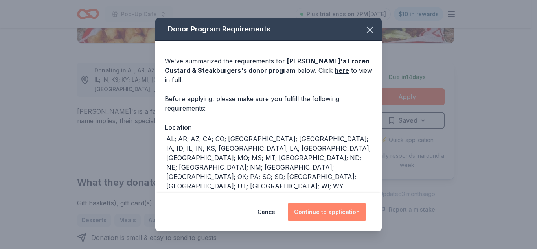
click at [350, 213] on button "Continue to application" at bounding box center [327, 211] width 78 height 19
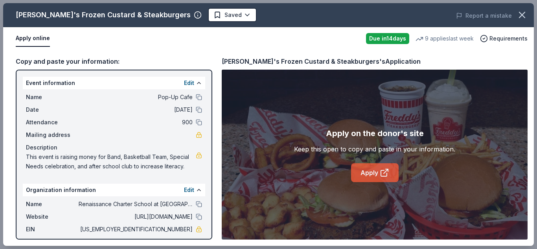
click at [370, 164] on link "Apply" at bounding box center [375, 172] width 48 height 19
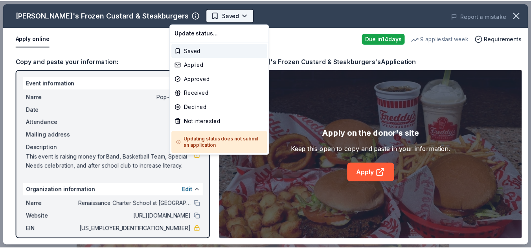
scroll to position [0, 0]
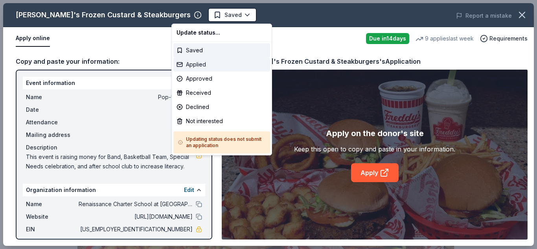
click at [206, 66] on div "Applied" at bounding box center [221, 64] width 97 height 14
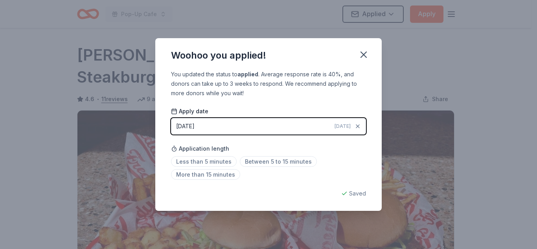
click at [531, 72] on div "Woohoo you applied! You updated the status to applied . Average response rate i…" at bounding box center [268, 124] width 537 height 249
click at [224, 159] on span "Less than 5 minutes" at bounding box center [204, 161] width 66 height 11
click at [363, 54] on icon "button" at bounding box center [364, 55] width 6 height 6
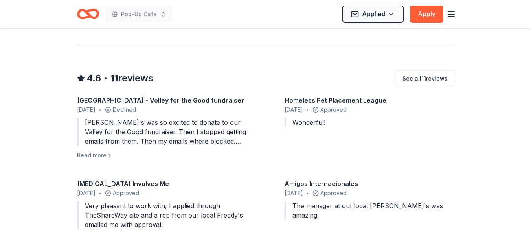
scroll to position [711, 0]
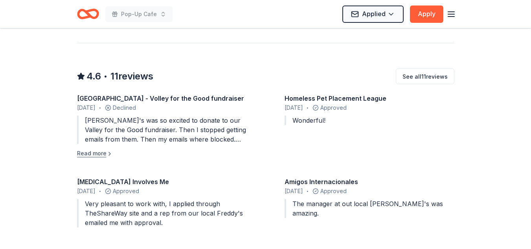
click at [111, 149] on button "Read more" at bounding box center [95, 153] width 36 height 9
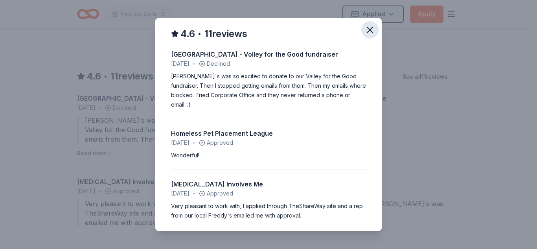
click at [364, 29] on icon "button" at bounding box center [369, 29] width 11 height 11
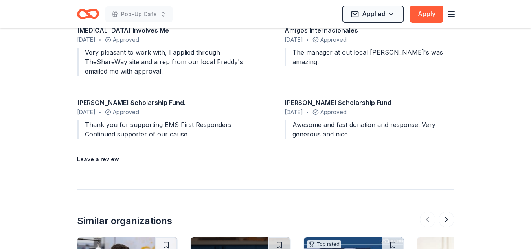
scroll to position [873, 0]
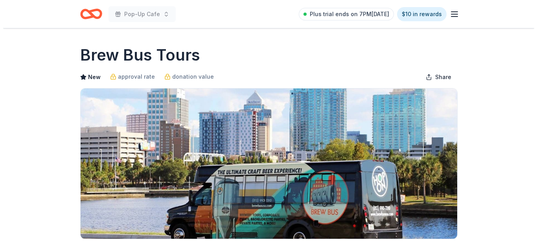
scroll to position [217, 0]
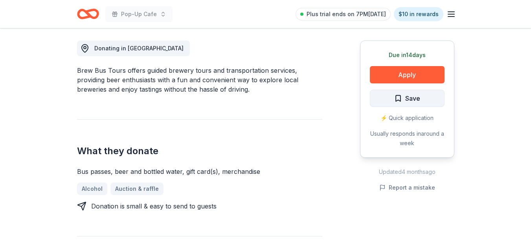
click at [398, 103] on span "Save" at bounding box center [407, 98] width 26 height 10
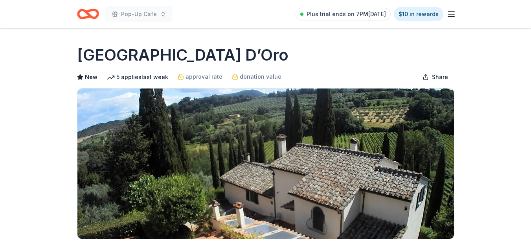
scroll to position [217, 0]
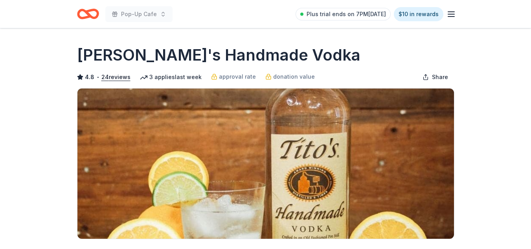
scroll to position [217, 0]
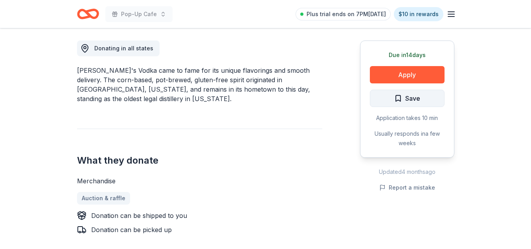
click at [399, 97] on span "Save" at bounding box center [407, 98] width 26 height 10
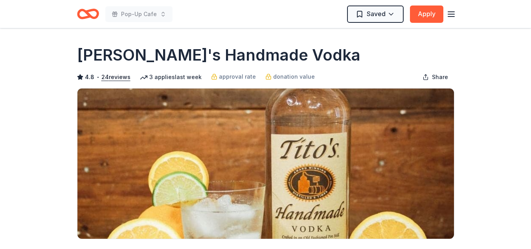
scroll to position [150, 0]
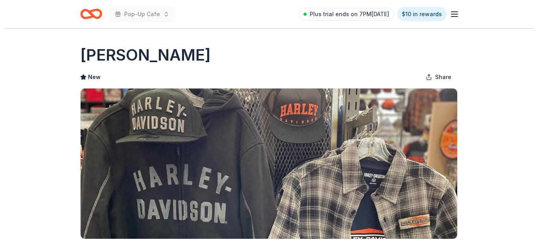
scroll to position [217, 0]
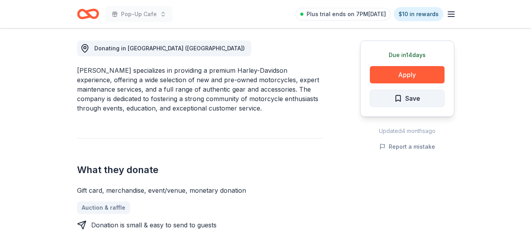
click at [398, 96] on span "Save" at bounding box center [407, 98] width 26 height 10
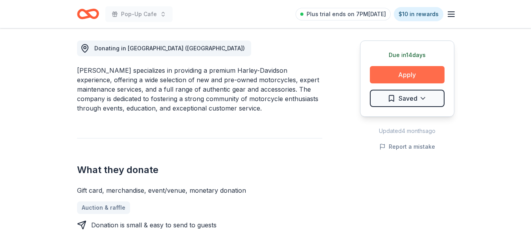
click at [430, 75] on button "Apply" at bounding box center [407, 74] width 75 height 17
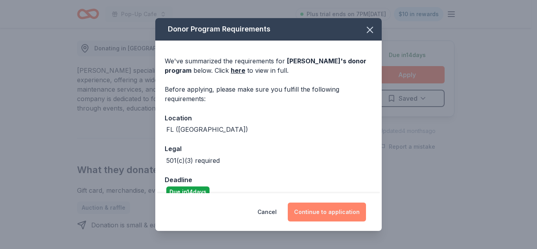
click at [317, 214] on button "Continue to application" at bounding box center [327, 211] width 78 height 19
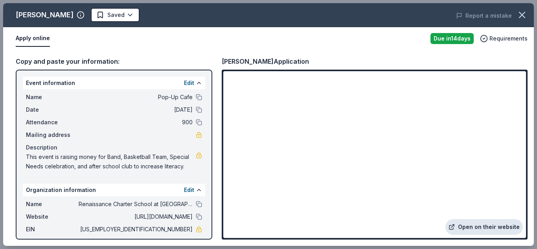
click at [493, 232] on link "Open on their website" at bounding box center [483, 227] width 77 height 16
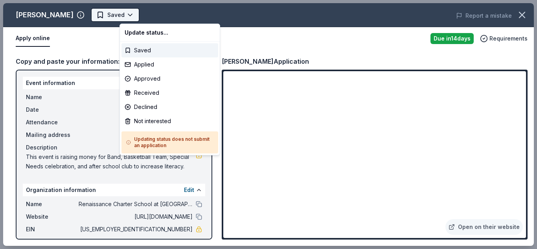
scroll to position [0, 0]
click at [156, 64] on div "Applied" at bounding box center [169, 64] width 97 height 14
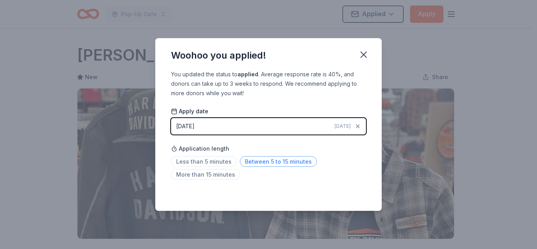
click at [249, 161] on span "Between 5 to 15 minutes" at bounding box center [278, 161] width 77 height 11
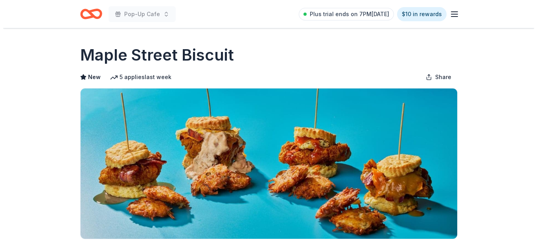
scroll to position [217, 0]
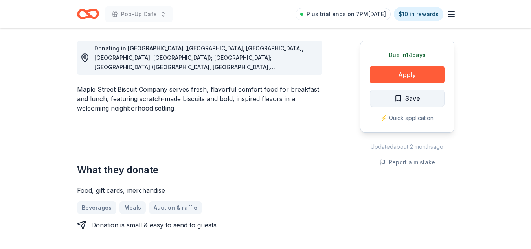
click at [394, 100] on span "Save" at bounding box center [407, 98] width 26 height 10
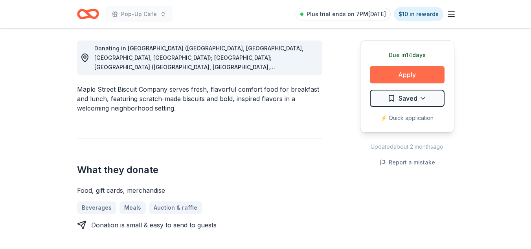
click at [393, 75] on button "Apply" at bounding box center [407, 74] width 75 height 17
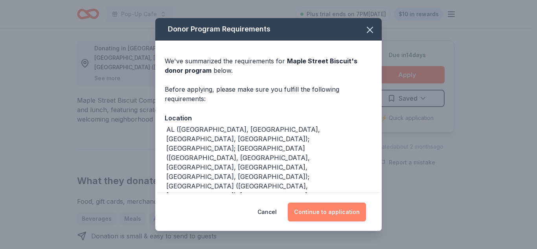
click at [317, 206] on button "Continue to application" at bounding box center [327, 211] width 78 height 19
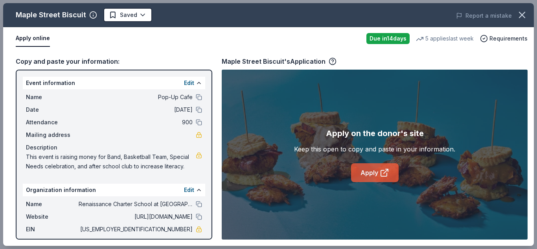
click at [375, 177] on link "Apply" at bounding box center [375, 172] width 48 height 19
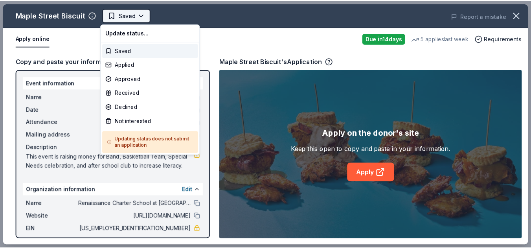
scroll to position [0, 0]
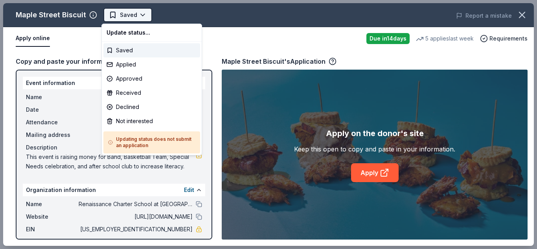
click at [141, 13] on body "Pop-Up Cafe Saved Apply Due [DATE] Share [GEOGRAPHIC_DATA] Biscuit New 5 applie…" at bounding box center [265, 124] width 531 height 249
click at [131, 63] on div "Applied" at bounding box center [151, 64] width 97 height 14
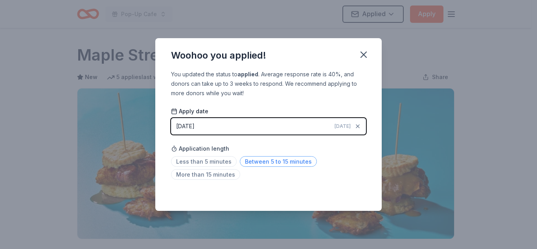
click at [287, 164] on span "Between 5 to 15 minutes" at bounding box center [278, 161] width 77 height 11
click at [362, 55] on icon "button" at bounding box center [364, 55] width 6 height 6
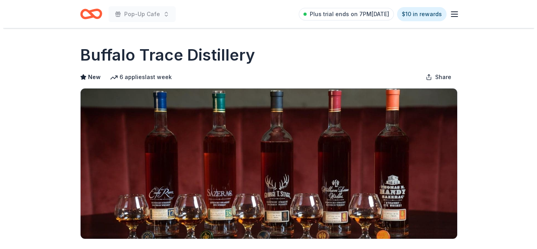
scroll to position [217, 0]
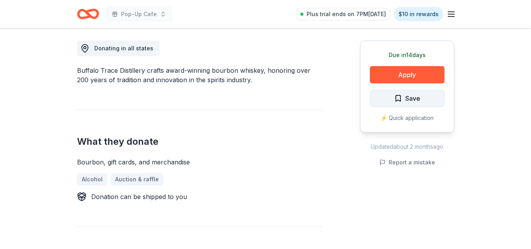
click at [399, 99] on span "Save" at bounding box center [407, 98] width 26 height 10
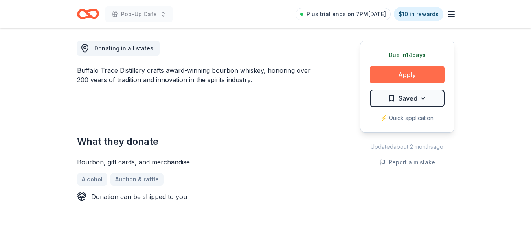
click at [382, 75] on button "Apply" at bounding box center [407, 74] width 75 height 17
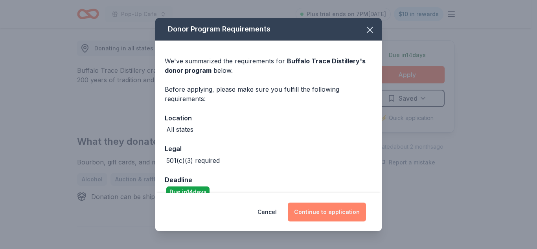
click at [329, 217] on button "Continue to application" at bounding box center [327, 211] width 78 height 19
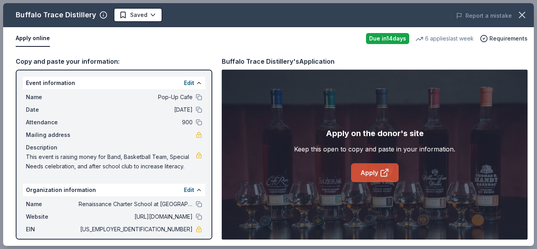
click at [384, 176] on icon at bounding box center [384, 172] width 9 height 9
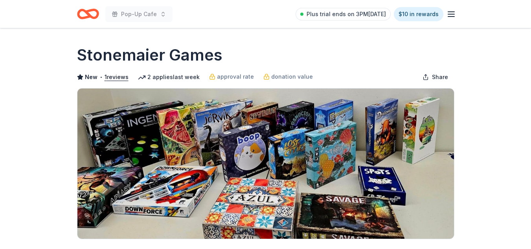
scroll to position [217, 0]
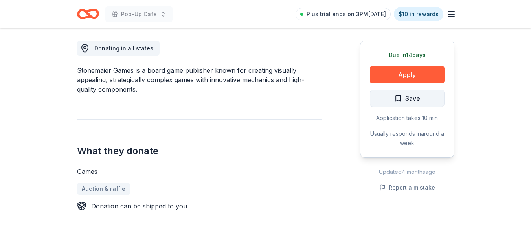
click at [401, 99] on span "Save" at bounding box center [407, 98] width 26 height 10
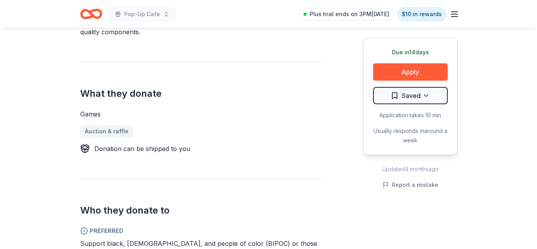
scroll to position [245, 0]
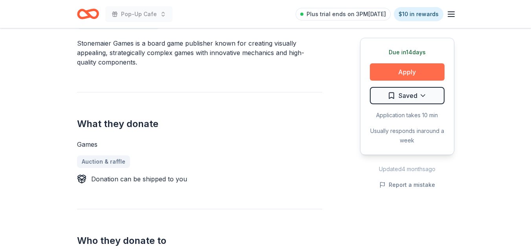
click at [415, 68] on button "Apply" at bounding box center [407, 71] width 75 height 17
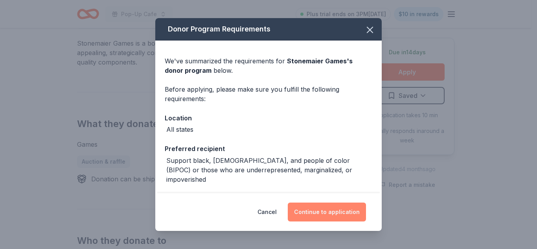
click at [344, 213] on button "Continue to application" at bounding box center [327, 211] width 78 height 19
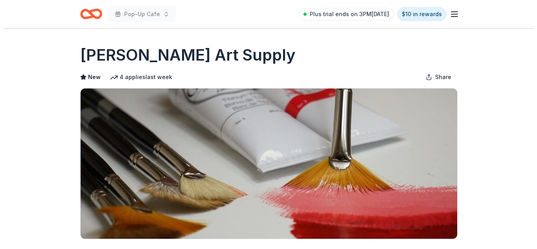
scroll to position [217, 0]
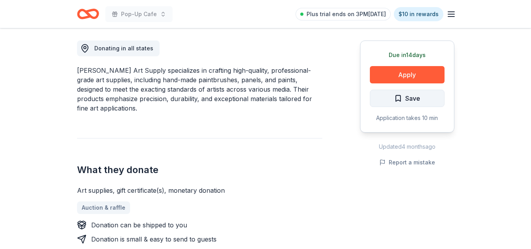
click at [397, 98] on span "Save" at bounding box center [407, 98] width 26 height 10
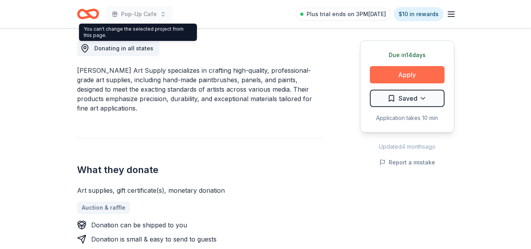
click at [397, 77] on button "Apply" at bounding box center [407, 74] width 75 height 17
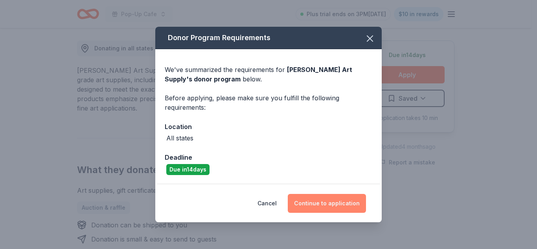
click at [321, 202] on button "Continue to application" at bounding box center [327, 203] width 78 height 19
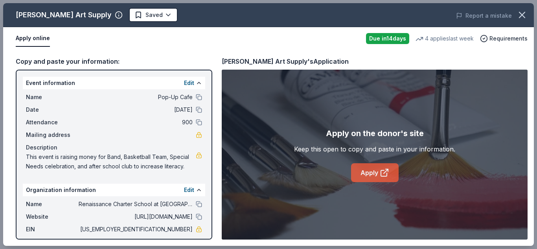
click at [375, 170] on link "Apply" at bounding box center [375, 172] width 48 height 19
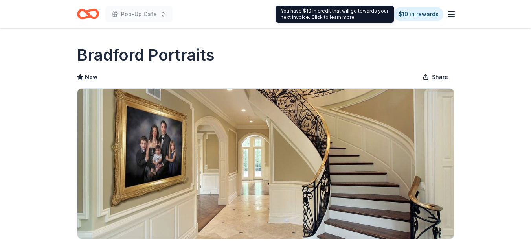
scroll to position [217, 0]
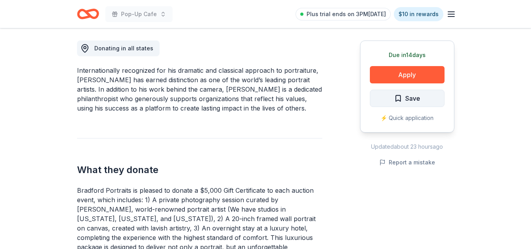
click at [400, 95] on span "Save" at bounding box center [407, 98] width 26 height 10
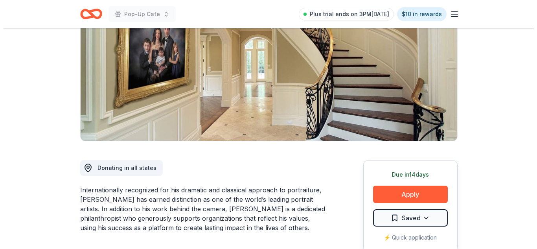
scroll to position [105, 0]
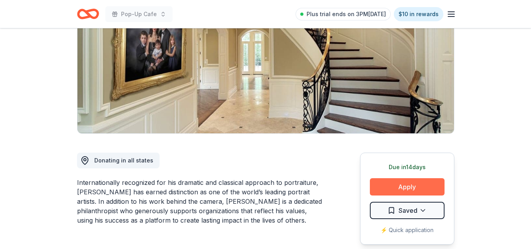
click at [407, 190] on button "Apply" at bounding box center [407, 186] width 75 height 17
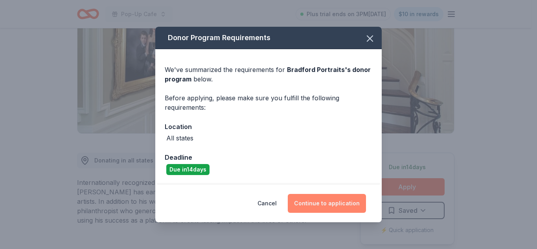
click at [318, 205] on button "Continue to application" at bounding box center [327, 203] width 78 height 19
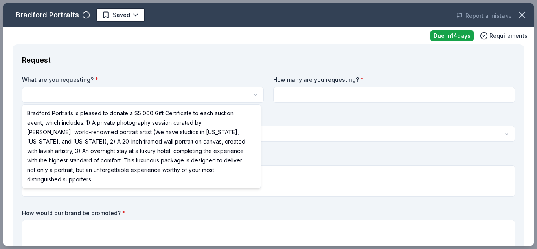
scroll to position [0, 0]
click at [200, 101] on html "Pop-Up Cafe Saved Apply Due in 14 days Share Bradford Portraits New Share Donat…" at bounding box center [268, 124] width 537 height 249
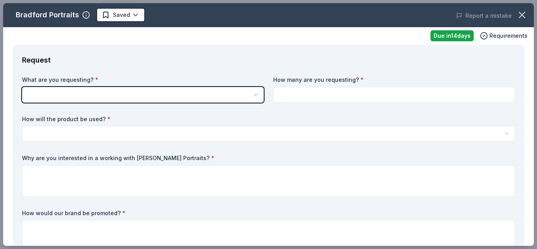
click at [189, 98] on html "Pop-Up Cafe Saved Apply Due in 14 days Share Bradford Portraits New Share Donat…" at bounding box center [268, 124] width 537 height 249
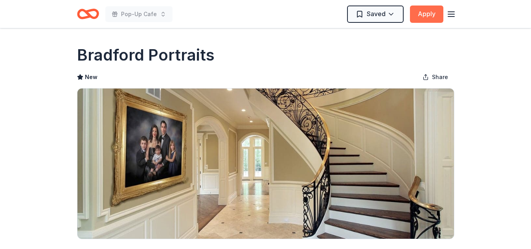
click at [429, 20] on button "Apply" at bounding box center [426, 14] width 33 height 17
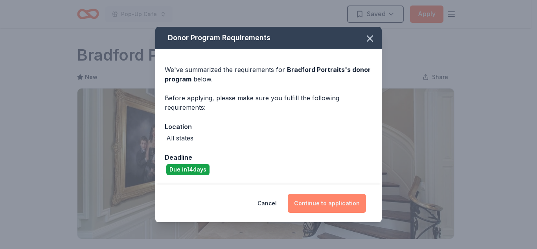
click at [348, 210] on button "Continue to application" at bounding box center [327, 203] width 78 height 19
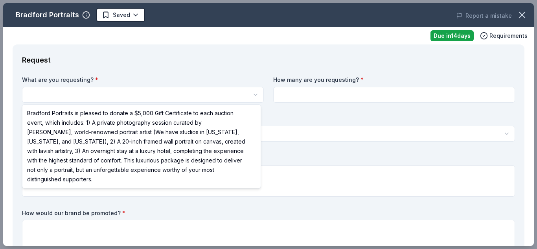
click at [147, 95] on html "Pop-Up Cafe Saved Apply Due in 14 days Share Bradford Portraits New Share Donat…" at bounding box center [268, 124] width 537 height 249
select select "Bradford Portraits is pleased to donate a $5,000 Gift Certificate to each aucti…"
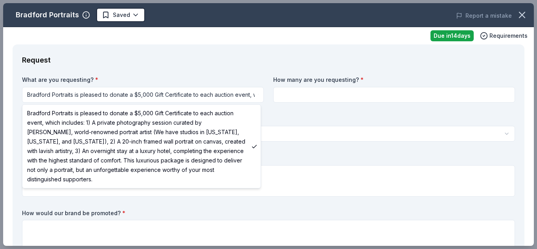
click at [244, 99] on html "Pop-Up Cafe Saved Apply Due in 14 days Share Bradford Portraits New Share Donat…" at bounding box center [268, 124] width 537 height 249
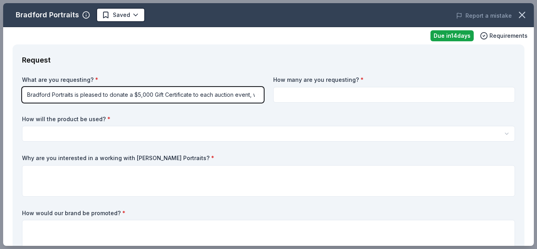
click at [318, 94] on html "Pop-Up Cafe Saved Apply Due in 14 days Share Bradford Portraits New Share Donat…" at bounding box center [268, 124] width 537 height 249
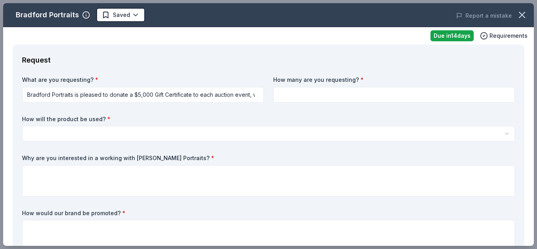
click at [313, 99] on input at bounding box center [394, 95] width 242 height 16
type input "1"
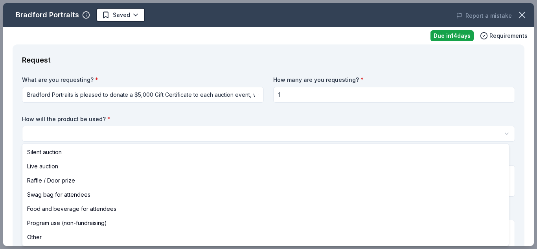
click at [242, 132] on html "Pop-Up Cafe Saved Apply Due in 14 days Share Bradford Portraits New Share Donat…" at bounding box center [268, 124] width 537 height 249
select select "raffleDoorPrize"
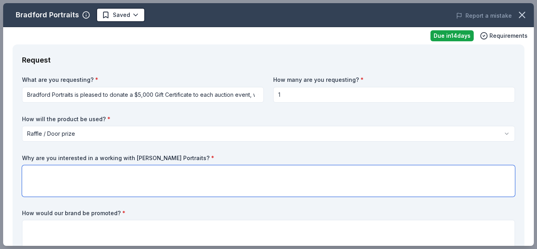
click at [143, 178] on textarea at bounding box center [268, 180] width 493 height 31
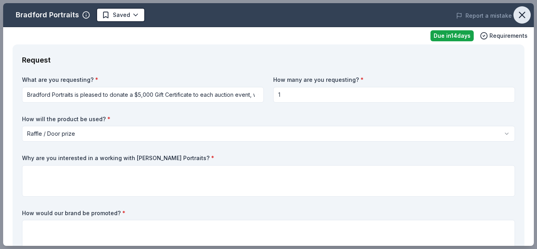
click at [519, 17] on icon "button" at bounding box center [522, 14] width 11 height 11
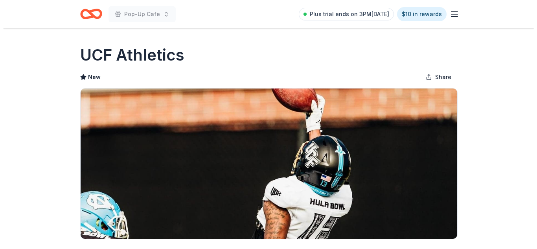
scroll to position [217, 0]
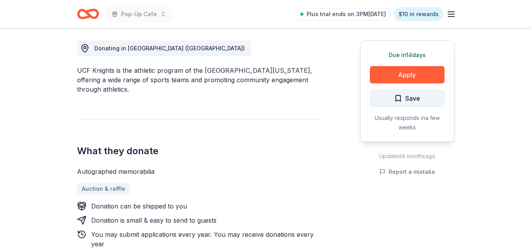
click at [396, 101] on span "Save" at bounding box center [407, 98] width 26 height 10
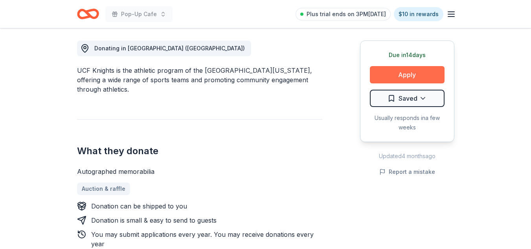
click at [398, 75] on button "Apply" at bounding box center [407, 74] width 75 height 17
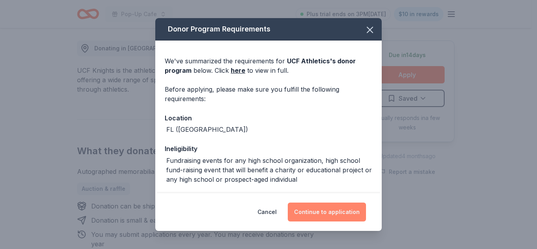
click at [334, 206] on button "Continue to application" at bounding box center [327, 211] width 78 height 19
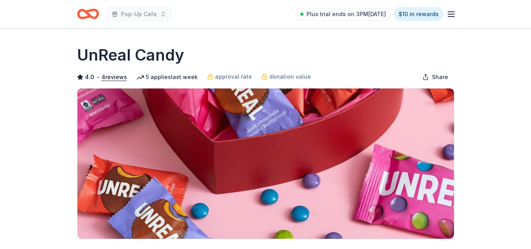
scroll to position [217, 0]
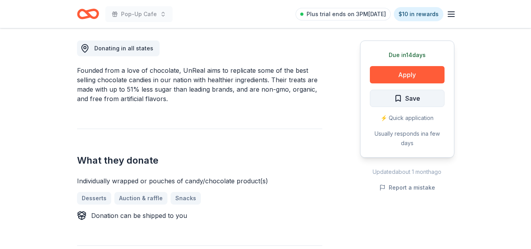
click at [399, 97] on span "Save" at bounding box center [407, 98] width 26 height 10
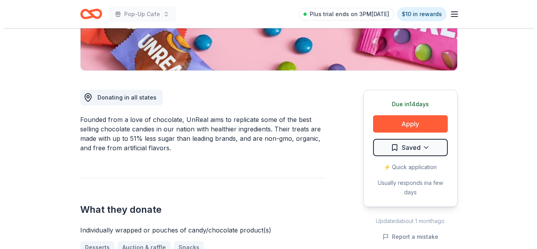
scroll to position [228, 0]
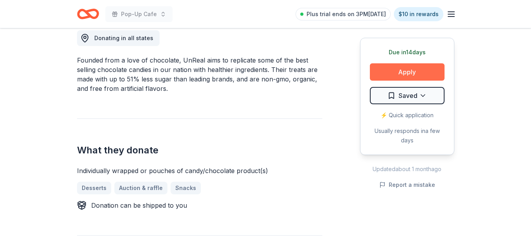
click at [423, 73] on button "Apply" at bounding box center [407, 71] width 75 height 17
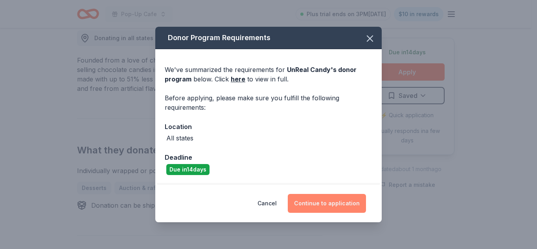
click at [339, 210] on button "Continue to application" at bounding box center [327, 203] width 78 height 19
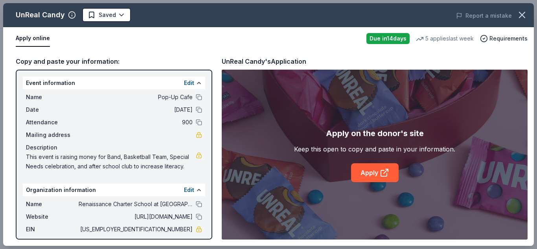
click at [369, 183] on div "Apply on the donor's site Keep this open to copy and paste in your information.…" at bounding box center [375, 155] width 306 height 170
click at [370, 180] on link "Apply" at bounding box center [375, 172] width 48 height 19
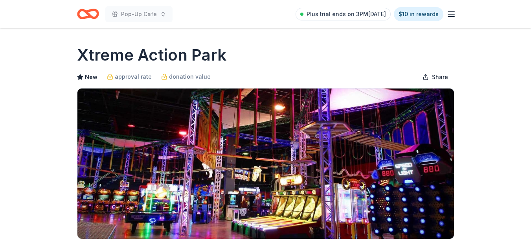
scroll to position [217, 0]
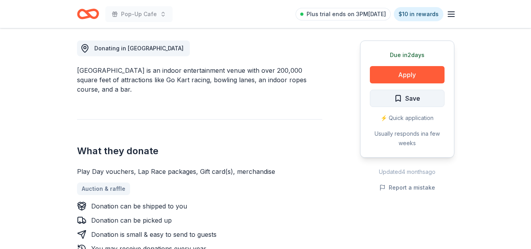
click at [397, 100] on span "Save" at bounding box center [407, 98] width 26 height 10
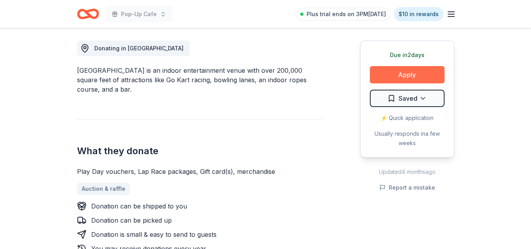
click at [417, 77] on button "Apply" at bounding box center [407, 74] width 75 height 17
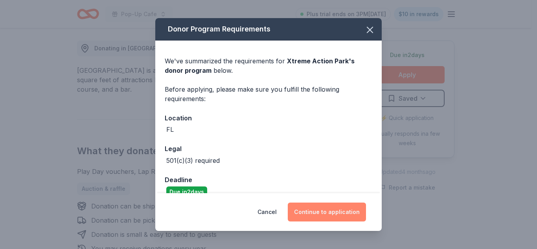
click at [355, 215] on button "Continue to application" at bounding box center [327, 211] width 78 height 19
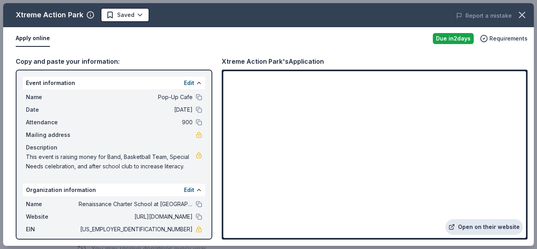
click at [498, 228] on link "Open on their website" at bounding box center [483, 227] width 77 height 16
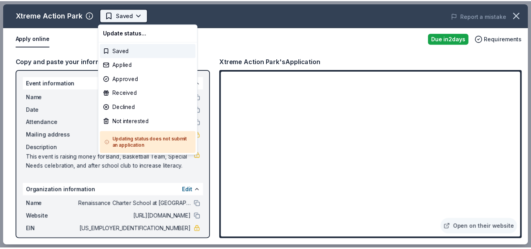
scroll to position [0, 0]
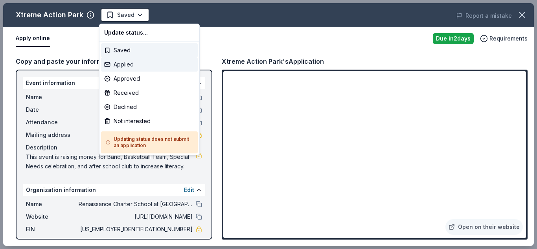
click at [122, 68] on div "Applied" at bounding box center [149, 64] width 97 height 14
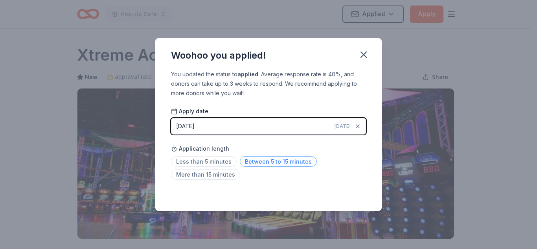
click at [271, 166] on span "Between 5 to 15 minutes" at bounding box center [278, 161] width 77 height 11
click at [367, 57] on icon "button" at bounding box center [363, 54] width 11 height 11
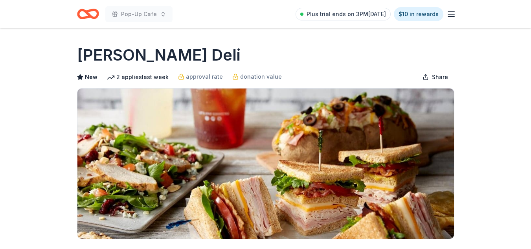
scroll to position [217, 0]
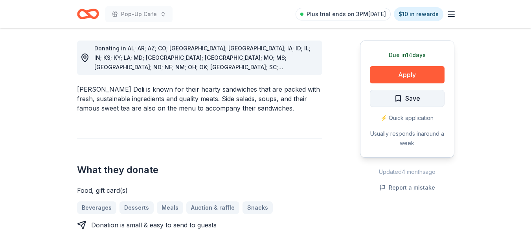
click at [397, 97] on span "Save" at bounding box center [407, 98] width 26 height 10
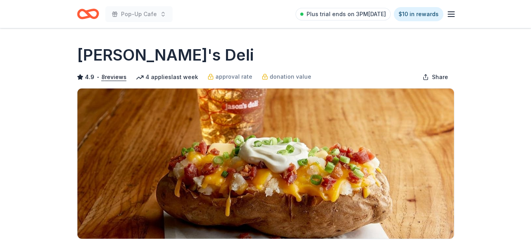
scroll to position [217, 0]
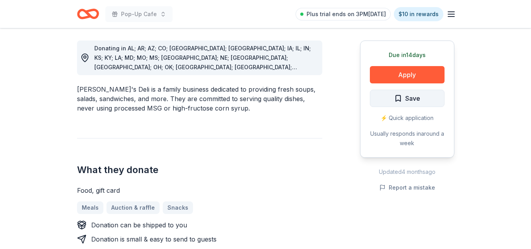
click at [398, 96] on span "Save" at bounding box center [407, 98] width 26 height 10
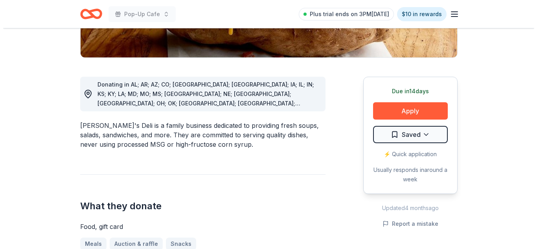
scroll to position [188, 0]
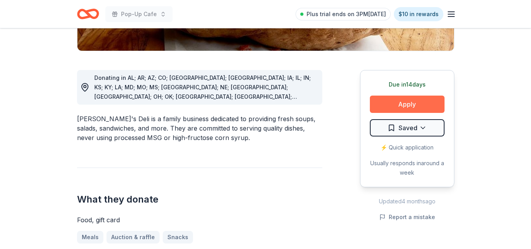
click at [412, 105] on button "Apply" at bounding box center [407, 104] width 75 height 17
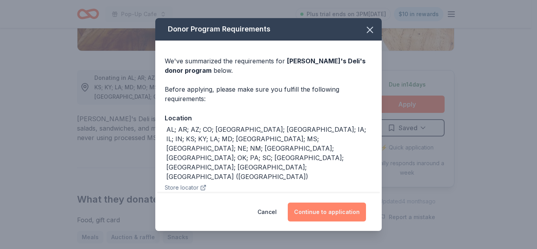
click at [333, 206] on button "Continue to application" at bounding box center [327, 211] width 78 height 19
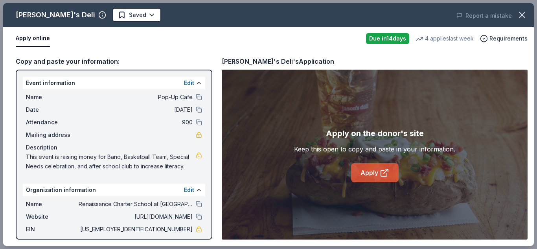
click at [376, 175] on link "Apply" at bounding box center [375, 172] width 48 height 19
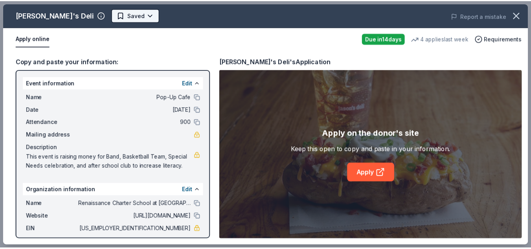
scroll to position [0, 0]
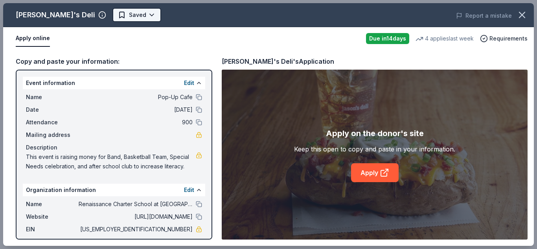
click at [108, 16] on body "Pop-Up Cafe Plus trial ends on 3PM, 10/1 $10 in rewards Due in 14 days Share Ja…" at bounding box center [265, 124] width 531 height 249
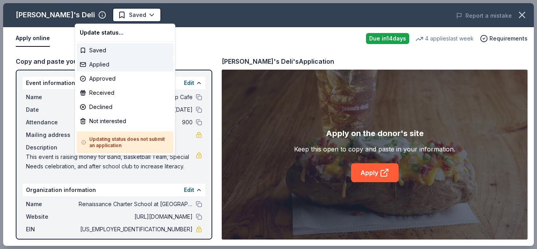
click at [110, 66] on div "Applied" at bounding box center [125, 64] width 97 height 14
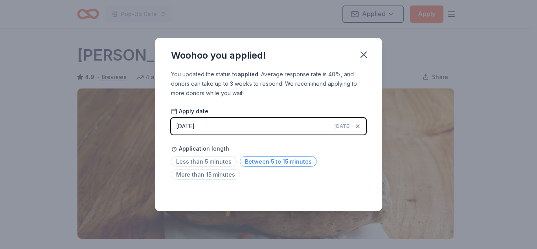
click at [250, 160] on span "Between 5 to 15 minutes" at bounding box center [278, 161] width 77 height 11
click at [364, 55] on icon "button" at bounding box center [364, 55] width 6 height 6
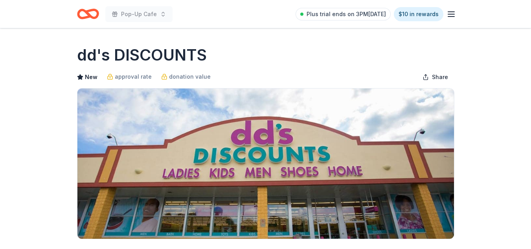
scroll to position [217, 0]
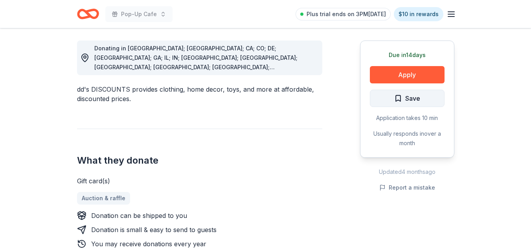
click at [397, 95] on span "Save" at bounding box center [407, 98] width 26 height 10
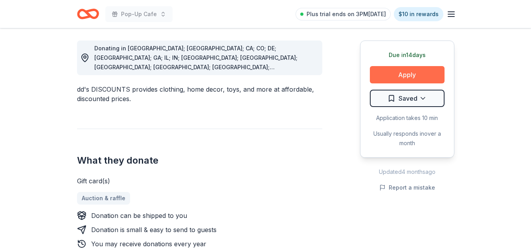
click at [410, 76] on button "Apply" at bounding box center [407, 74] width 75 height 17
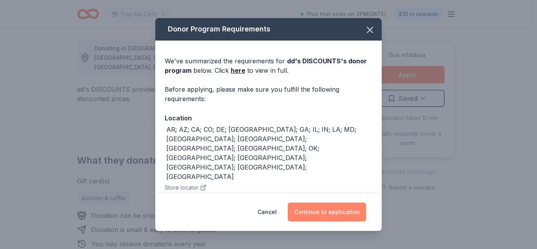
click at [321, 217] on button "Continue to application" at bounding box center [327, 211] width 78 height 19
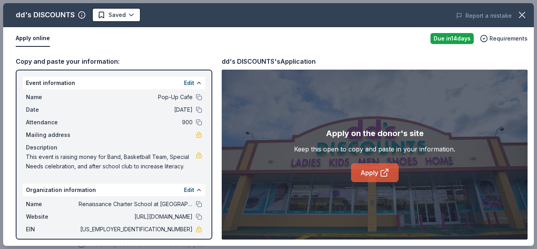
click at [382, 174] on icon at bounding box center [384, 172] width 9 height 9
click at [522, 18] on icon "button" at bounding box center [522, 14] width 11 height 11
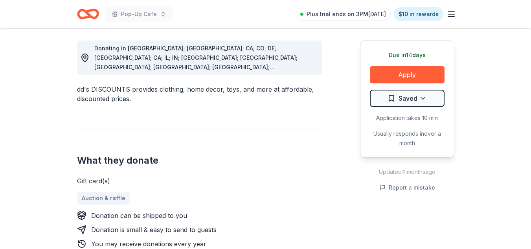
scroll to position [0, 0]
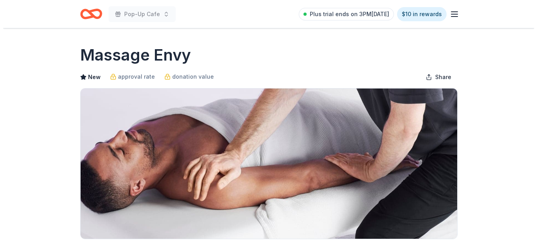
scroll to position [217, 0]
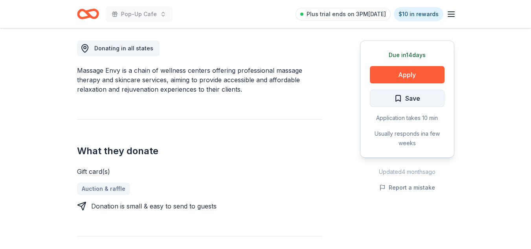
click at [399, 99] on span "Save" at bounding box center [407, 98] width 26 height 10
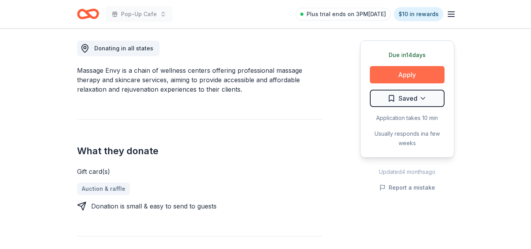
click at [400, 74] on button "Apply" at bounding box center [407, 74] width 75 height 17
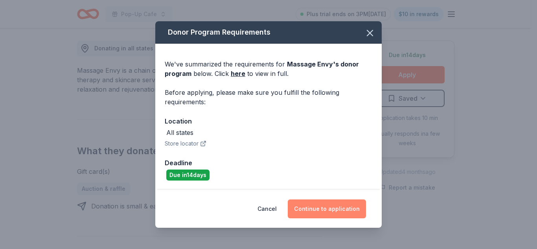
click at [335, 205] on button "Continue to application" at bounding box center [327, 208] width 78 height 19
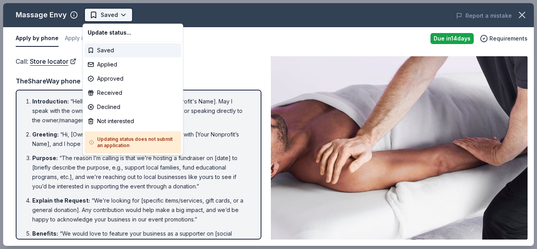
scroll to position [0, 0]
click at [120, 11] on body "Pop-Up Cafe Saved Apply Due in 14 days Share Massage Envy New approval rate don…" at bounding box center [265, 124] width 531 height 249
click at [91, 16] on html "Pop-Up Cafe Saved Apply Due in 14 days Share Massage Envy New approval rate don…" at bounding box center [268, 124] width 537 height 249
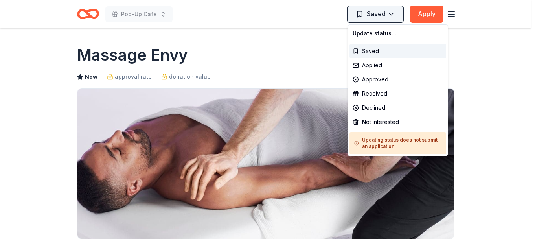
click at [368, 10] on html "Pop-Up Cafe Saved Apply Due in 14 days Share Massage Envy New approval rate don…" at bounding box center [268, 124] width 537 height 249
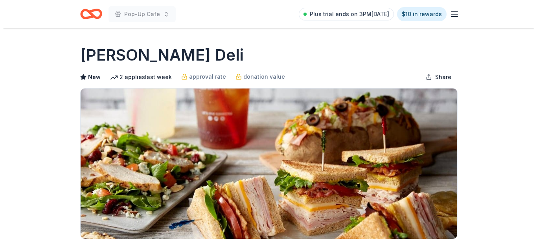
scroll to position [217, 0]
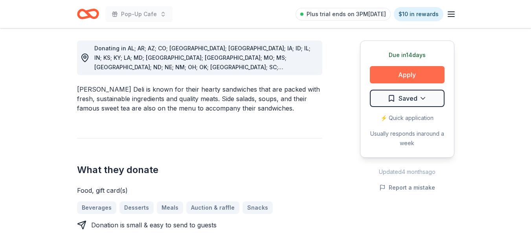
click at [423, 80] on button "Apply" at bounding box center [407, 74] width 75 height 17
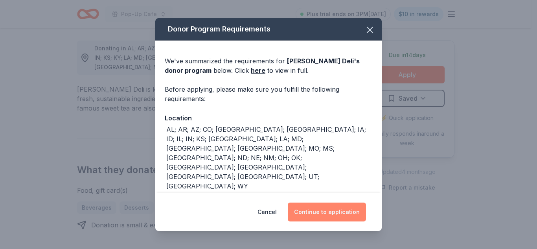
click at [351, 207] on button "Continue to application" at bounding box center [327, 211] width 78 height 19
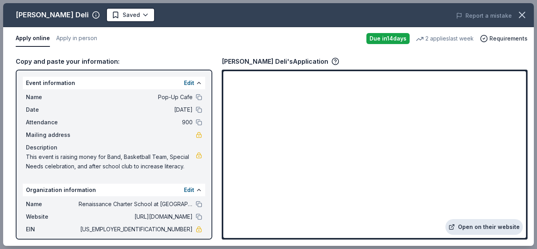
click at [472, 229] on link "Open on their website" at bounding box center [483, 227] width 77 height 16
